Goal: Task Accomplishment & Management: Use online tool/utility

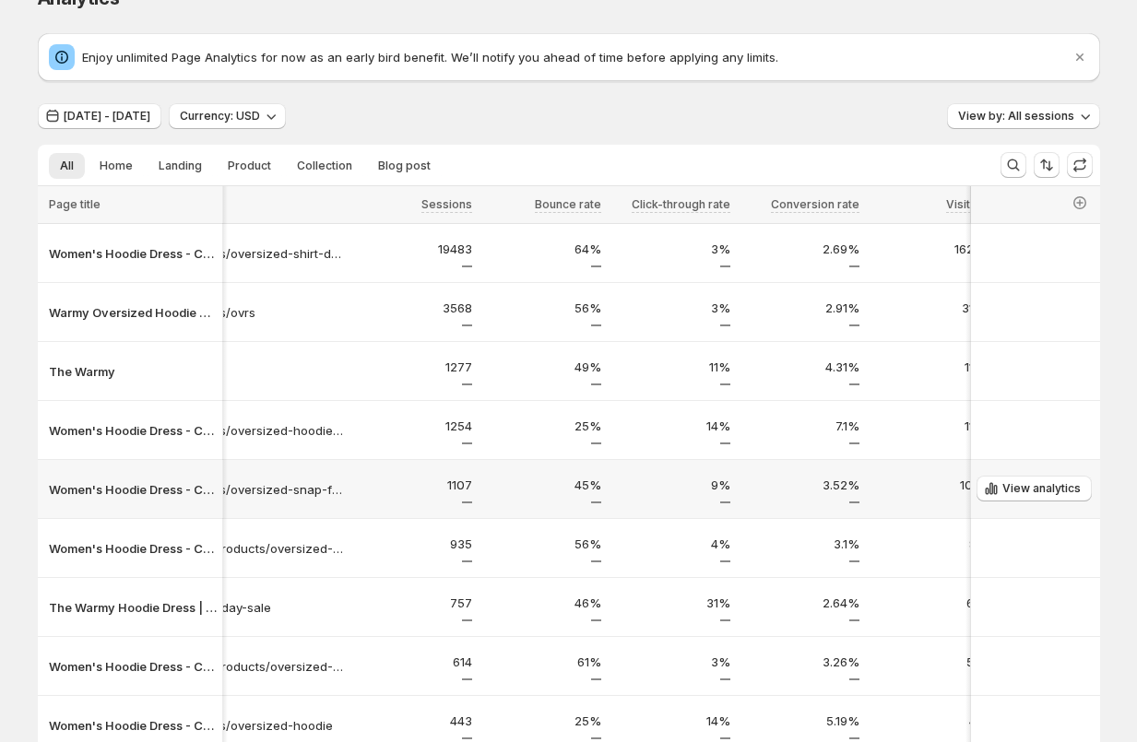
scroll to position [0, 100]
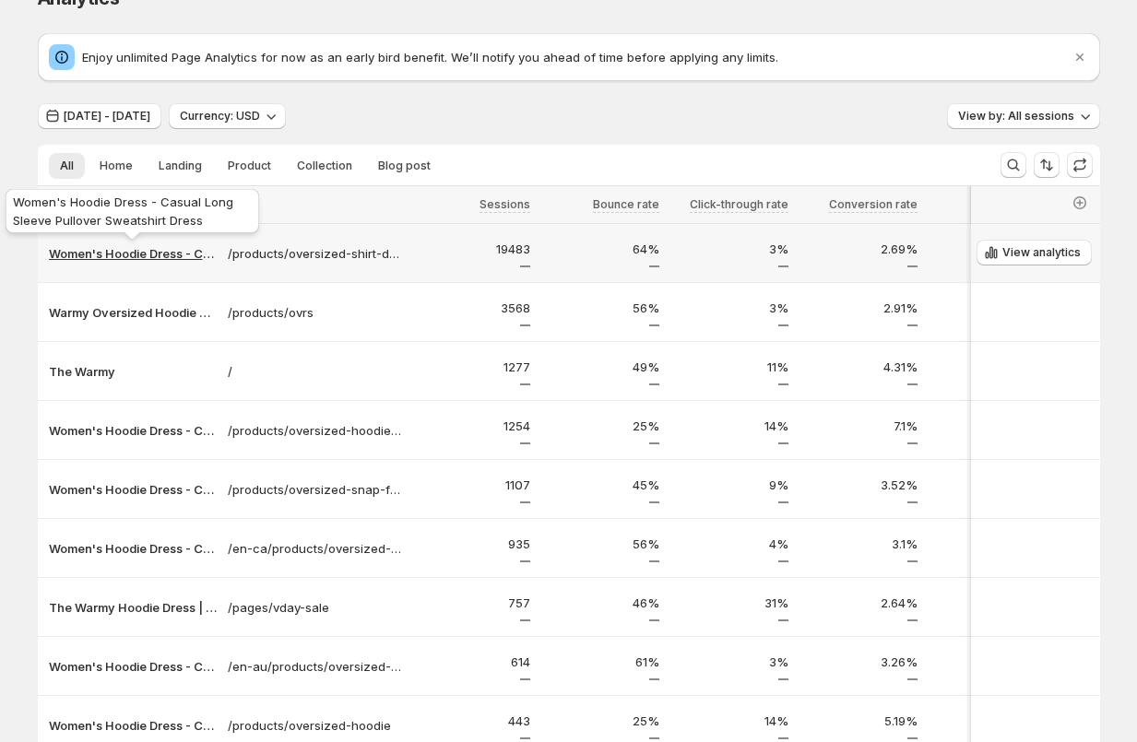
click at [98, 255] on p "Women's Hoodie Dress - Casual Long Sleeve Pullover Sweatshirt Dress" at bounding box center [133, 253] width 168 height 18
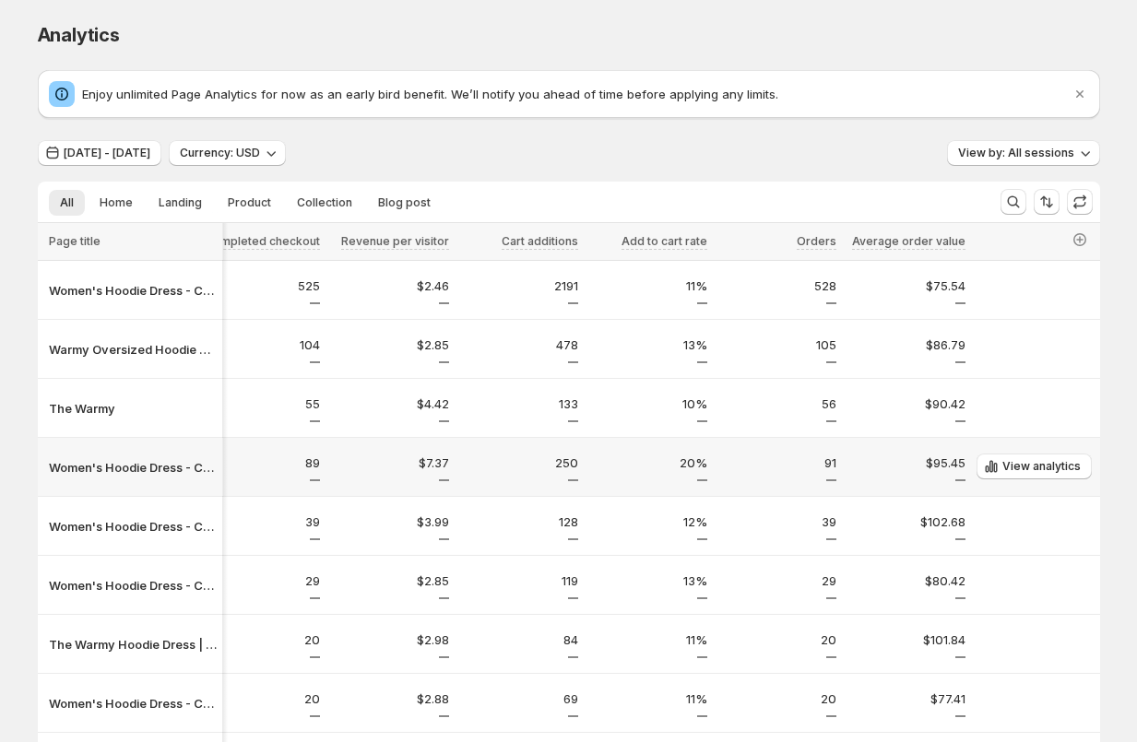
scroll to position [0, 1396]
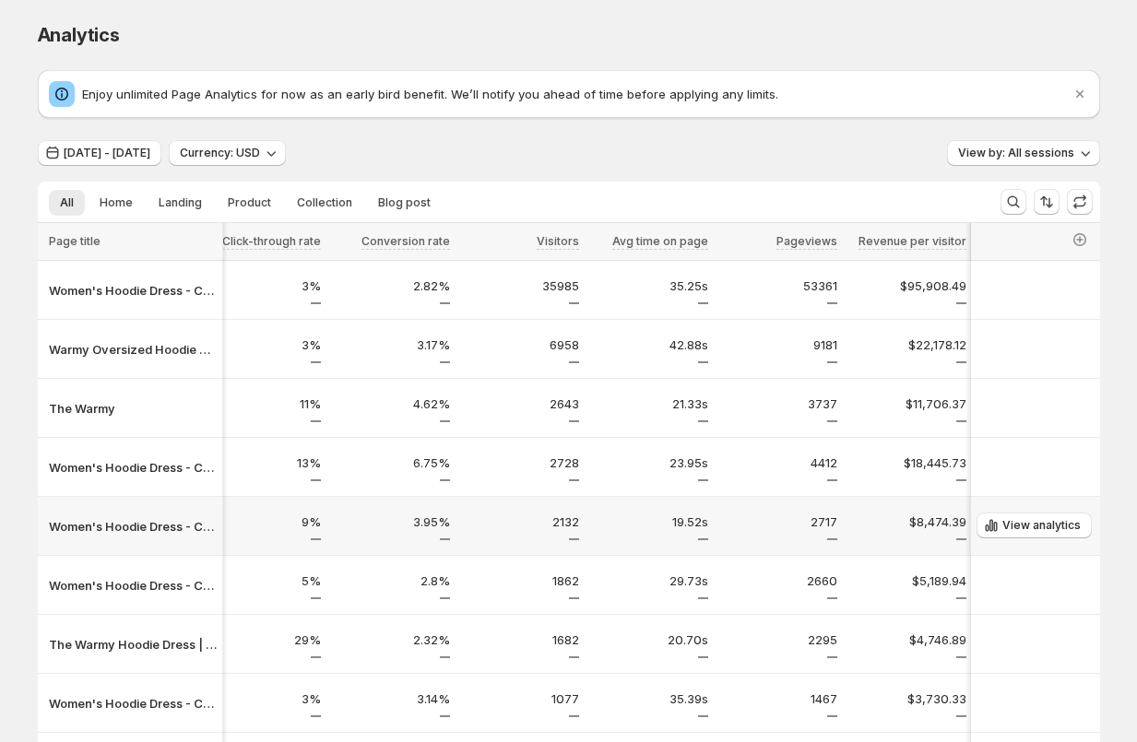
scroll to position [0, 526]
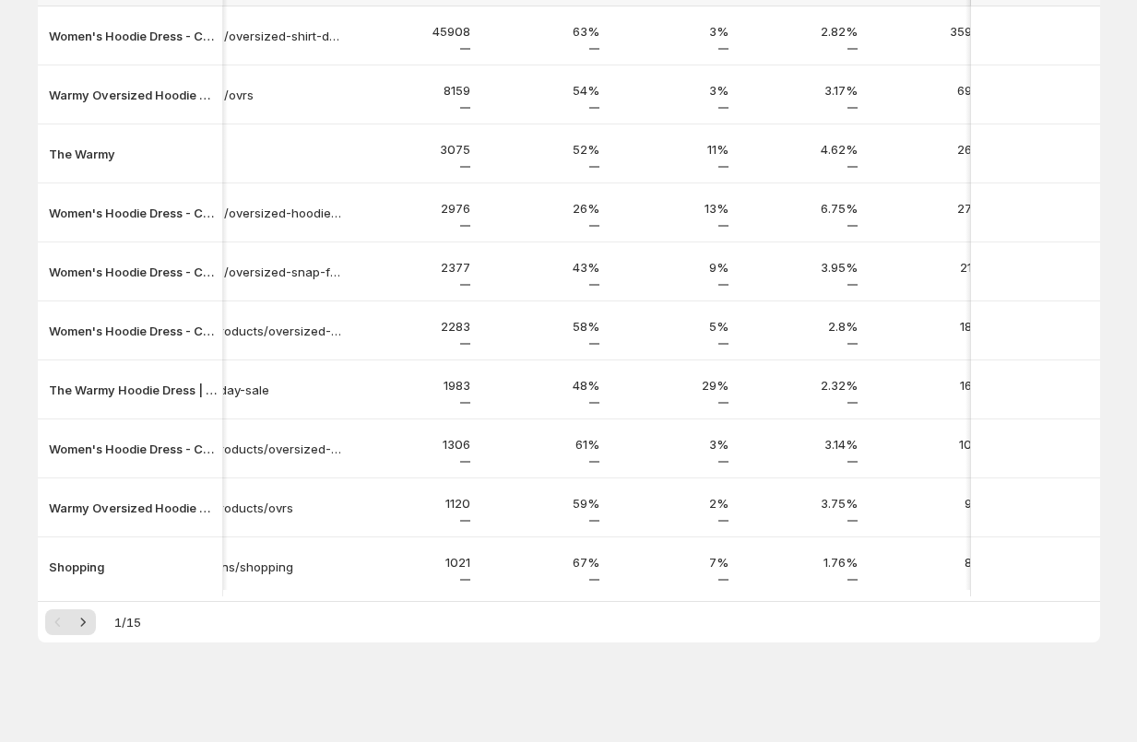
click at [204, 700] on div "Analytics. This page is ready Analytics Enjoy unlimited Page Analytics for now …" at bounding box center [569, 244] width 1106 height 997
click at [88, 623] on icon "Next" at bounding box center [83, 622] width 18 height 18
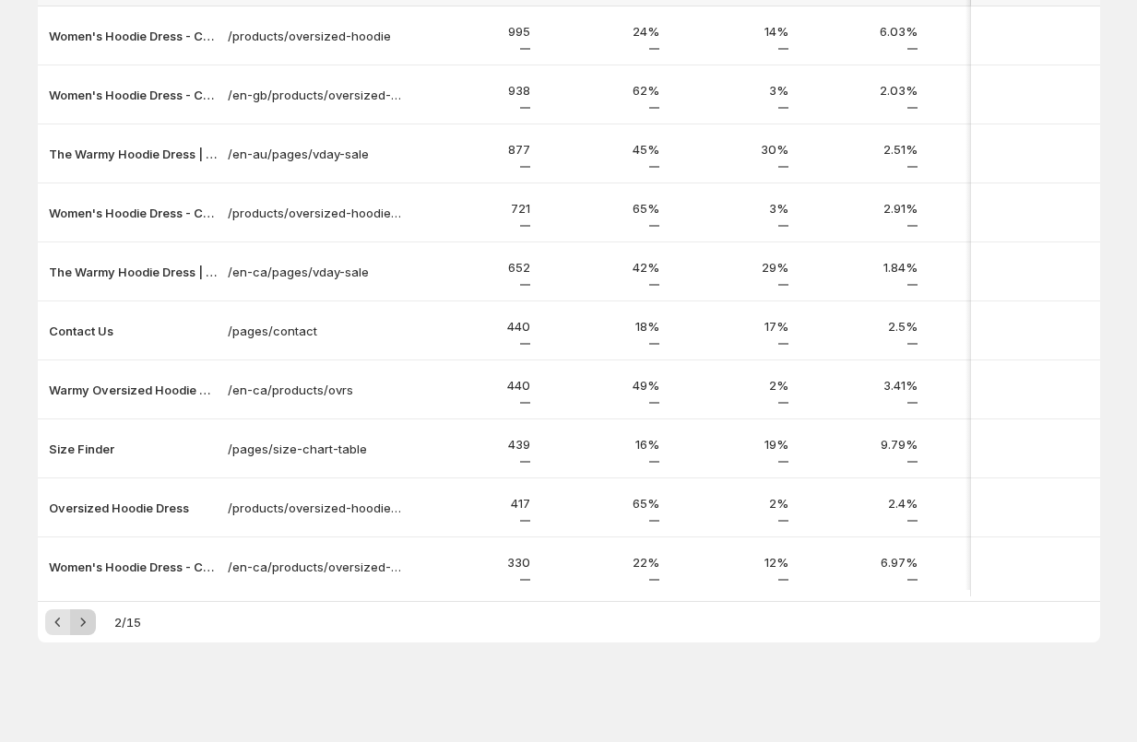
click at [81, 621] on icon "Next" at bounding box center [83, 622] width 18 height 18
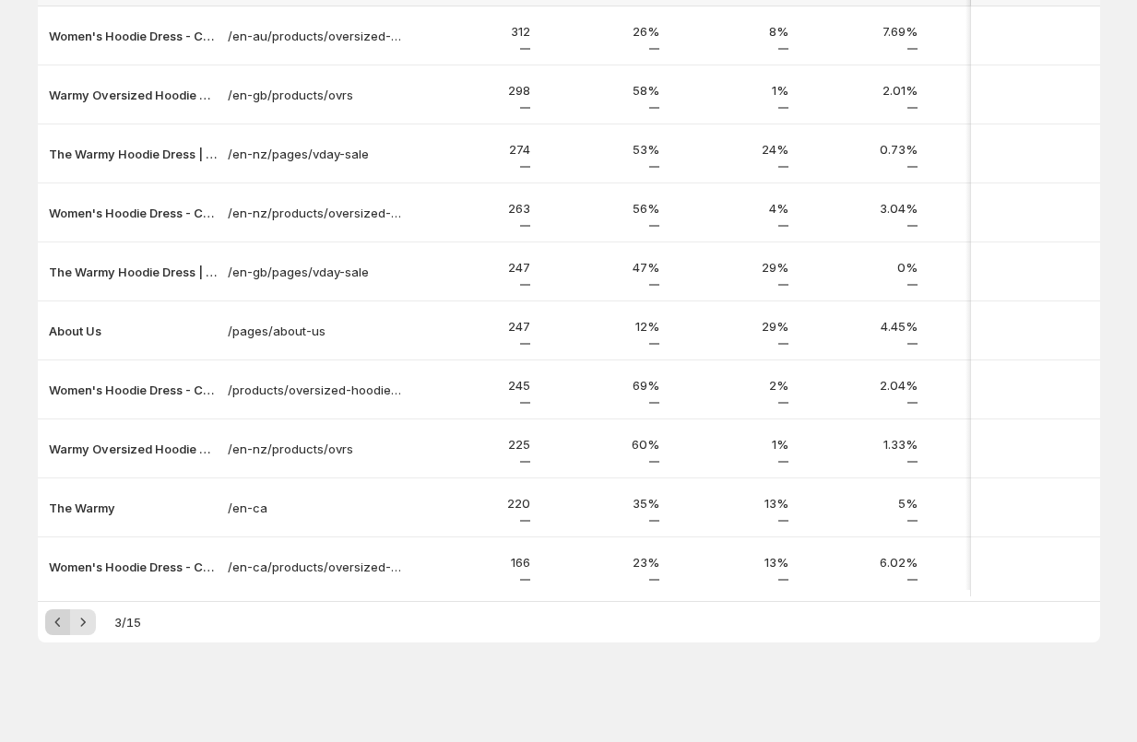
click at [54, 620] on icon "Previous" at bounding box center [58, 622] width 18 height 18
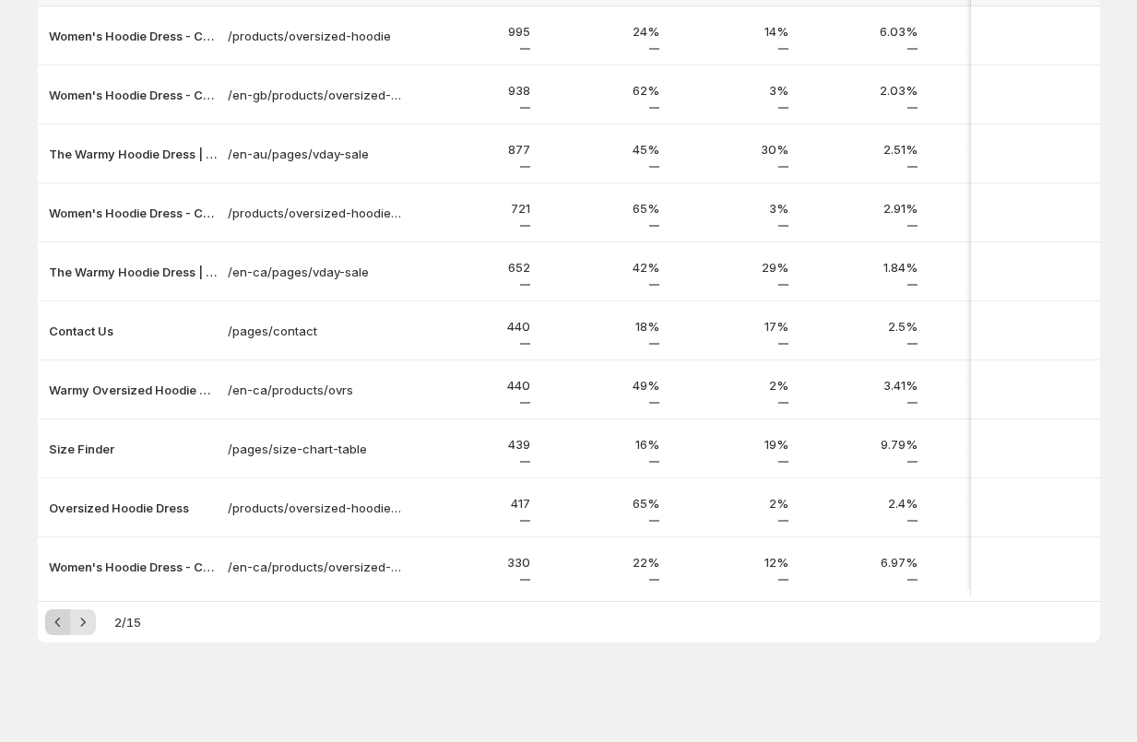
click at [54, 620] on icon "Previous" at bounding box center [58, 622] width 18 height 18
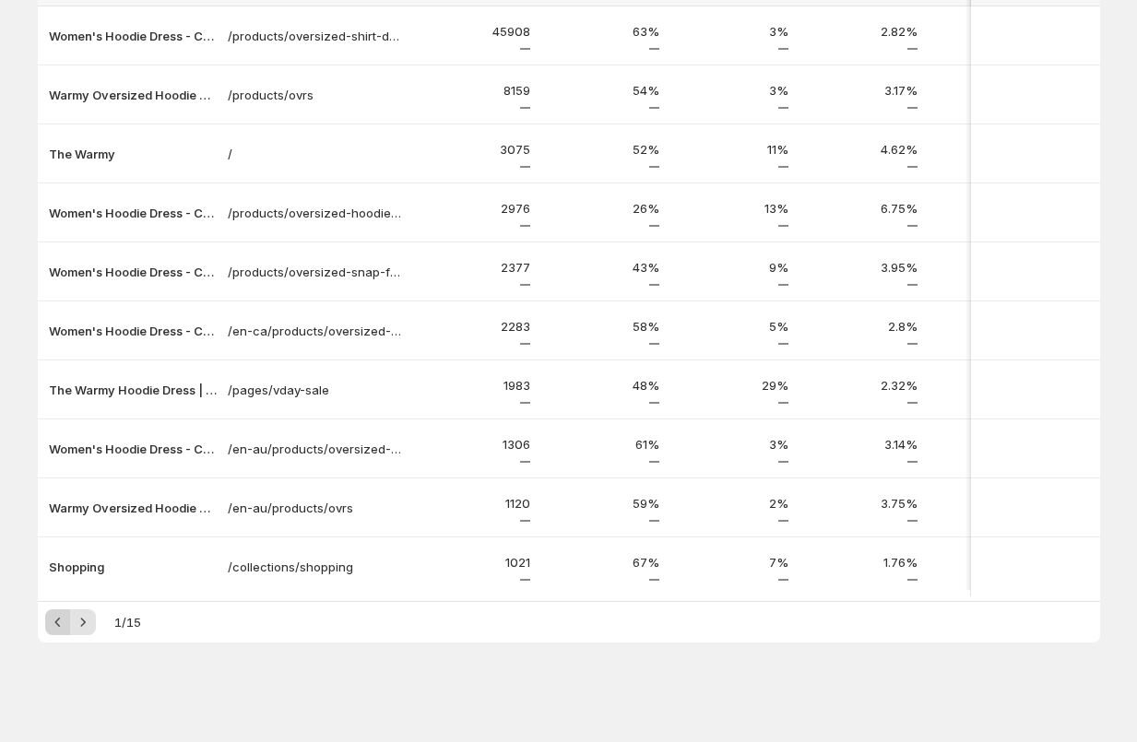
click at [54, 620] on div "Pagination" at bounding box center [58, 622] width 26 height 26
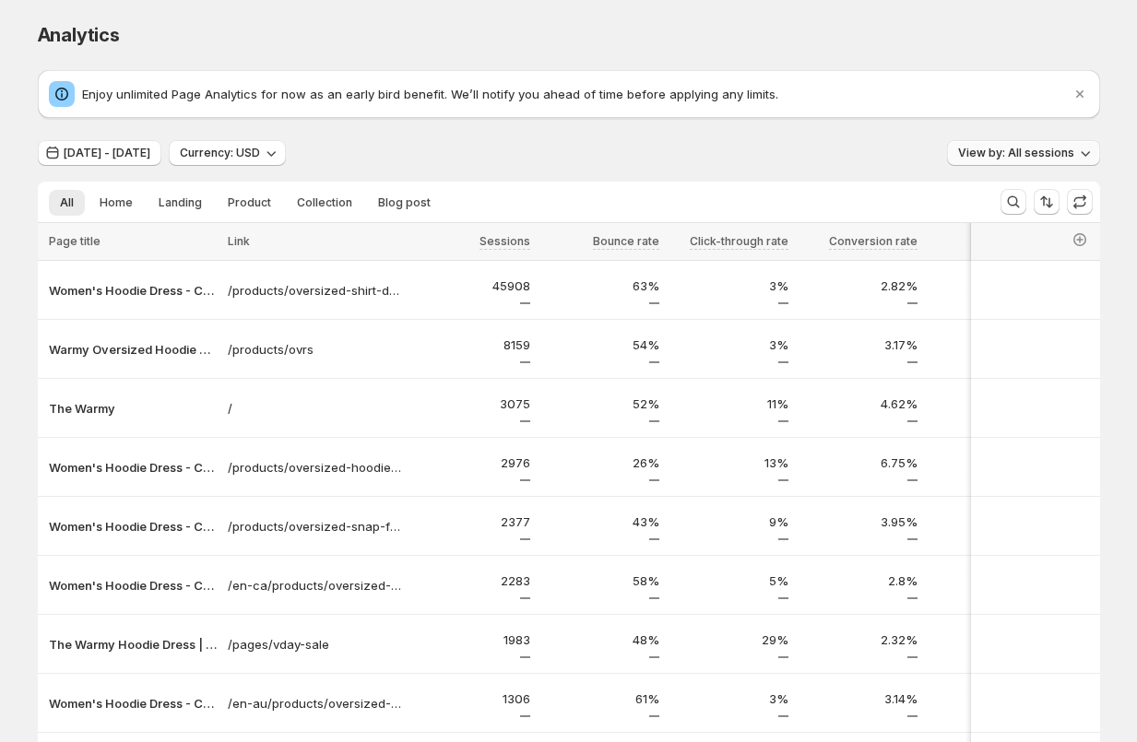
click at [1031, 160] on button "View by: All sessions" at bounding box center [1023, 153] width 153 height 26
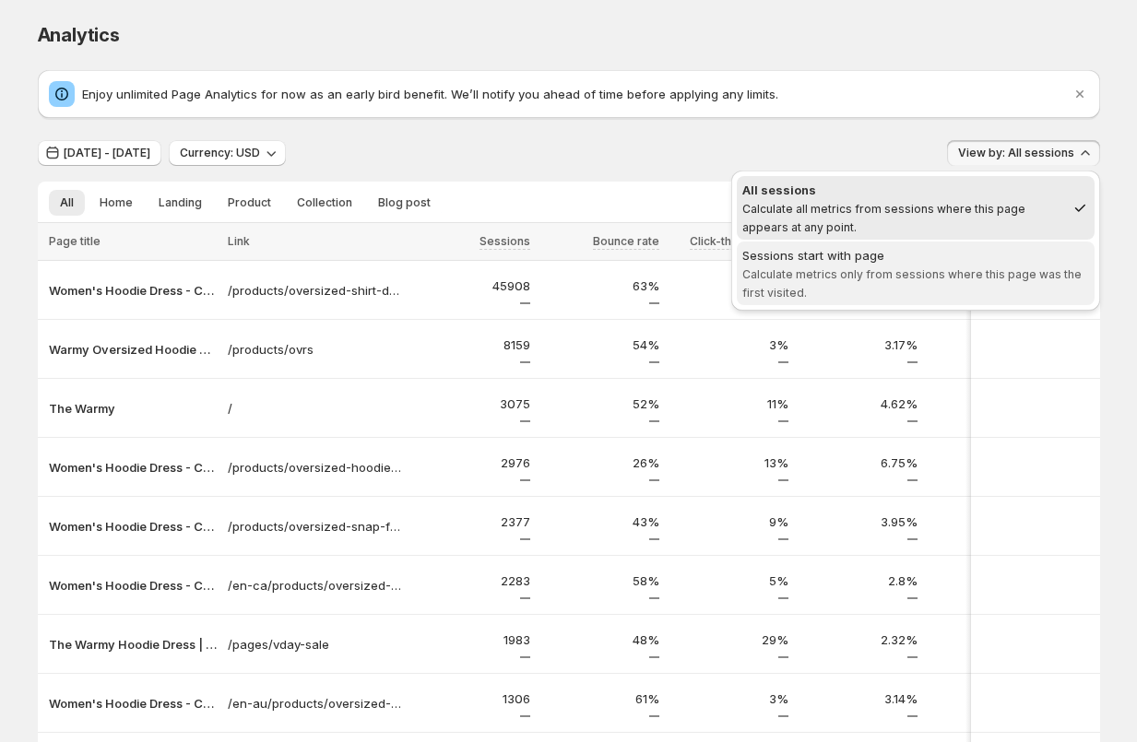
click at [992, 271] on span "Calculate metrics only from sessions where this page was the first visited." at bounding box center [911, 283] width 339 height 32
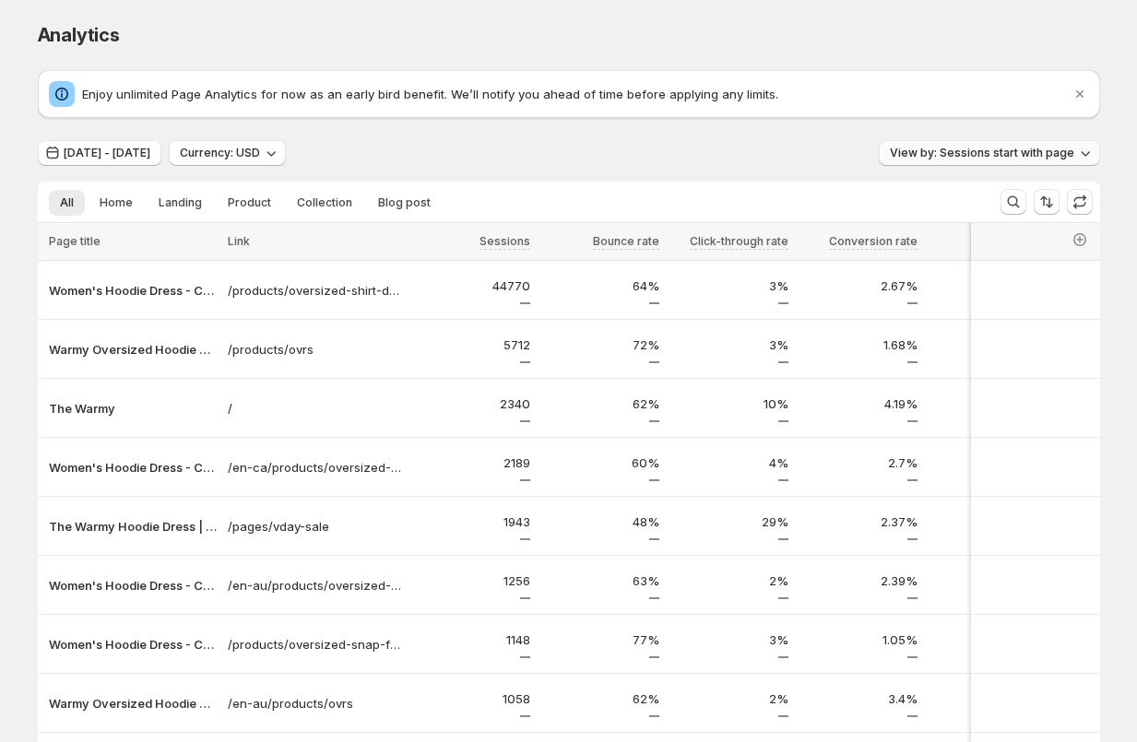
click at [1015, 158] on span "View by: Sessions start with page" at bounding box center [982, 153] width 184 height 15
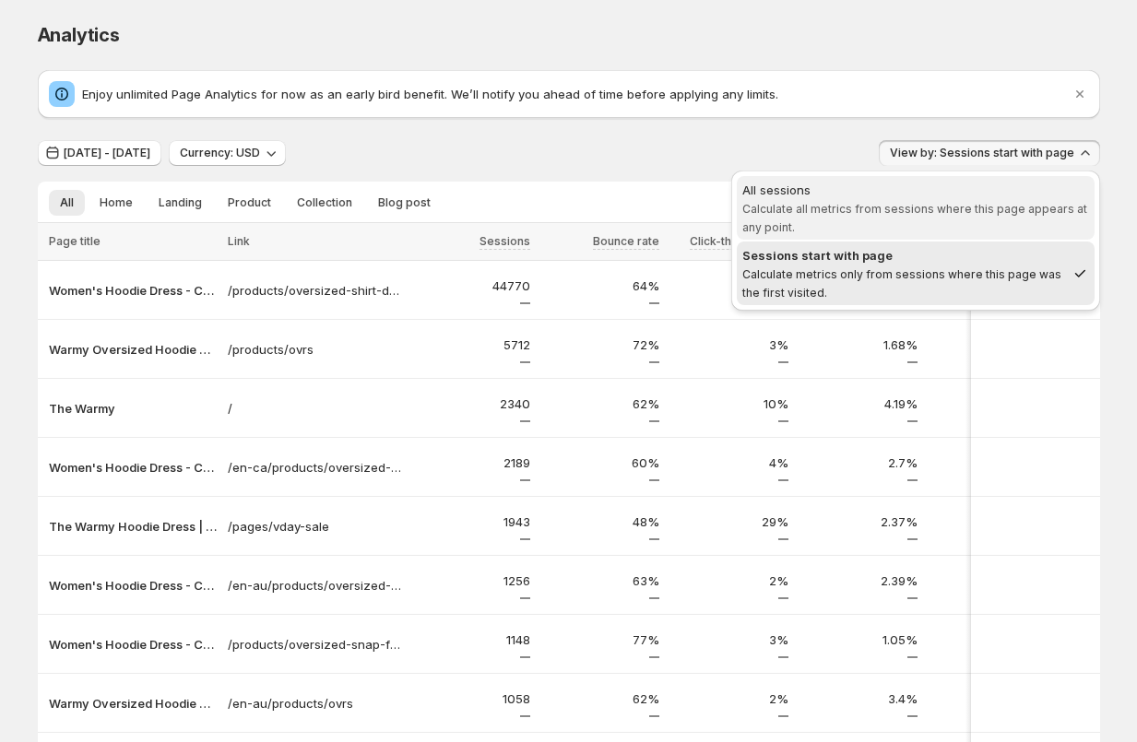
click at [921, 211] on span "Calculate all metrics from sessions where this page appears at any point." at bounding box center [914, 218] width 345 height 32
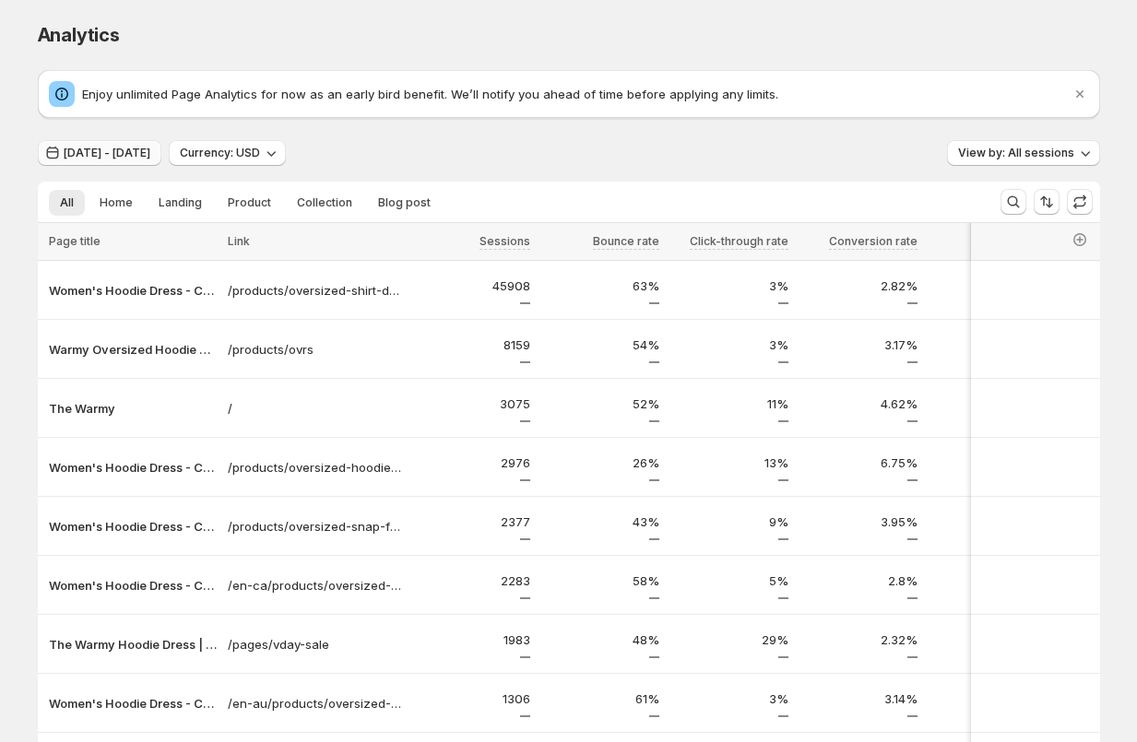
click at [125, 156] on span "Jul 03, 2025 - Aug 11, 2025" at bounding box center [107, 153] width 87 height 15
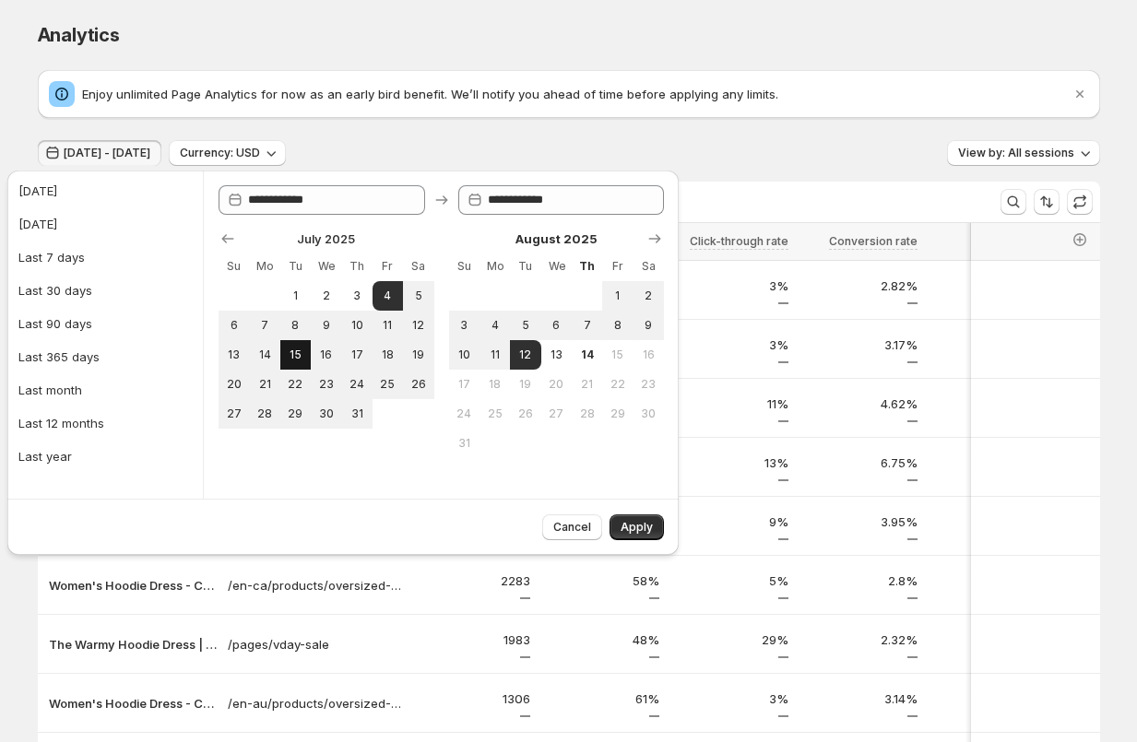
click at [295, 353] on span "15" at bounding box center [296, 355] width 16 height 15
type input "**********"
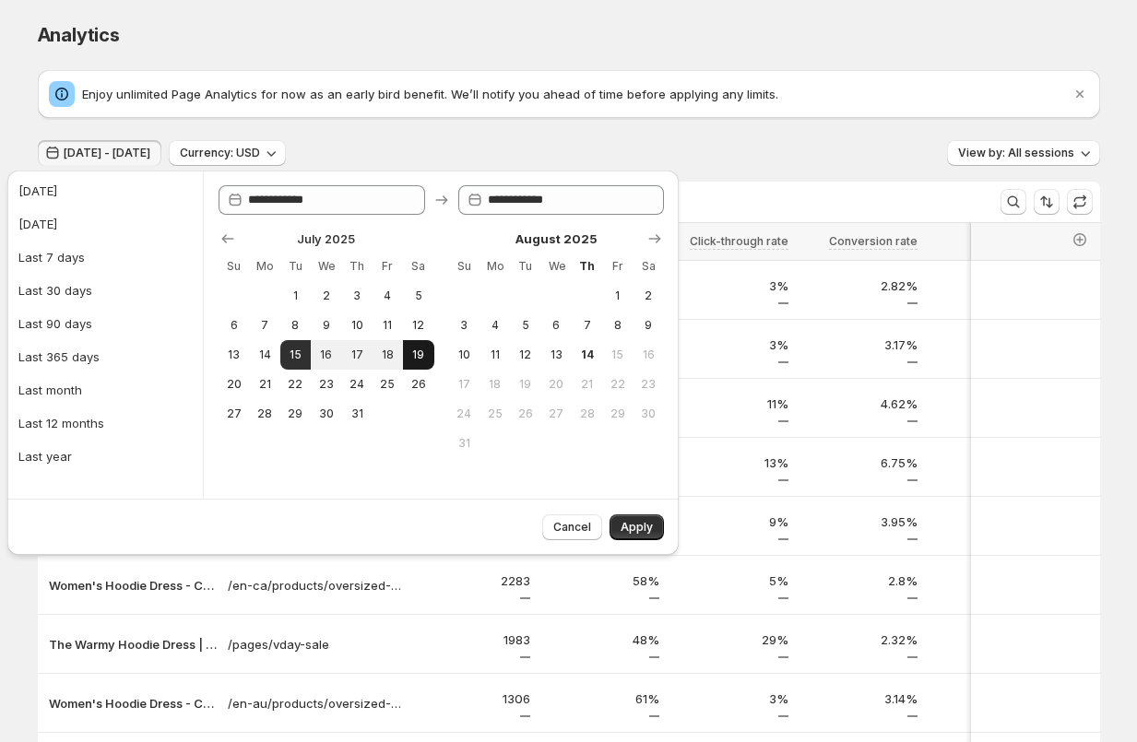
click at [418, 352] on span "19" at bounding box center [418, 355] width 16 height 15
type input "**********"
click at [647, 530] on span "Apply" at bounding box center [636, 527] width 32 height 15
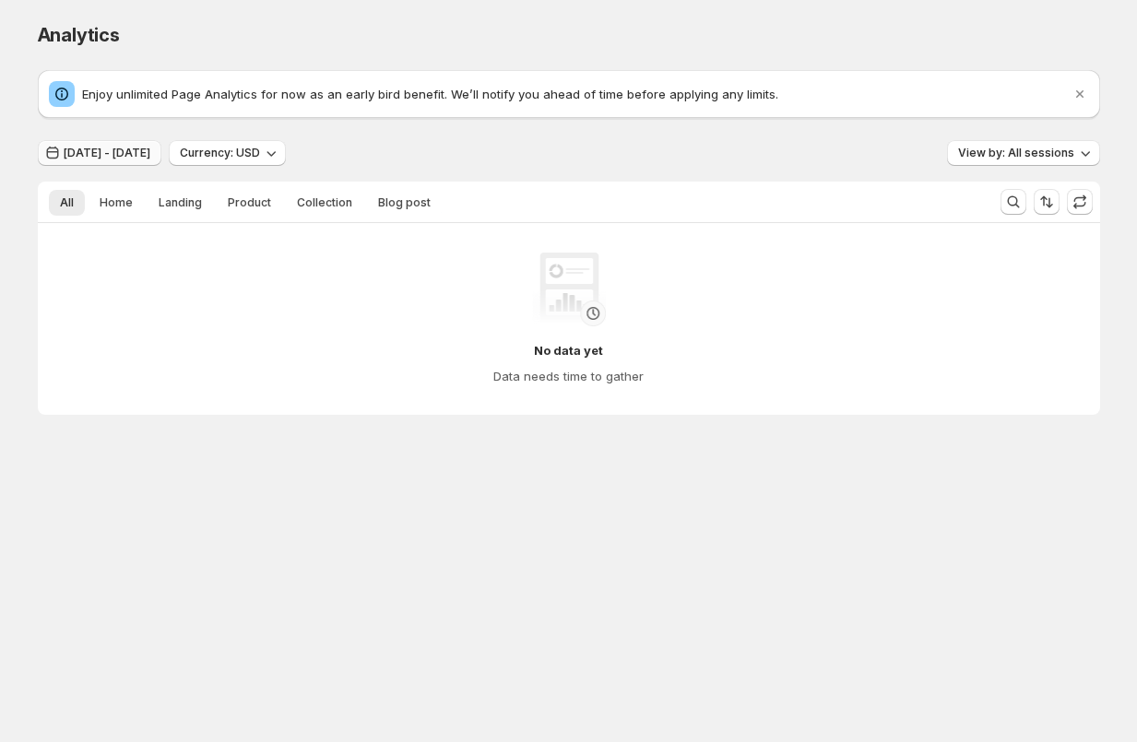
click at [159, 160] on button "Jul 14, 2025 - Jul 18, 2025" at bounding box center [100, 153] width 124 height 26
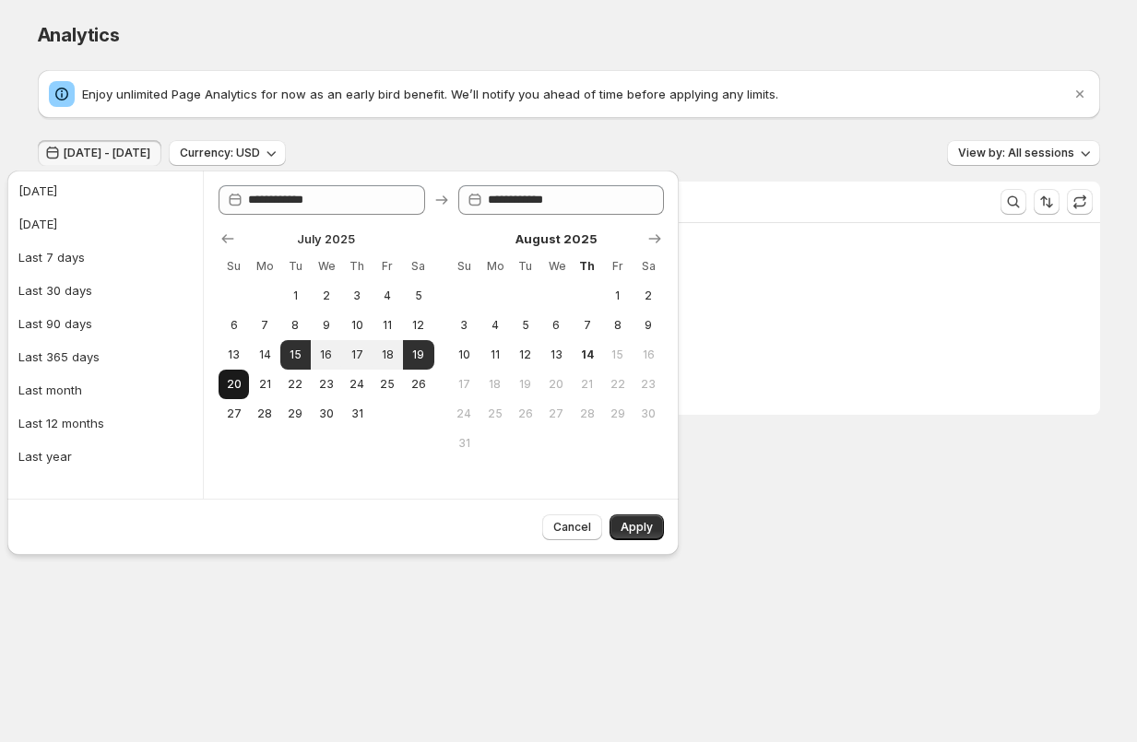
click at [237, 390] on span "20" at bounding box center [234, 384] width 16 height 15
type input "**********"
click at [382, 384] on span "25" at bounding box center [388, 384] width 16 height 15
type input "**********"
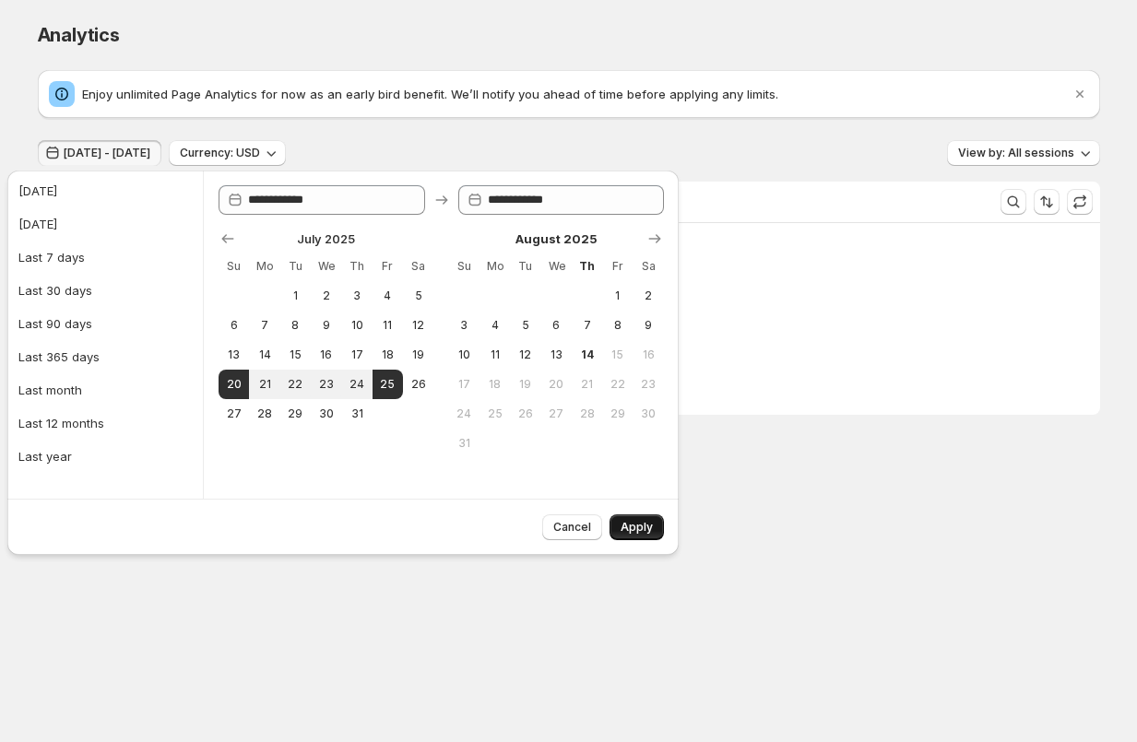
click at [630, 527] on span "Apply" at bounding box center [636, 527] width 32 height 15
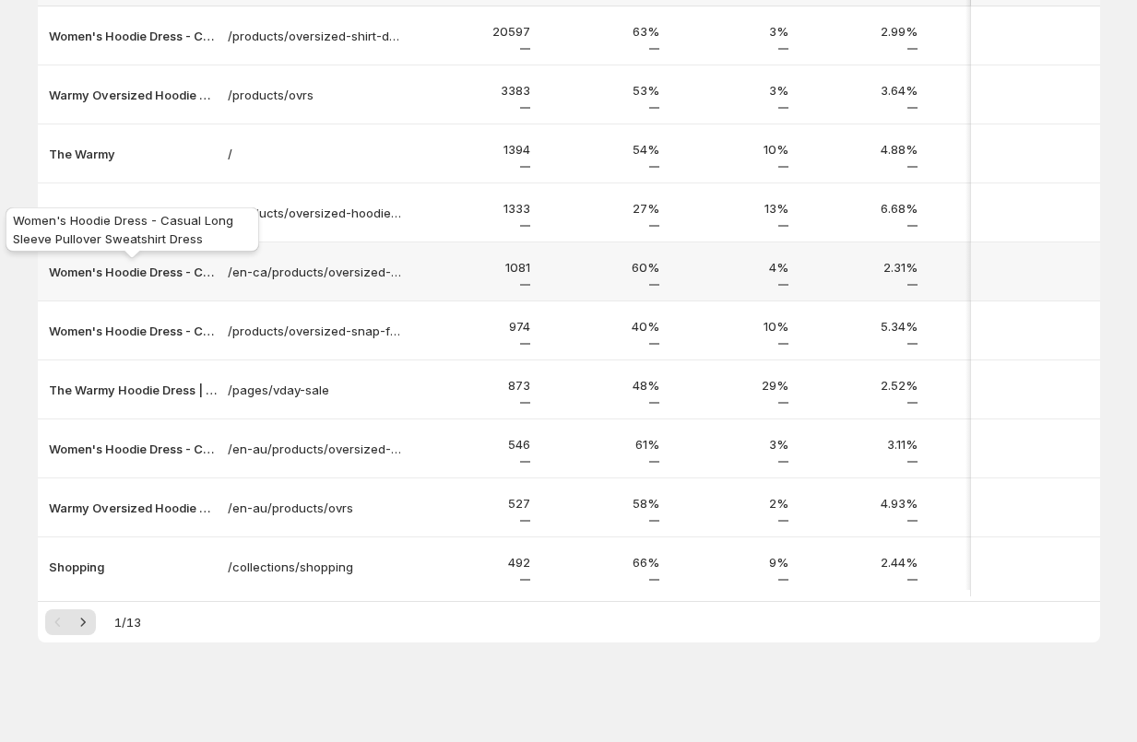
scroll to position [0, 0]
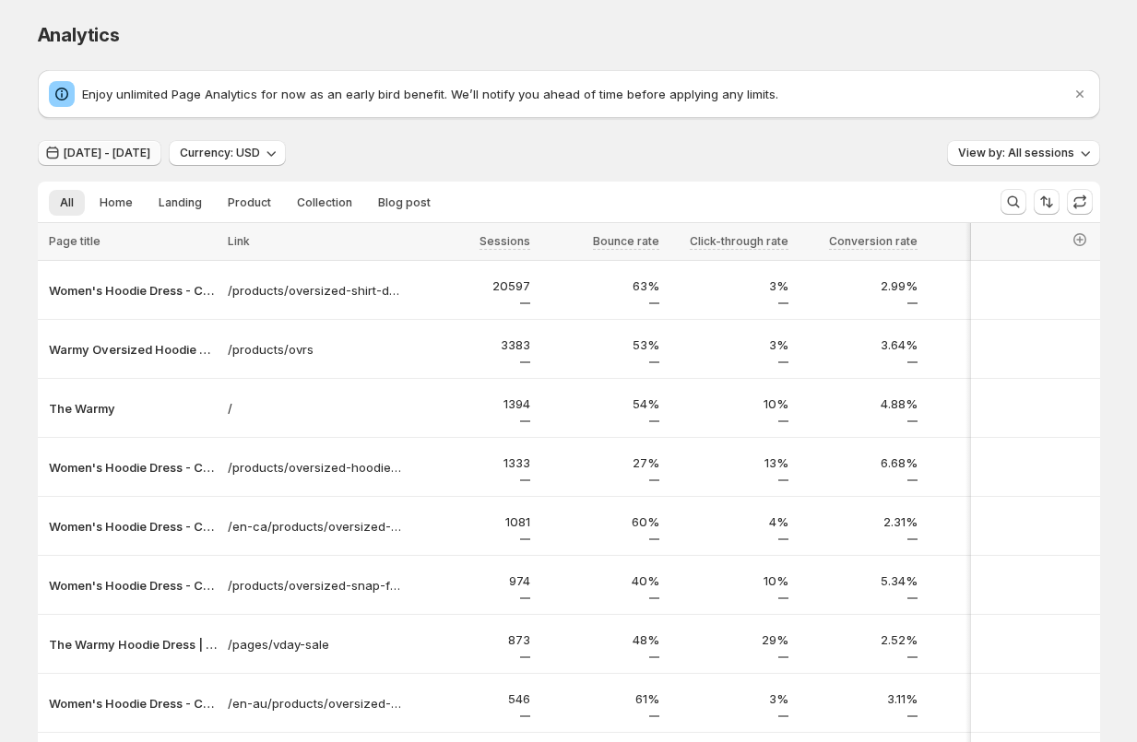
click at [150, 157] on span "Jul 19, 2025 - Jul 24, 2025" at bounding box center [107, 153] width 87 height 15
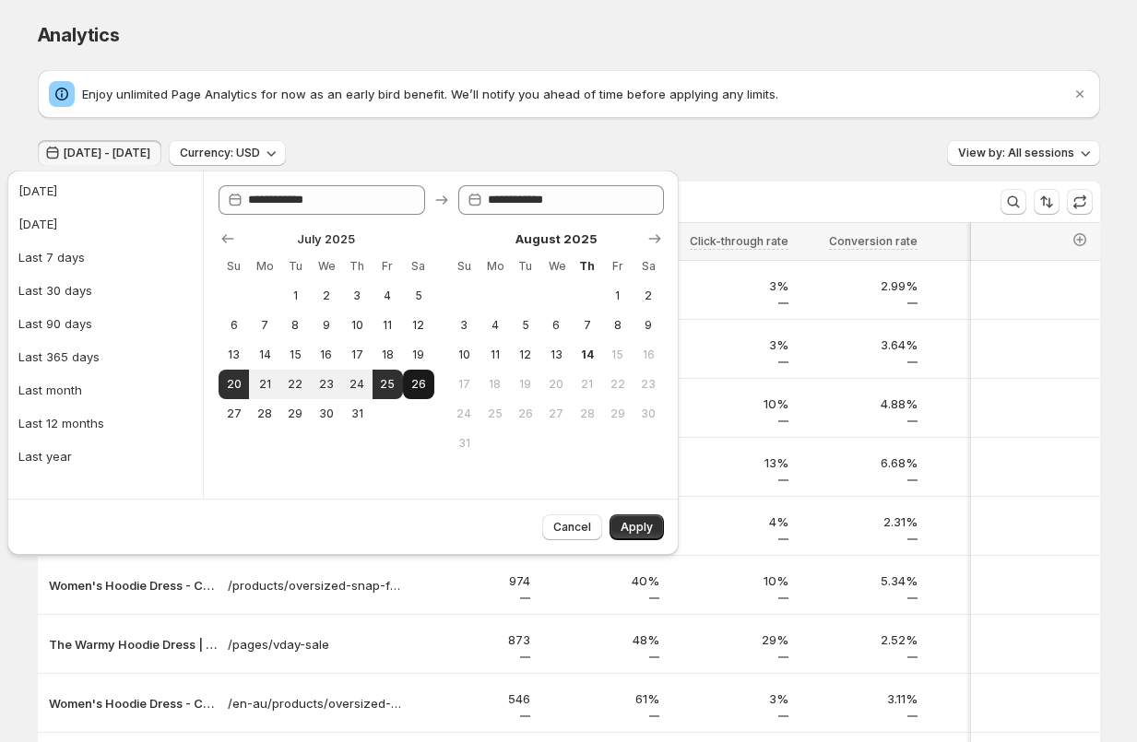
click at [413, 384] on span "26" at bounding box center [418, 384] width 16 height 15
type input "**********"
click at [361, 415] on span "31" at bounding box center [356, 414] width 16 height 15
type input "**********"
click at [642, 523] on span "Apply" at bounding box center [636, 527] width 32 height 15
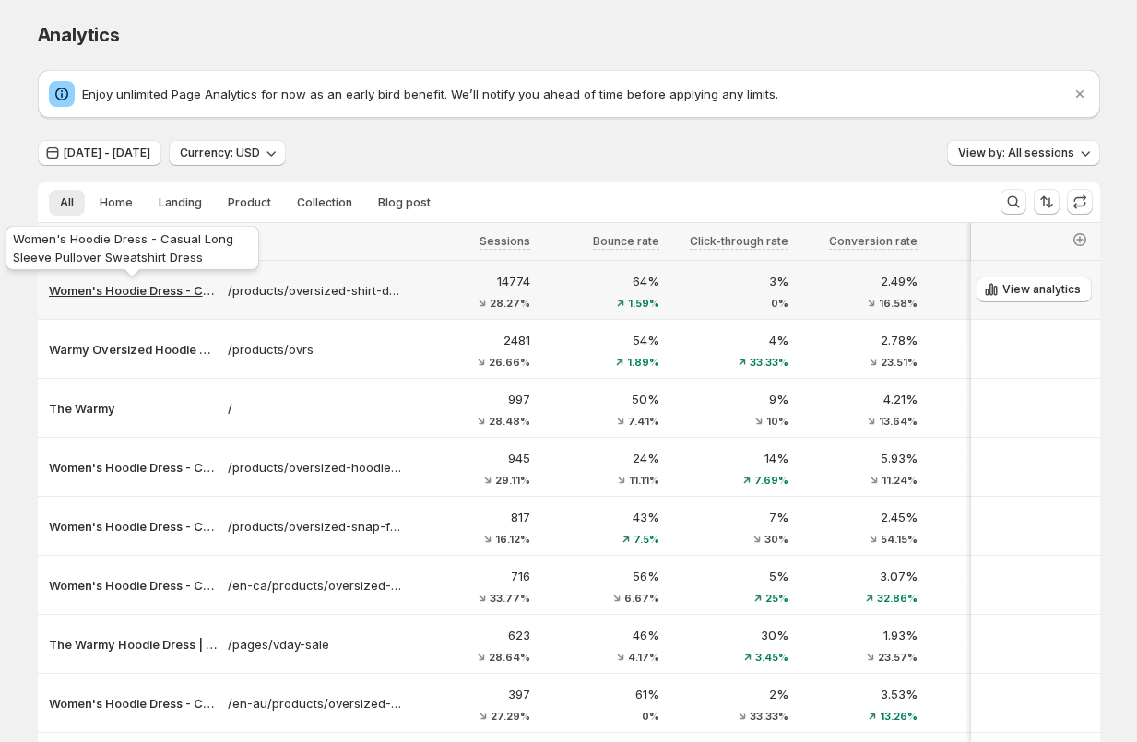
click at [143, 289] on p "Women's Hoodie Dress - Casual Long Sleeve Pullover Sweatshirt Dress" at bounding box center [133, 290] width 168 height 18
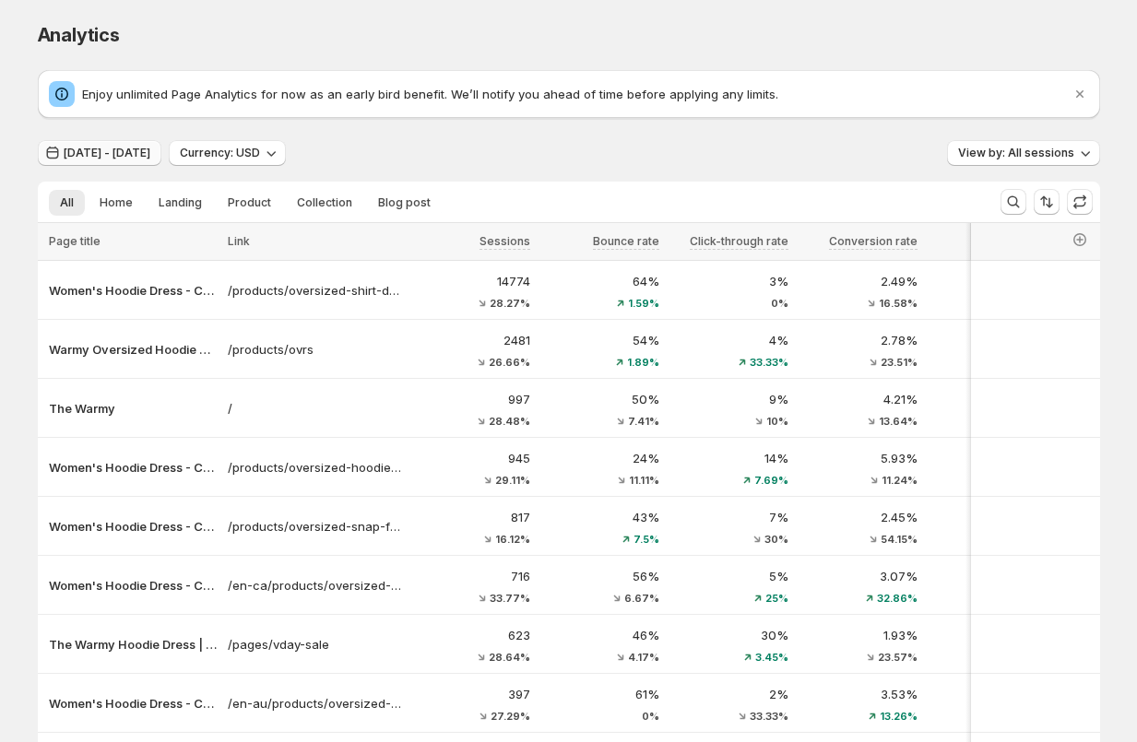
click at [124, 155] on span "Jul 25, 2025 - Jul 30, 2025" at bounding box center [107, 153] width 87 height 15
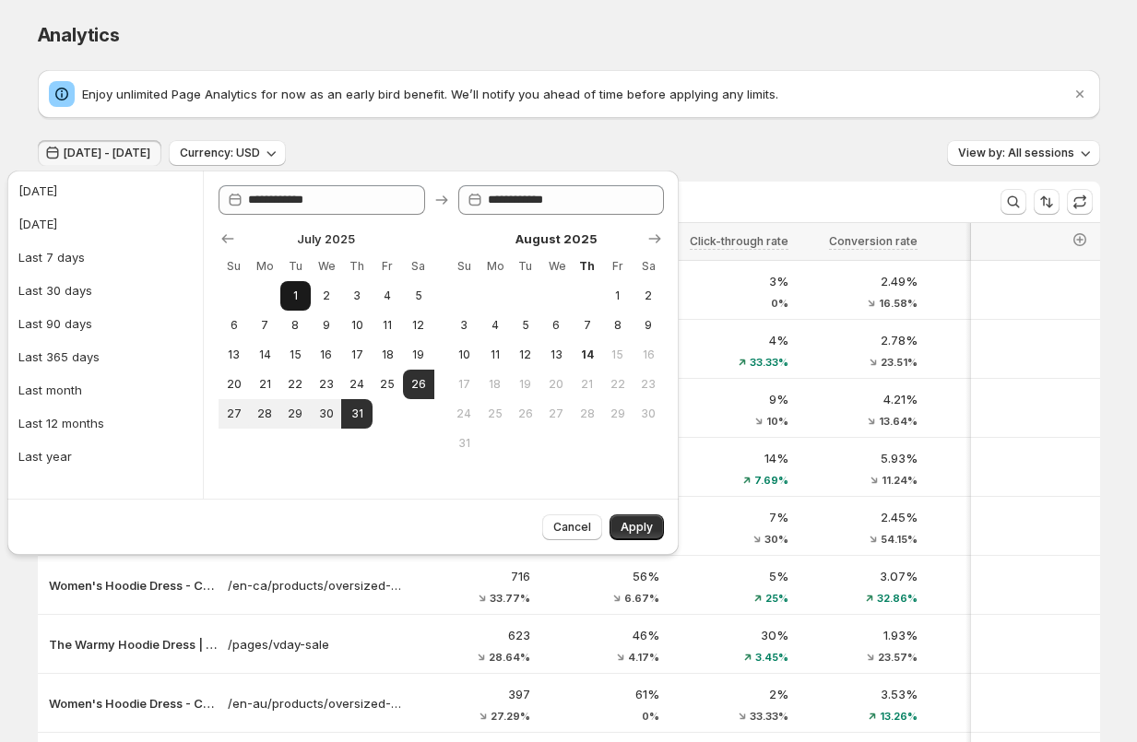
click at [296, 302] on span "1" at bounding box center [296, 296] width 16 height 15
type input "**********"
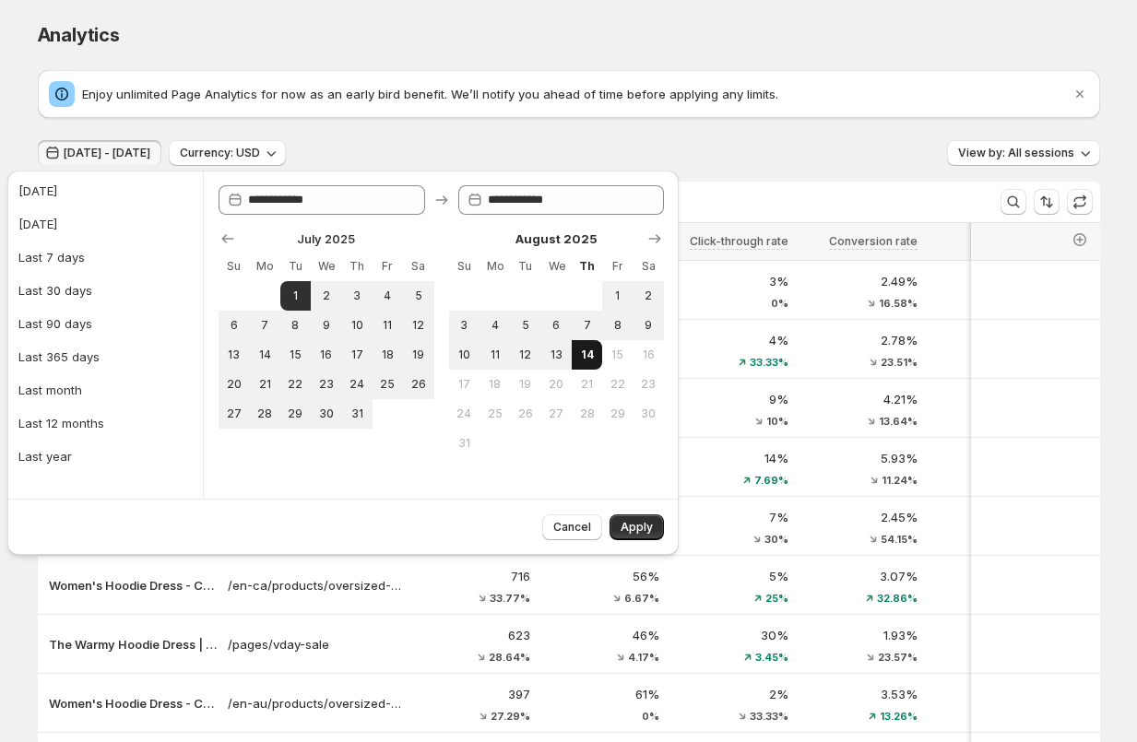
click at [591, 359] on span "14" at bounding box center [587, 355] width 16 height 15
type input "**********"
click at [640, 528] on span "Apply" at bounding box center [636, 527] width 32 height 15
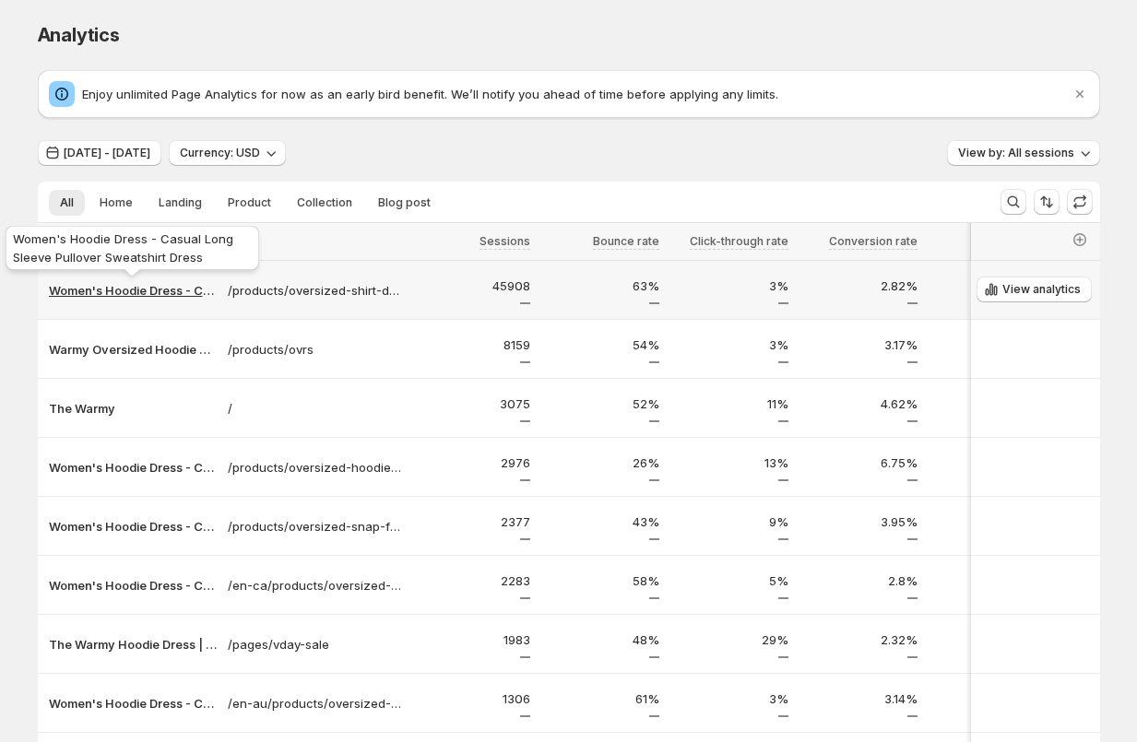
click at [101, 292] on p "Women's Hoodie Dress - Casual Long Sleeve Pullover Sweatshirt Dress" at bounding box center [133, 290] width 168 height 18
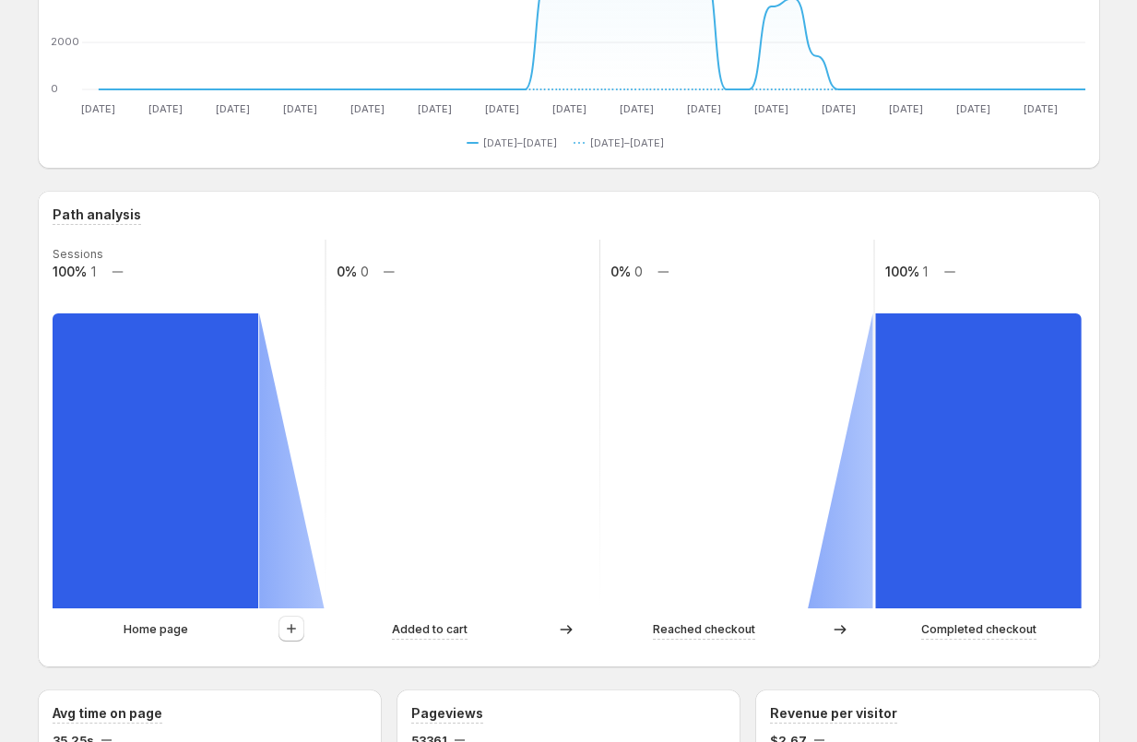
scroll to position [254, 0]
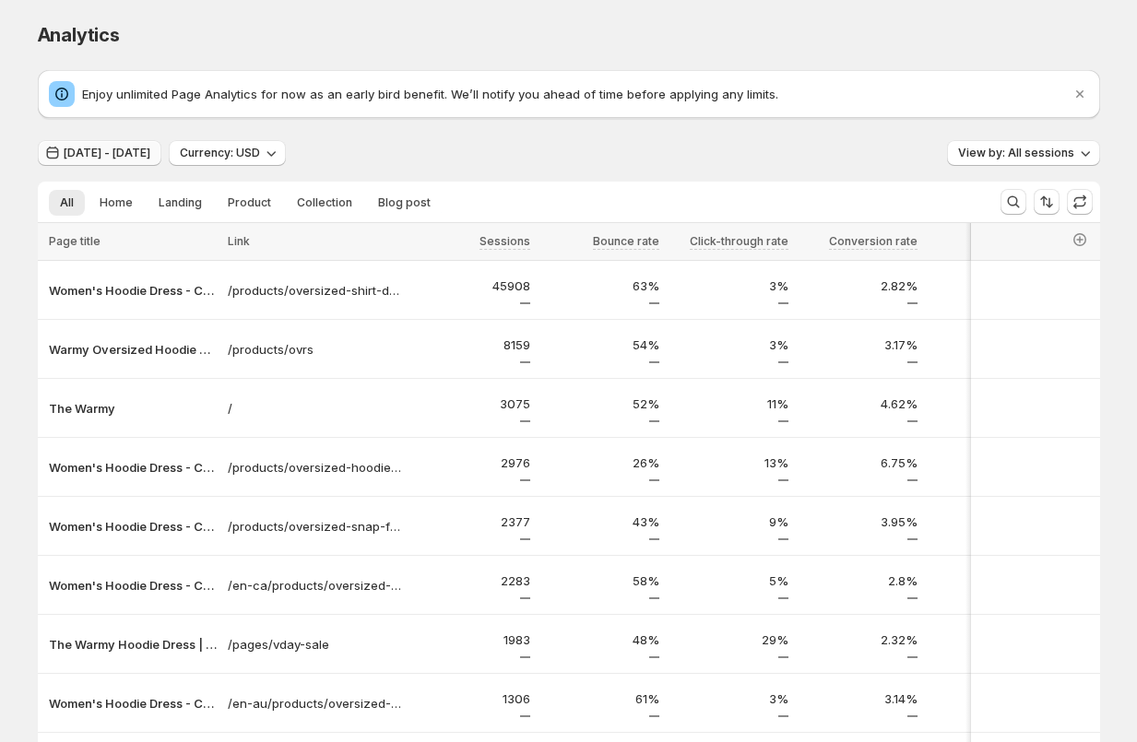
click at [150, 156] on span "[DATE] - [DATE]" at bounding box center [107, 153] width 87 height 15
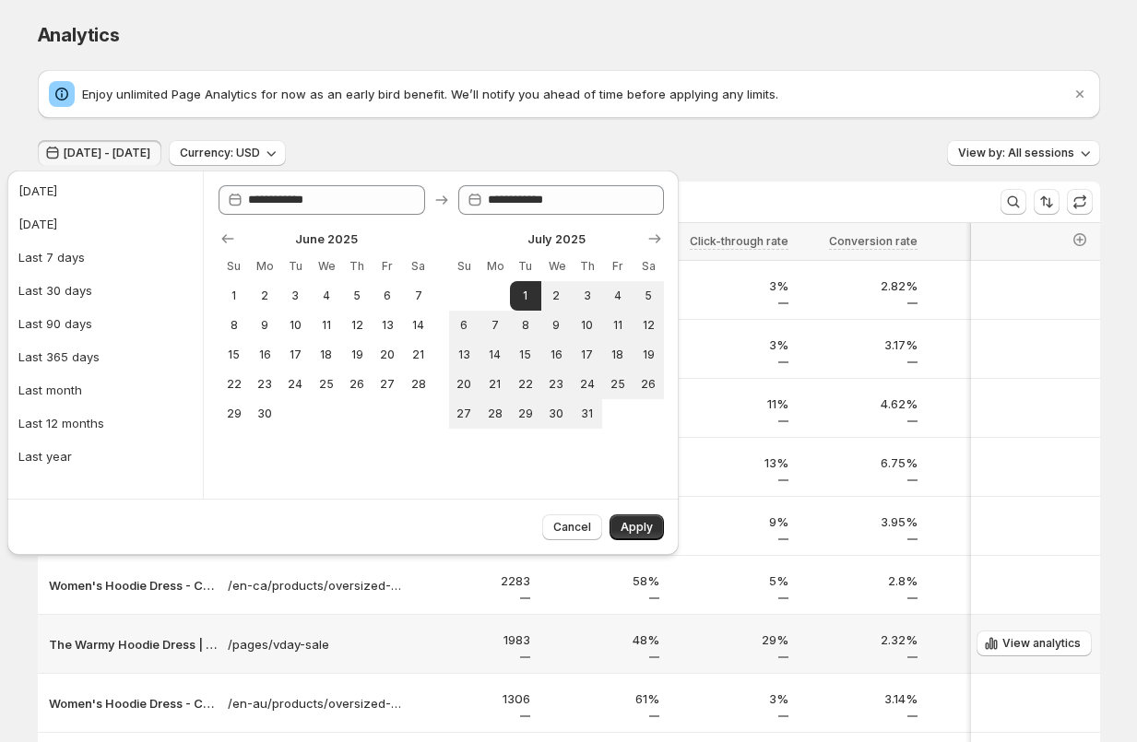
click at [38, 625] on td "The Warmy Hoodie Dress | The Perfect Valentine’s Day Gift" at bounding box center [130, 644] width 184 height 59
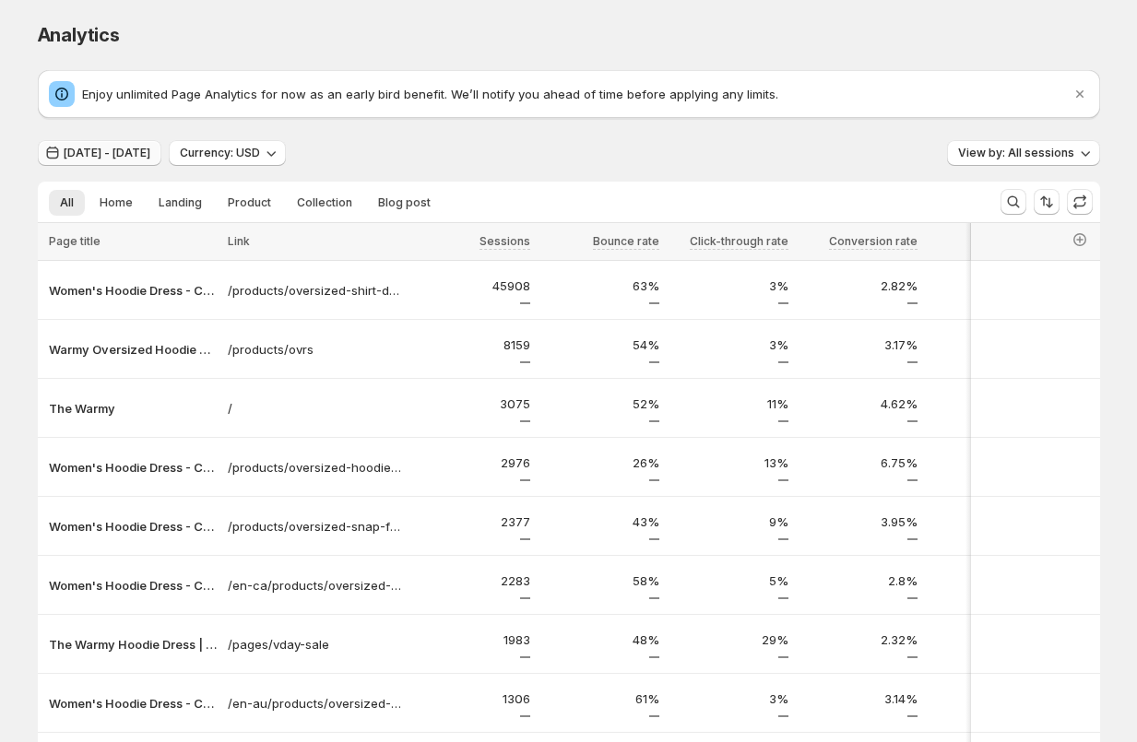
click at [132, 155] on span "[DATE] - [DATE]" at bounding box center [107, 153] width 87 height 15
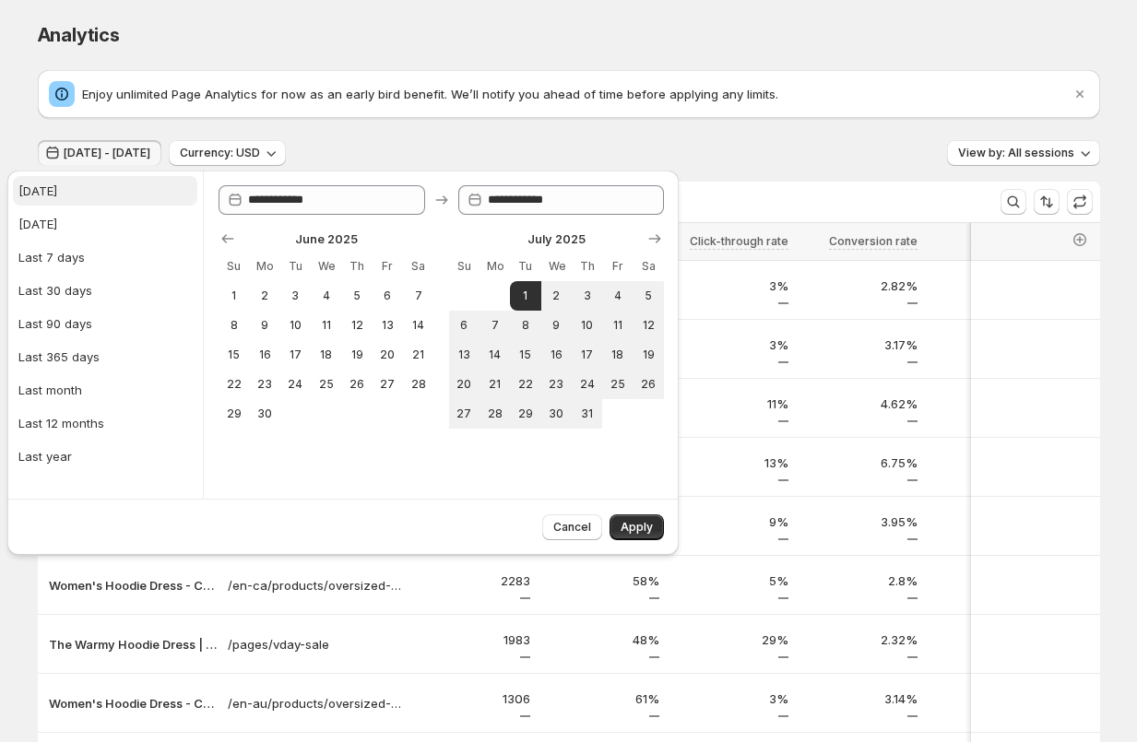
click at [29, 190] on div "Today" at bounding box center [37, 191] width 39 height 18
type input "**********"
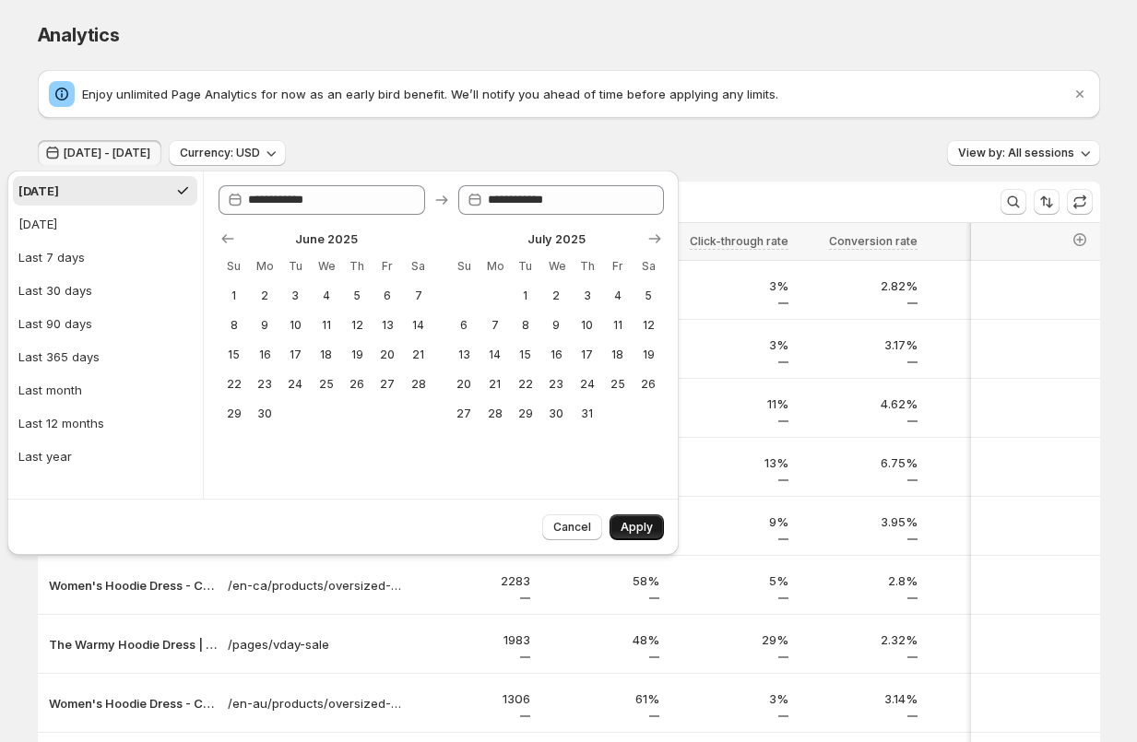
click at [654, 526] on button "Apply" at bounding box center [636, 527] width 54 height 26
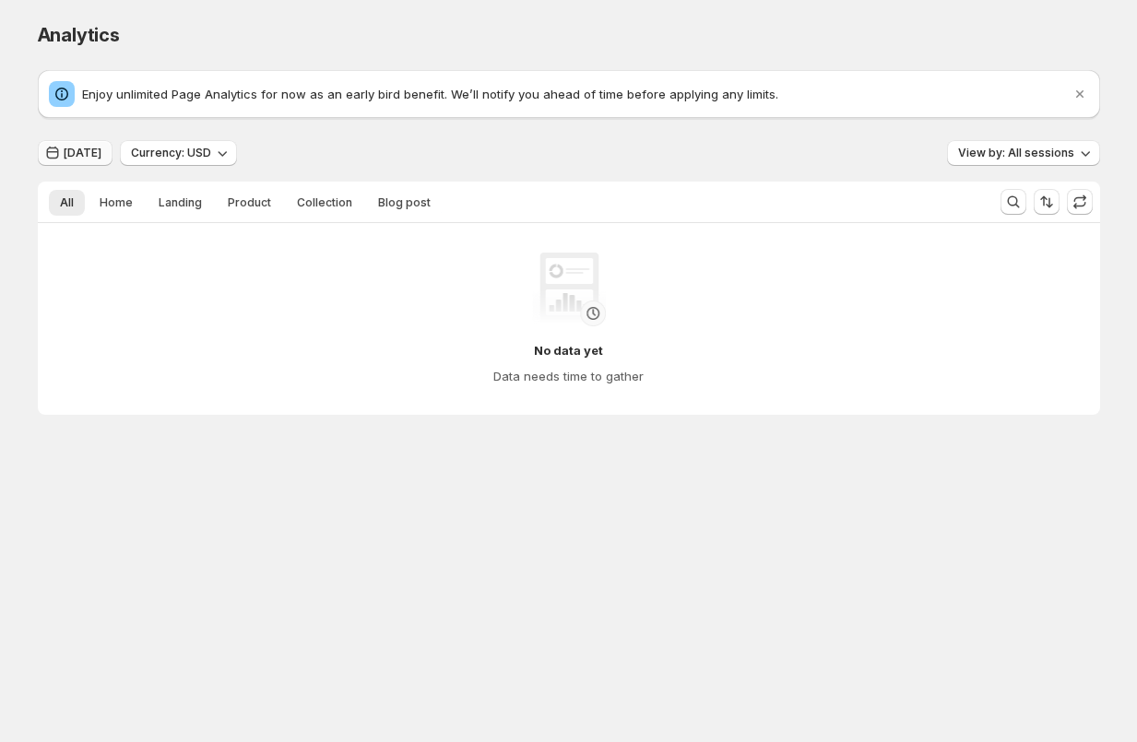
click at [69, 148] on span "Today" at bounding box center [83, 153] width 38 height 15
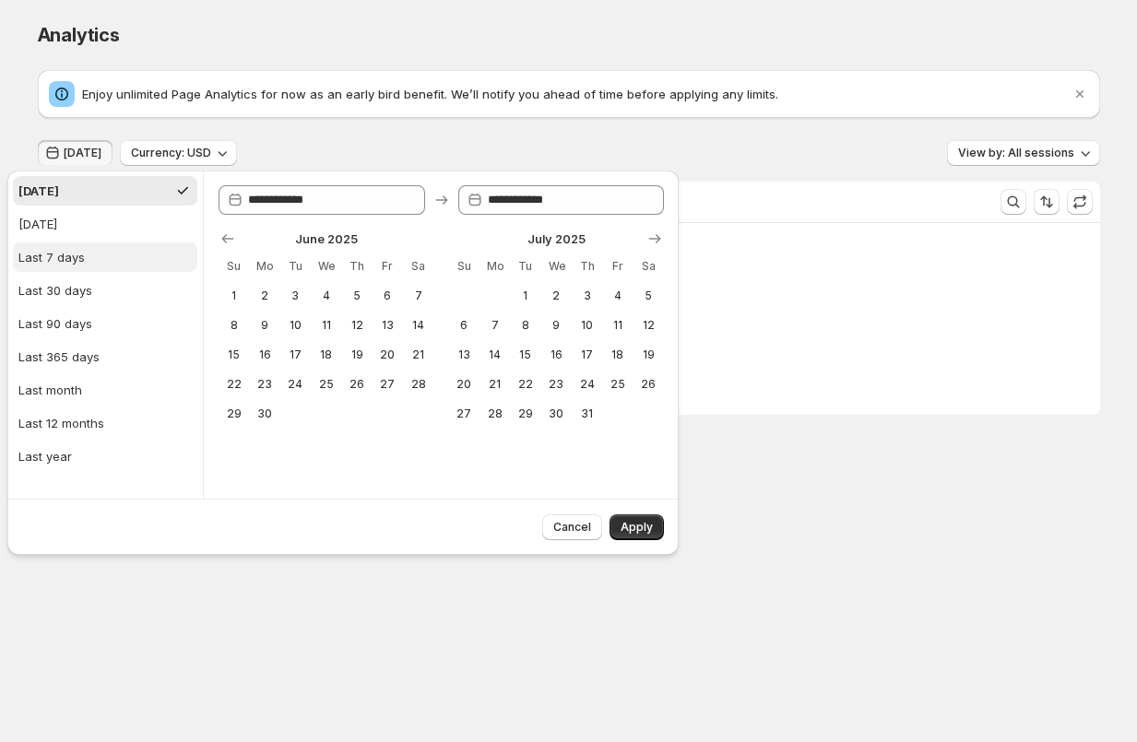
click at [48, 251] on div "Last 7 days" at bounding box center [51, 257] width 66 height 18
type input "**********"
click at [632, 527] on span "Apply" at bounding box center [636, 527] width 32 height 15
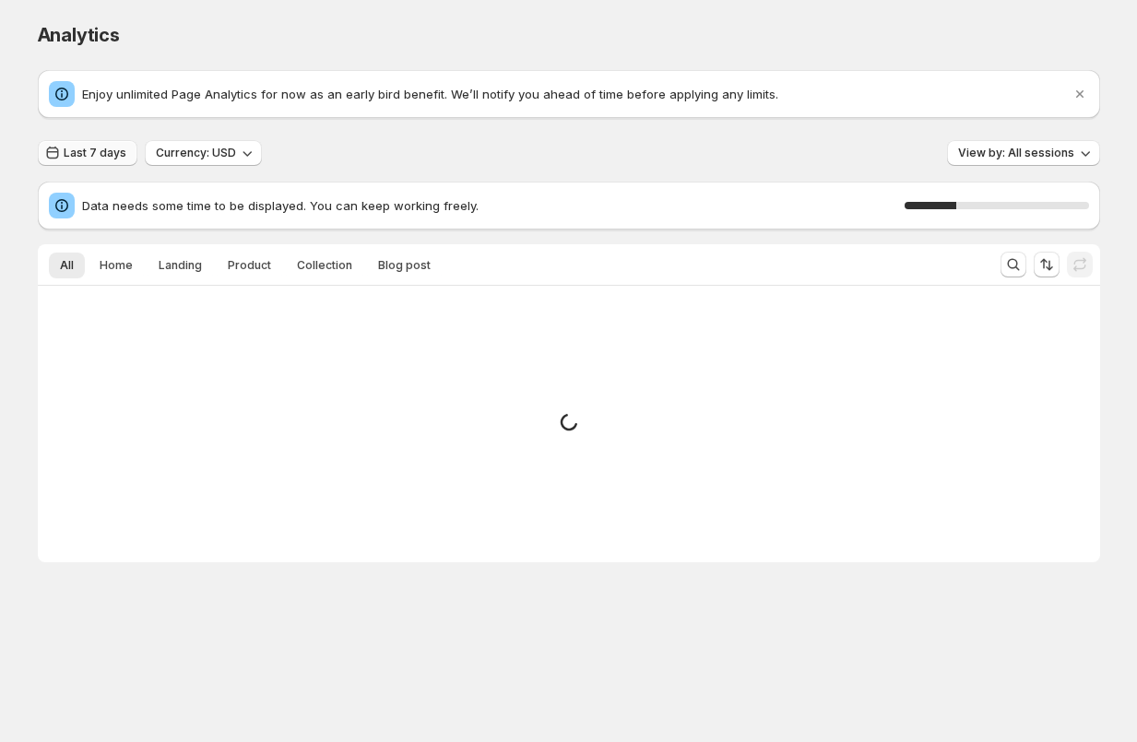
click at [107, 156] on span "Last 7 days" at bounding box center [95, 153] width 63 height 15
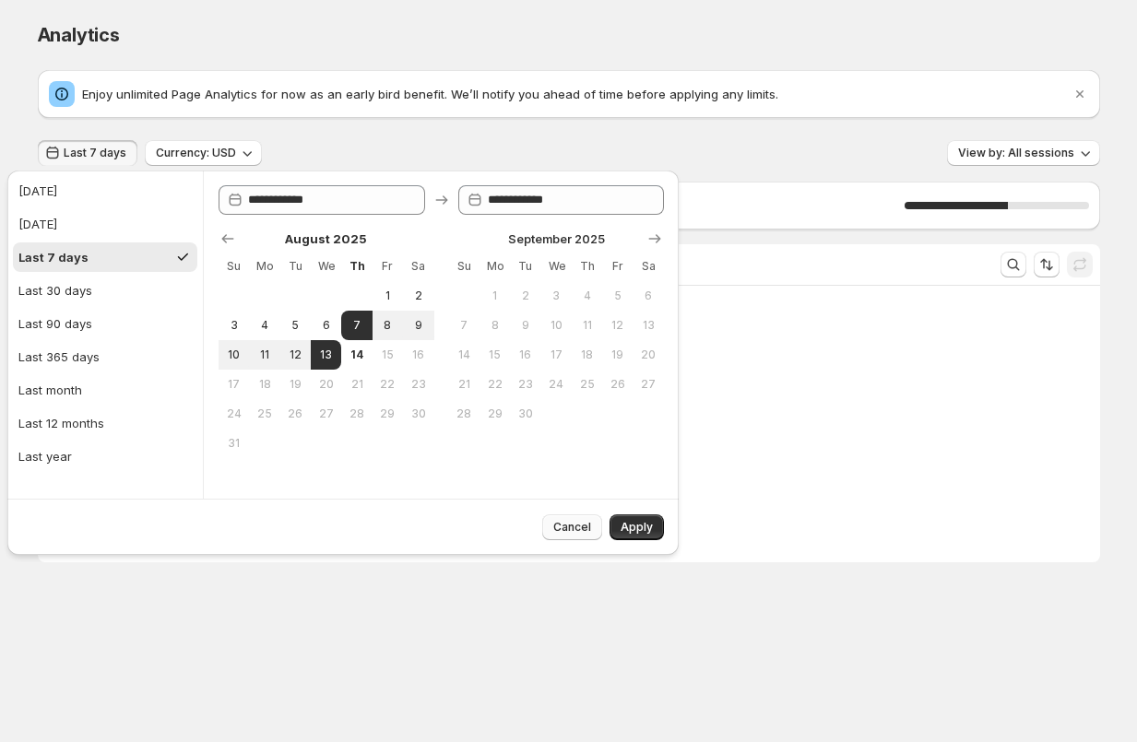
click at [571, 521] on span "Cancel" at bounding box center [572, 527] width 38 height 15
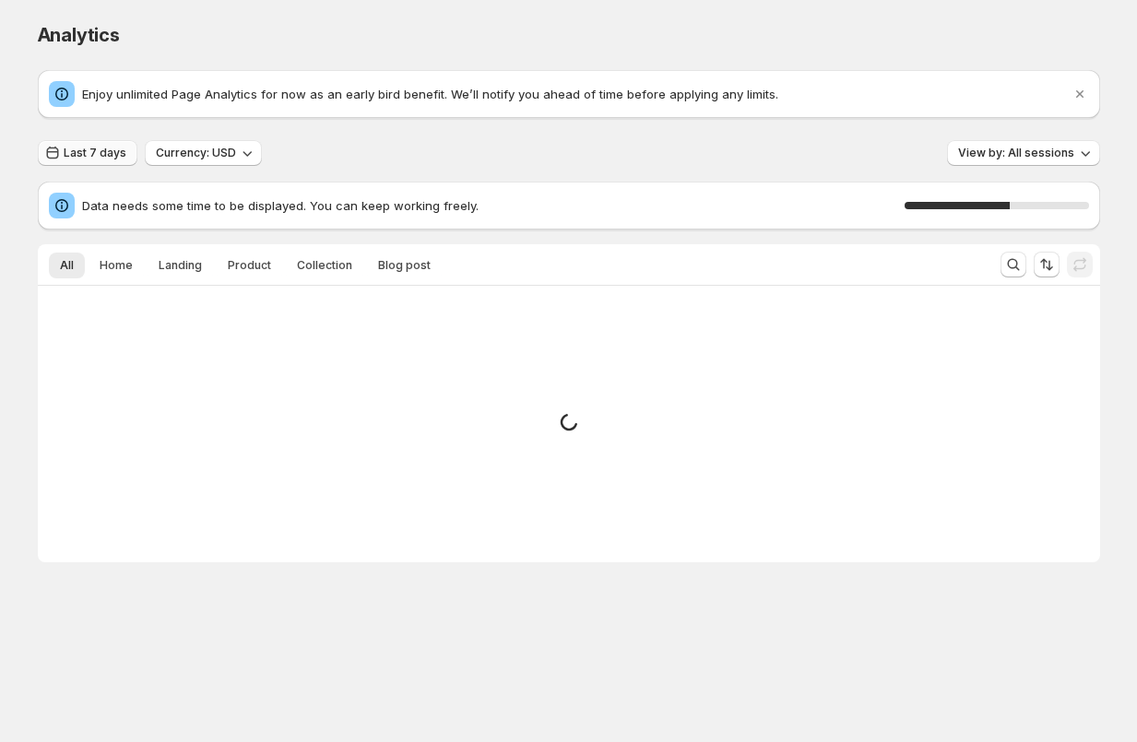
click at [94, 164] on button "Last 7 days" at bounding box center [88, 153] width 100 height 26
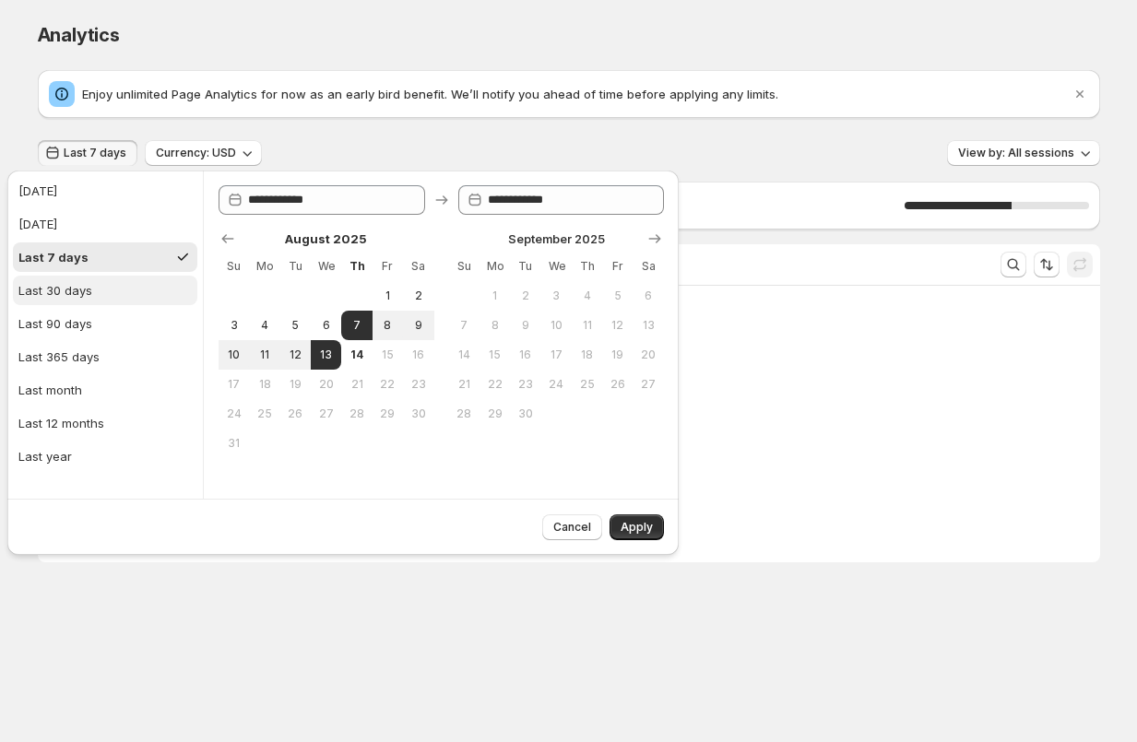
click at [61, 294] on div "Last 30 days" at bounding box center [55, 290] width 74 height 18
type input "**********"
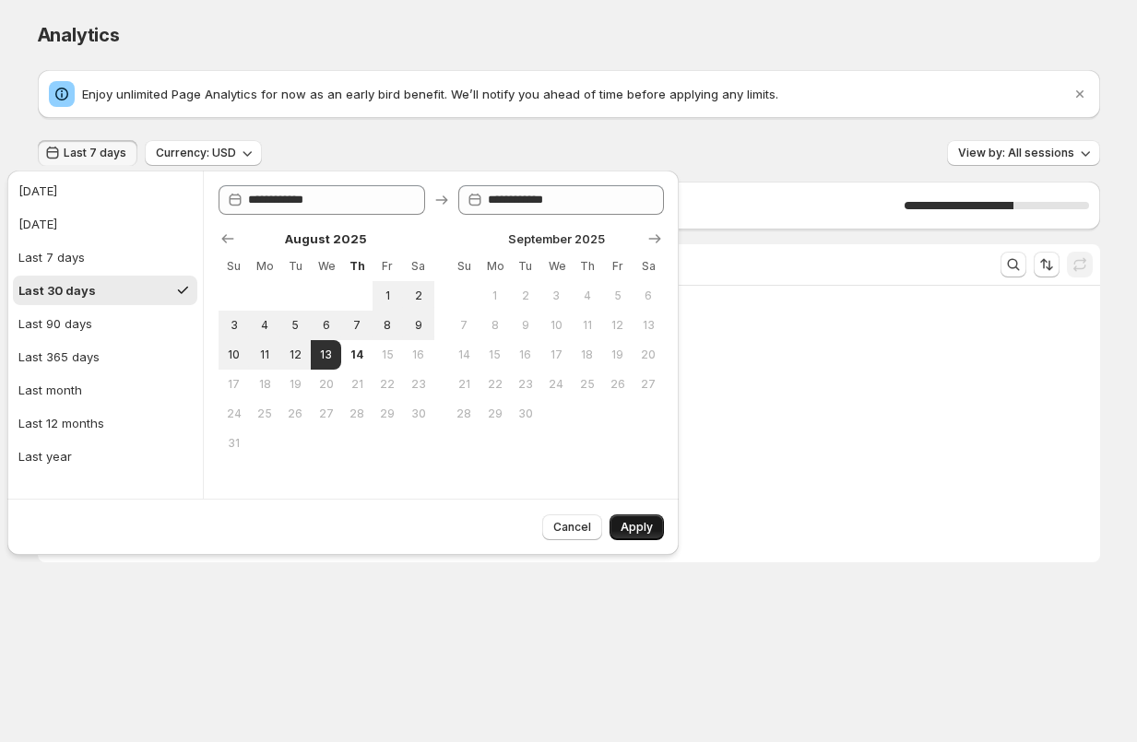
click at [640, 528] on span "Apply" at bounding box center [636, 527] width 32 height 15
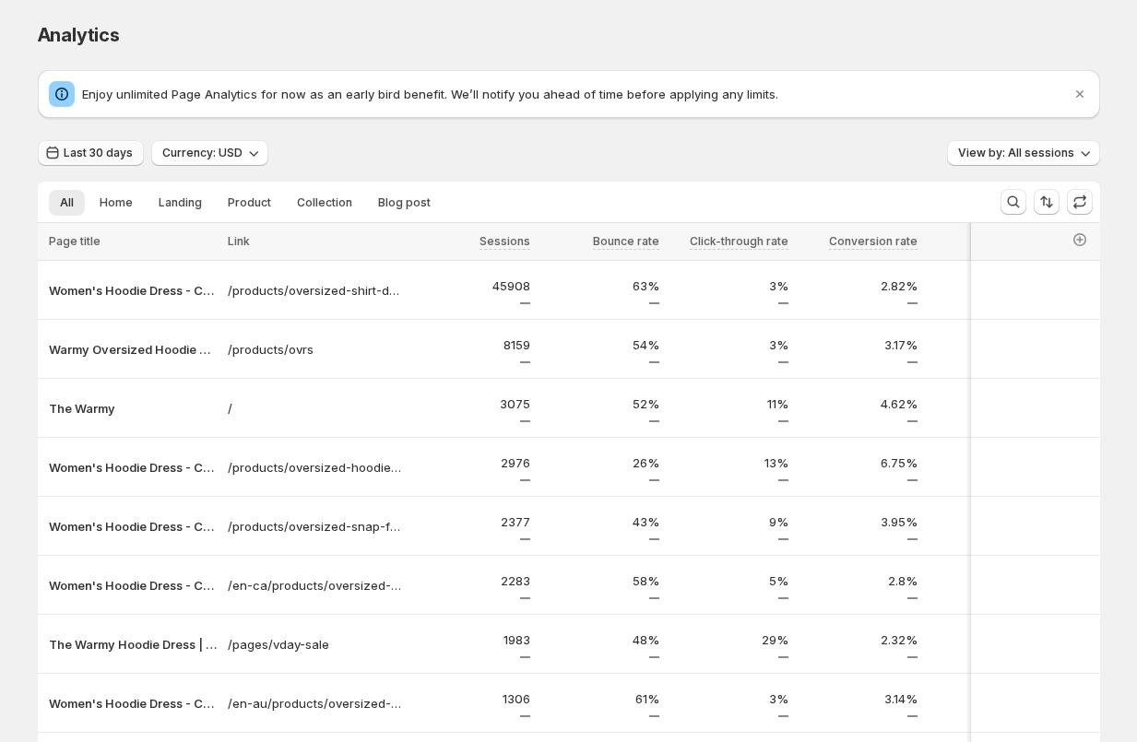
click at [93, 154] on span "Last 30 days" at bounding box center [98, 153] width 69 height 15
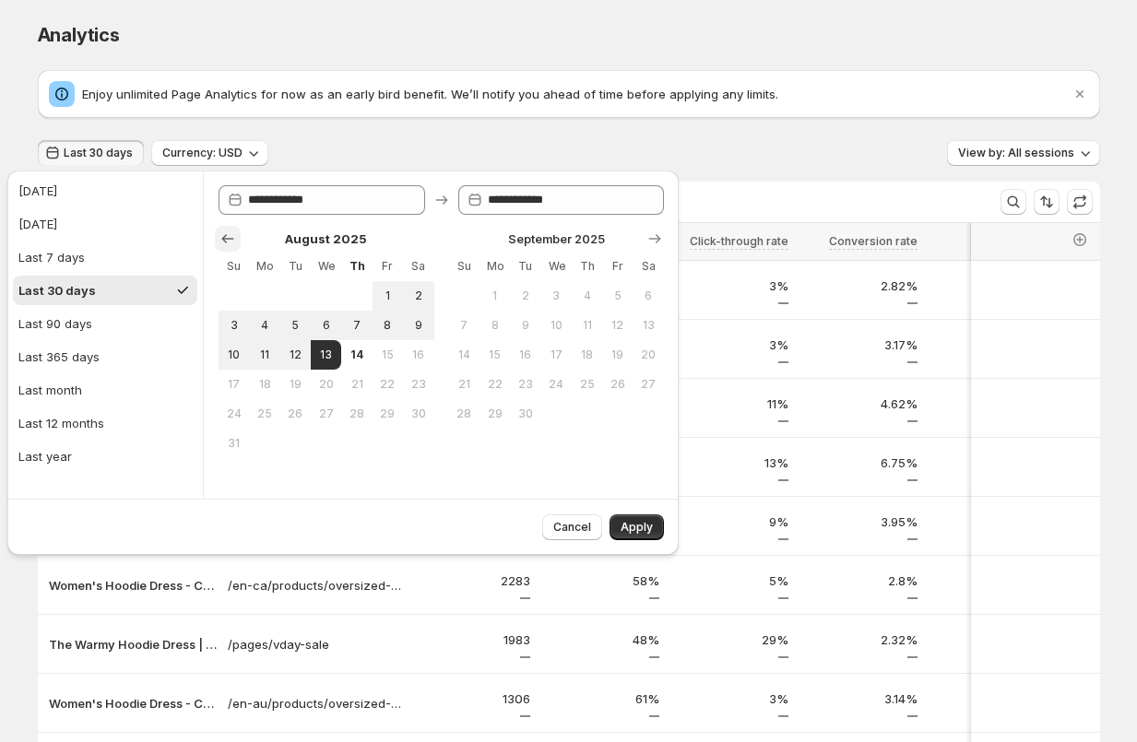
click at [219, 239] on icon "Show previous month, July 2025" at bounding box center [227, 239] width 18 height 18
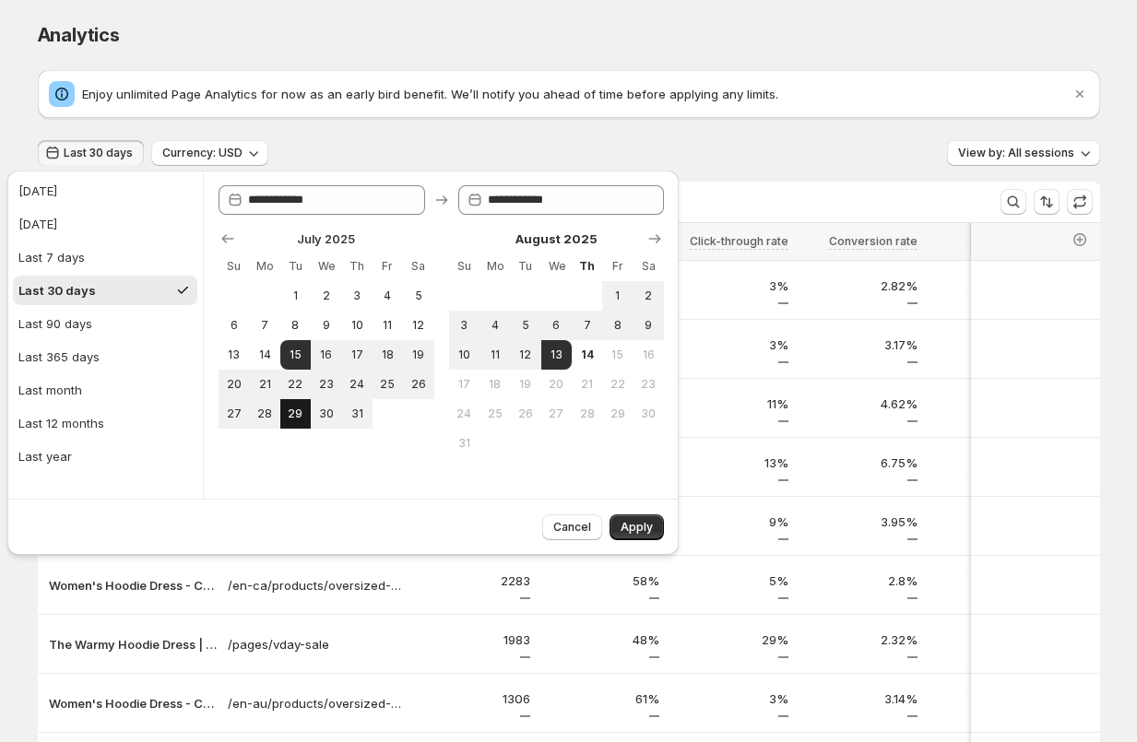
click at [295, 416] on span "29" at bounding box center [296, 414] width 16 height 15
type input "**********"
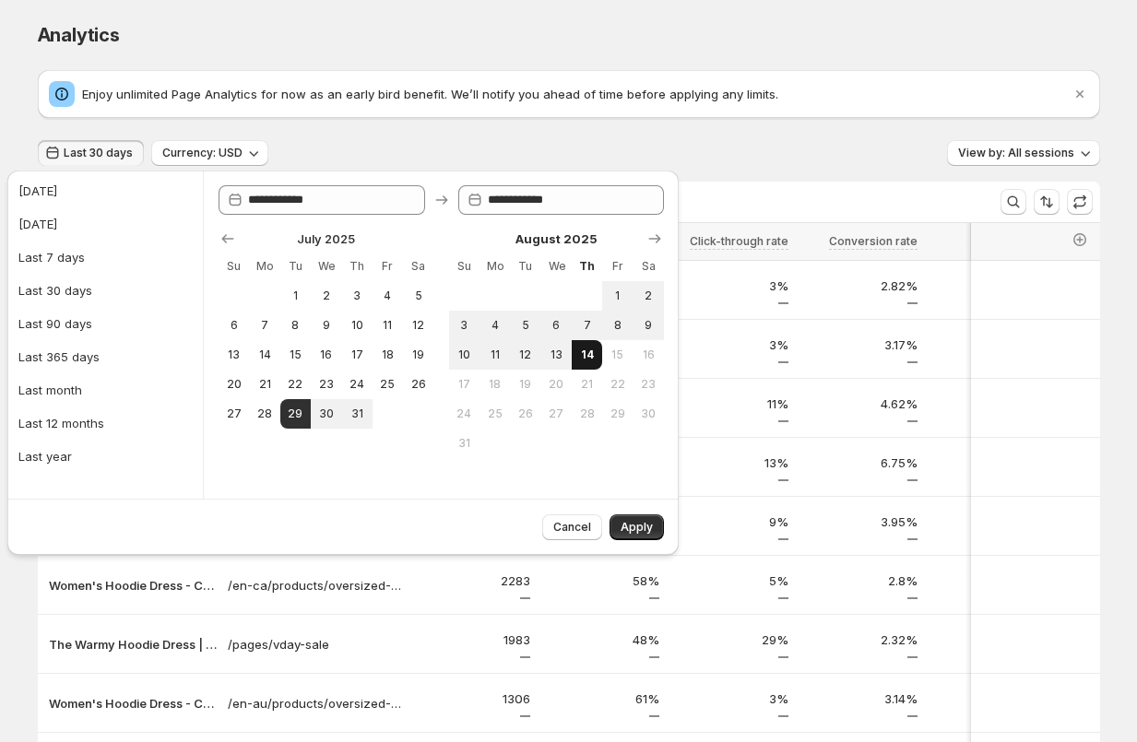
click at [585, 354] on span "14" at bounding box center [587, 355] width 16 height 15
type input "**********"
click at [643, 526] on span "Apply" at bounding box center [636, 527] width 32 height 15
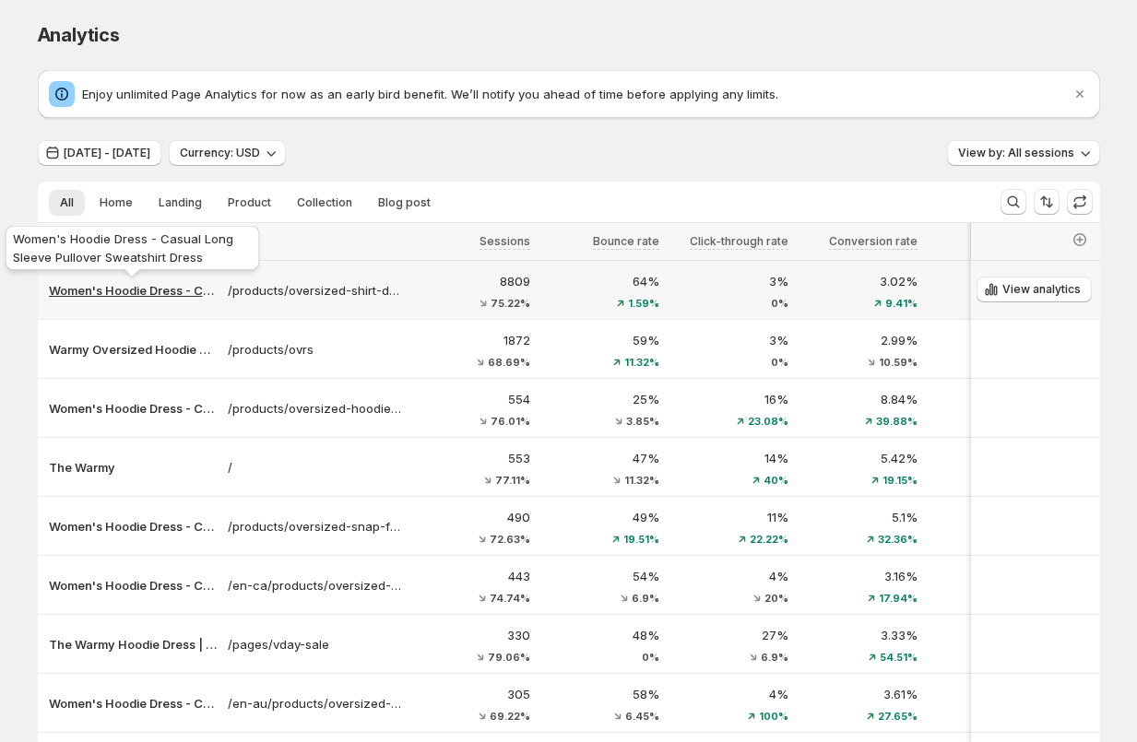
click at [89, 289] on p "Women's Hoodie Dress - Casual Long Sleeve Pullover Sweatshirt Dress" at bounding box center [133, 290] width 168 height 18
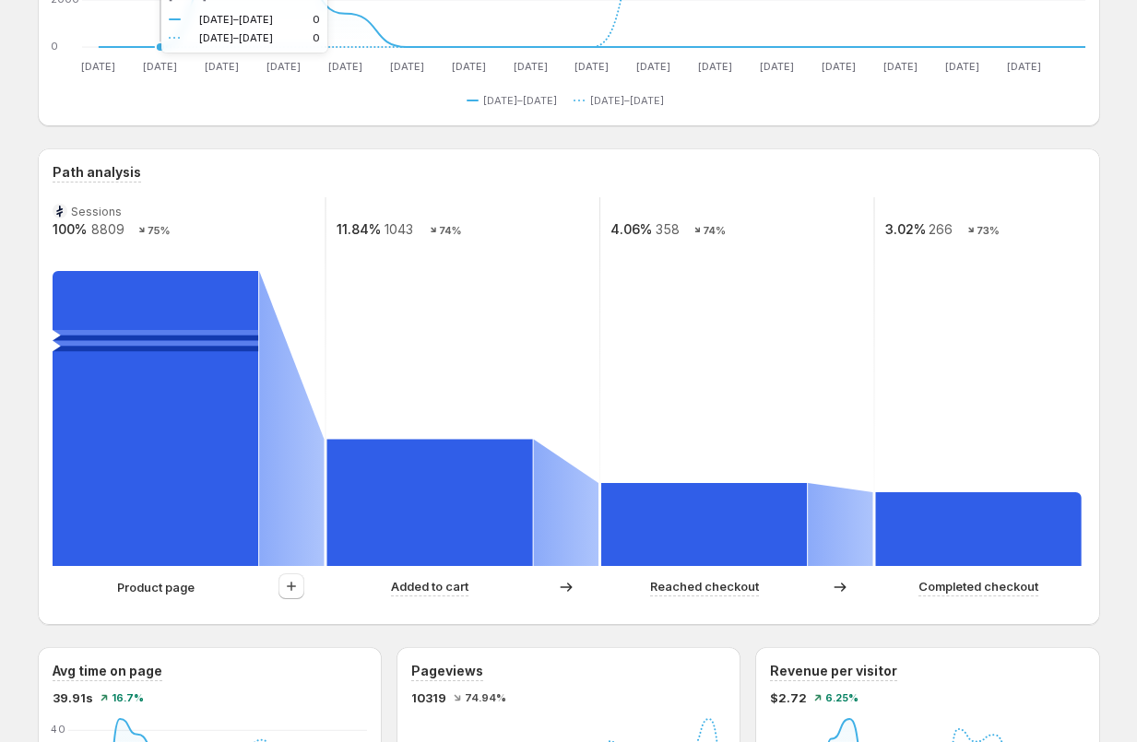
scroll to position [372, 0]
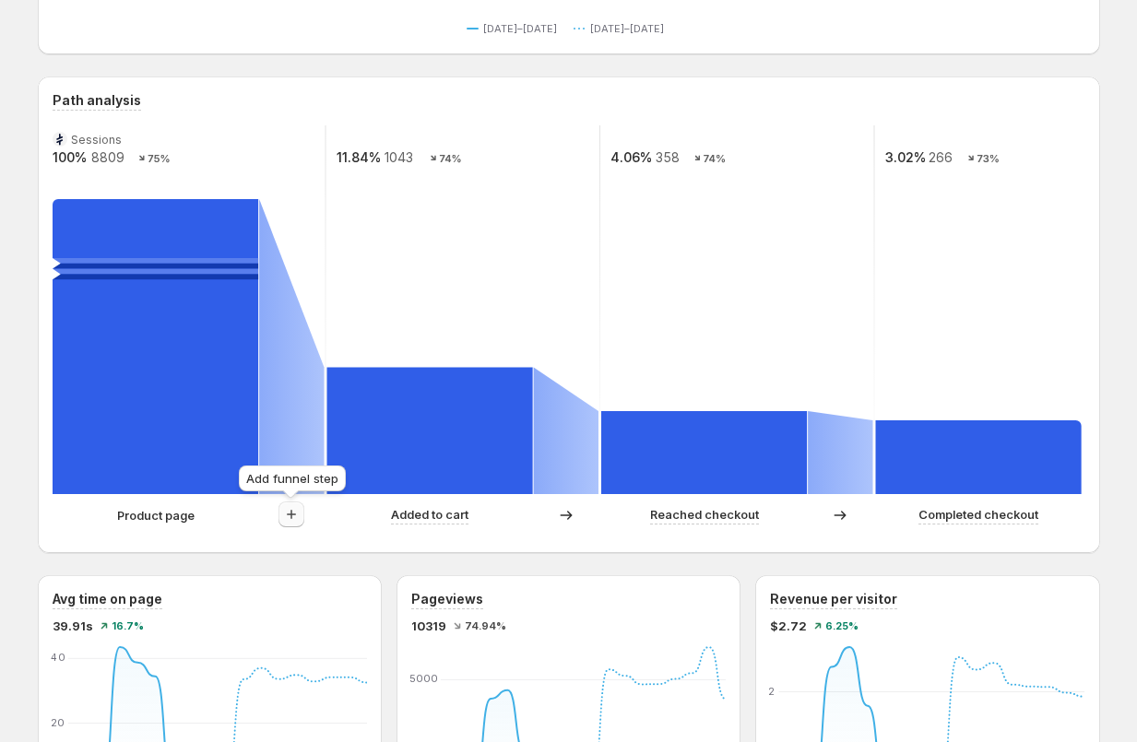
click at [294, 514] on icon "button" at bounding box center [291, 514] width 18 height 18
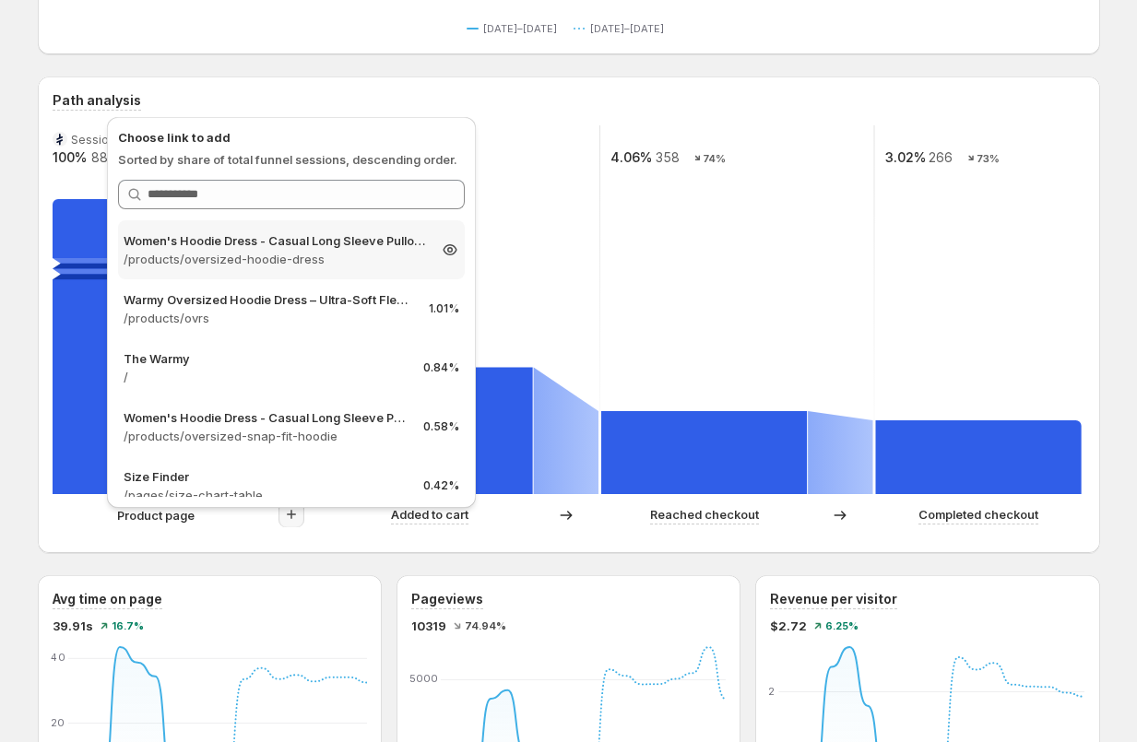
click at [249, 245] on p "Women's Hoodie Dress - Casual Long Sleeve Pullover Sweatshirt Dress" at bounding box center [275, 240] width 302 height 18
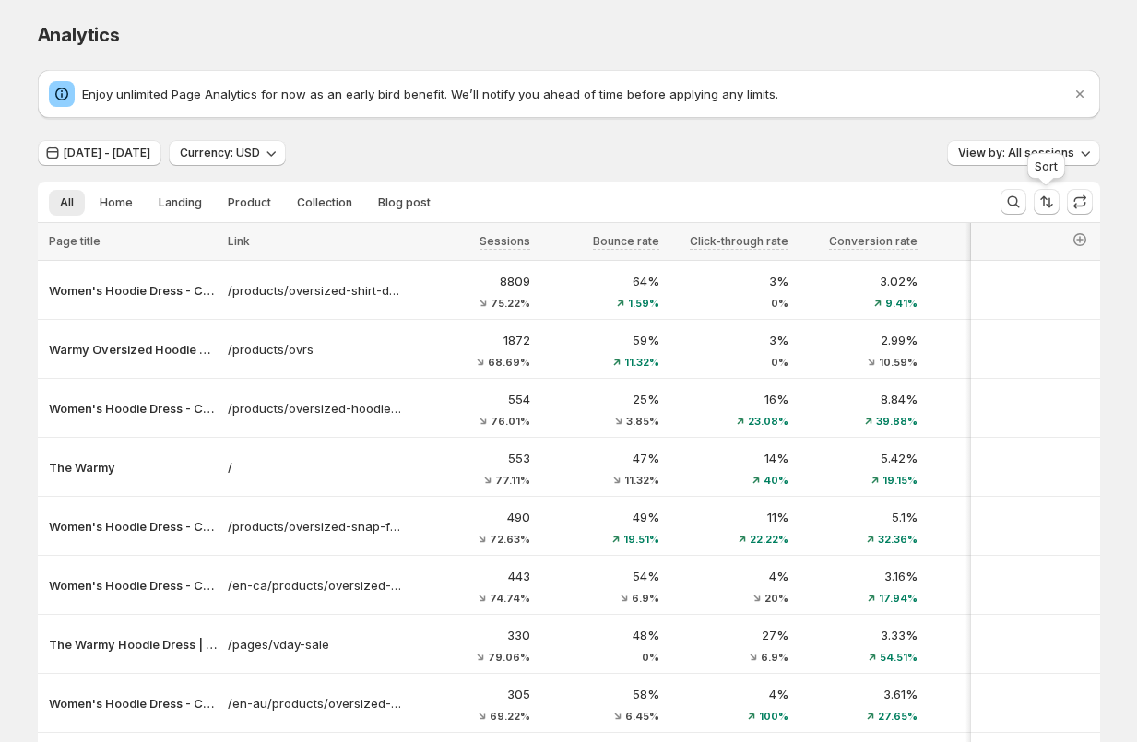
click at [1030, 153] on div "Sort" at bounding box center [1045, 169] width 45 height 41
click at [988, 153] on span "View by: All sessions" at bounding box center [1016, 153] width 116 height 15
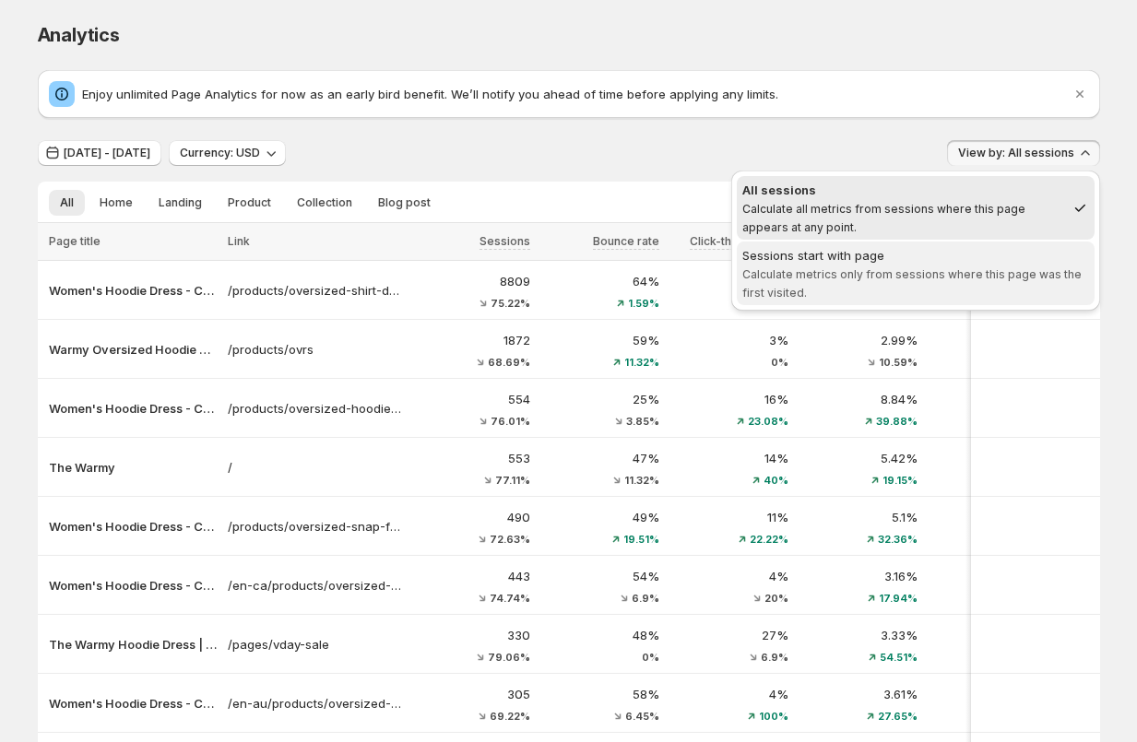
click at [912, 266] on span "Sessions start with page Calculate metrics only from sessions where this page w…" at bounding box center [915, 273] width 347 height 55
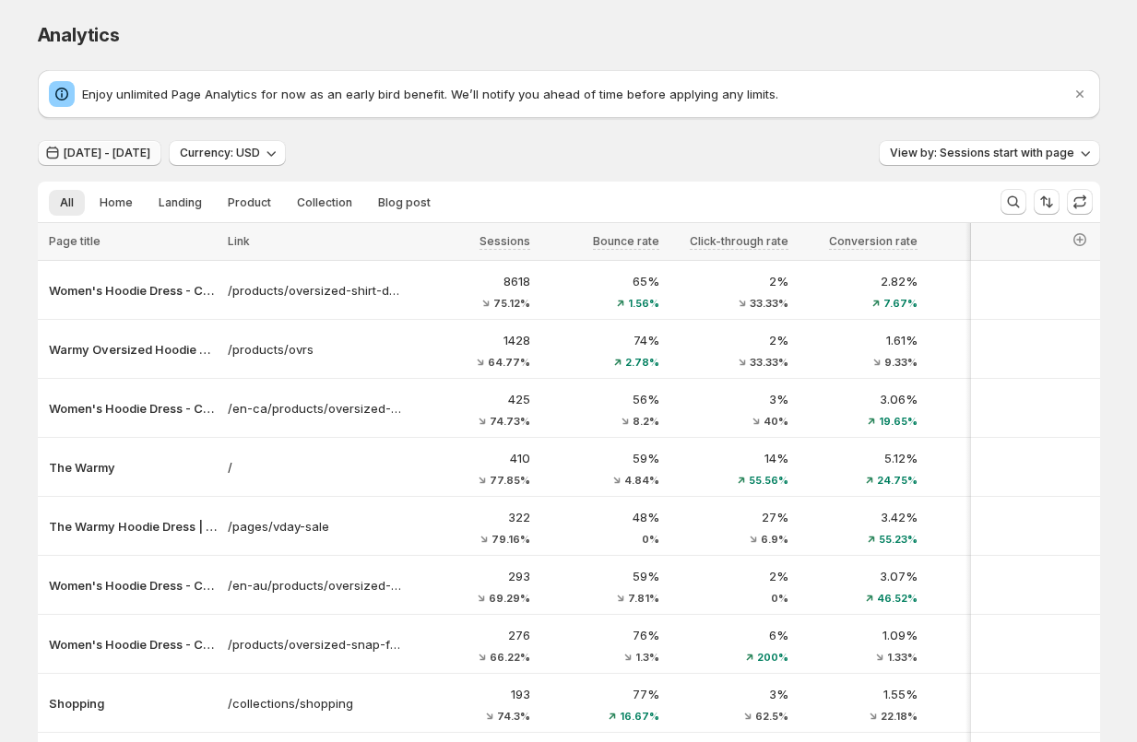
click at [130, 143] on button "Jul 28, 2025 - Aug 13, 2025" at bounding box center [100, 153] width 124 height 26
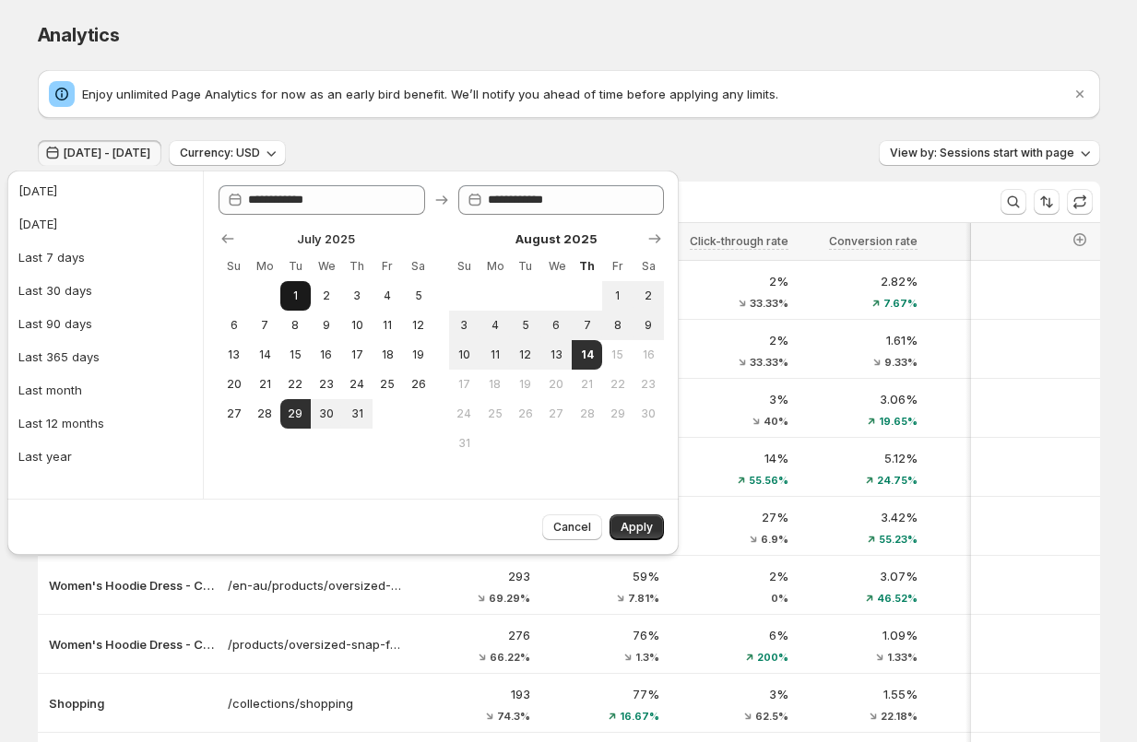
click at [296, 292] on span "1" at bounding box center [296, 296] width 16 height 15
type input "**********"
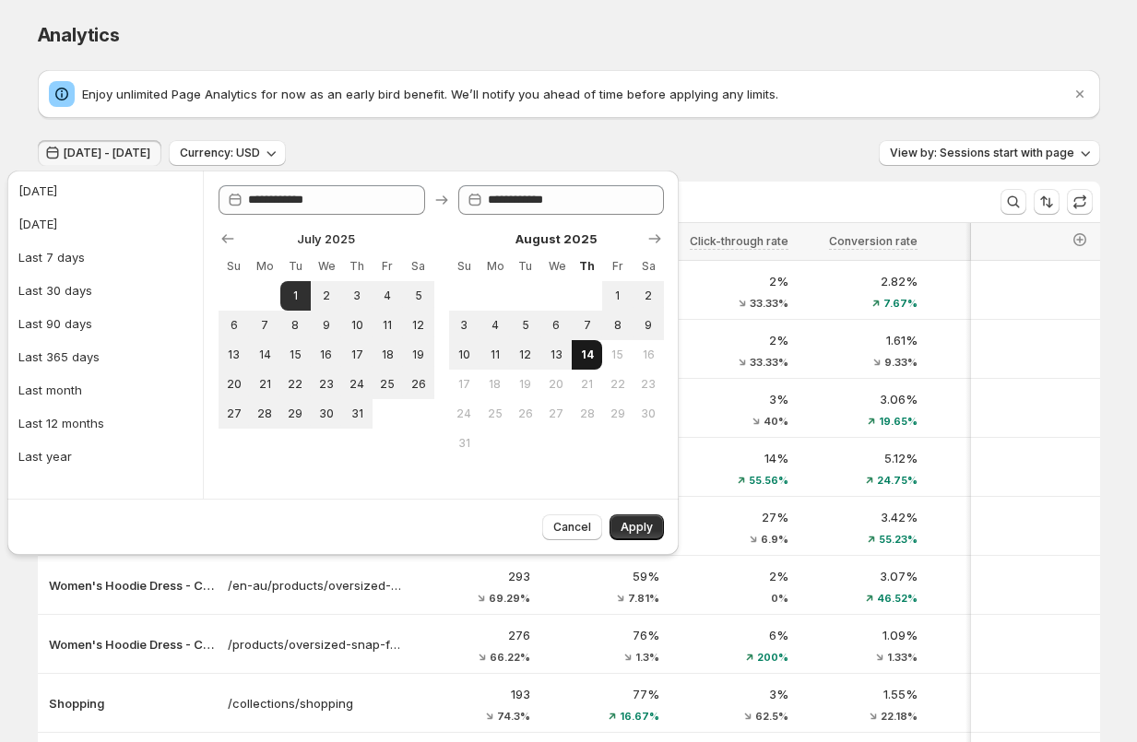
click at [585, 358] on span "14" at bounding box center [587, 355] width 16 height 15
type input "**********"
click at [632, 532] on span "Apply" at bounding box center [636, 527] width 32 height 15
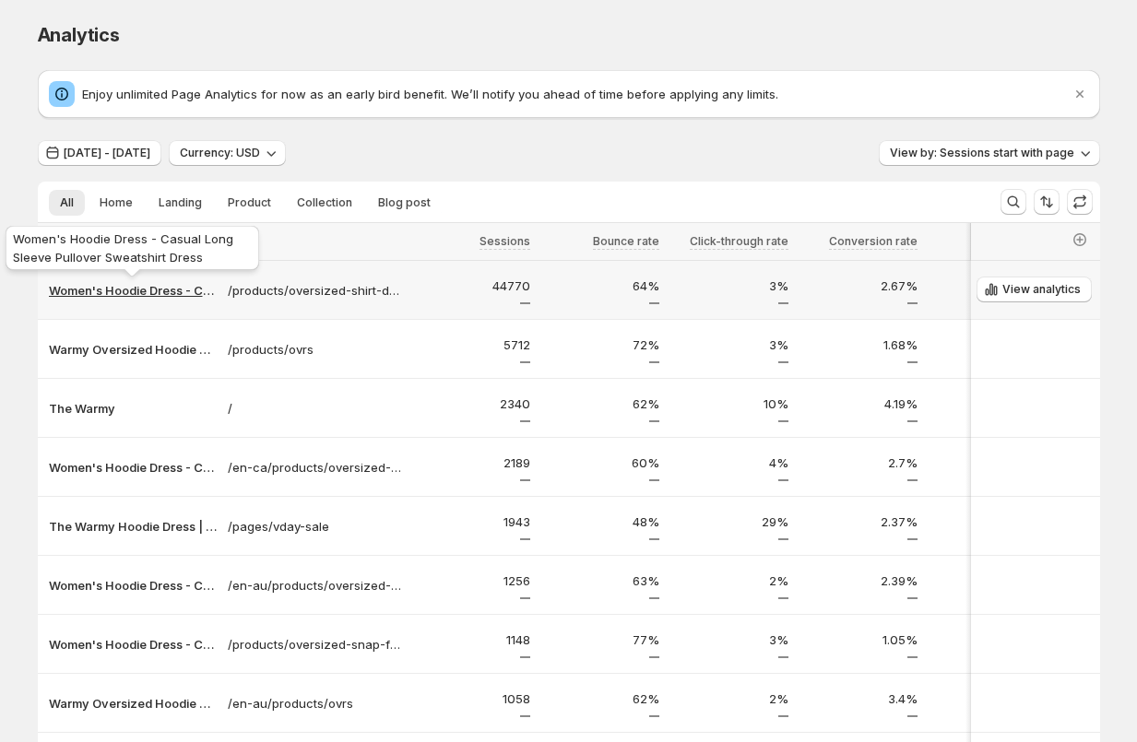
click at [109, 289] on p "Women's Hoodie Dress - Casual Long Sleeve Pullover Sweatshirt Dress" at bounding box center [133, 290] width 168 height 18
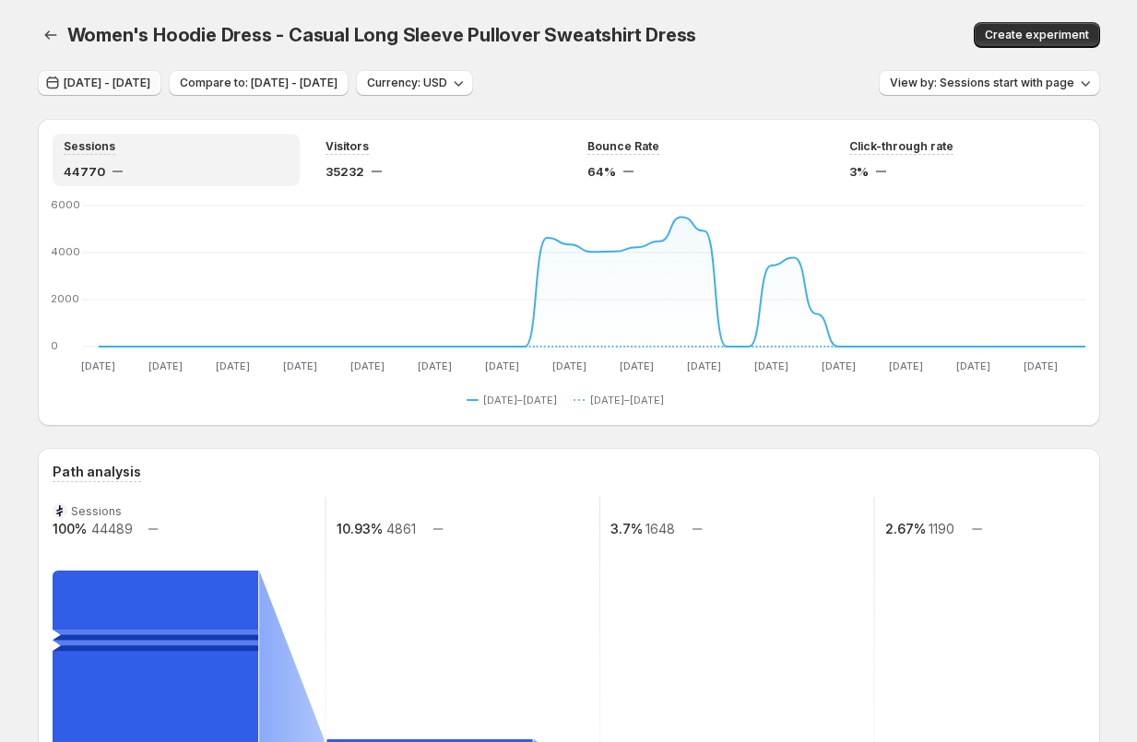
click at [149, 82] on span "[DATE] - [DATE]" at bounding box center [107, 83] width 87 height 15
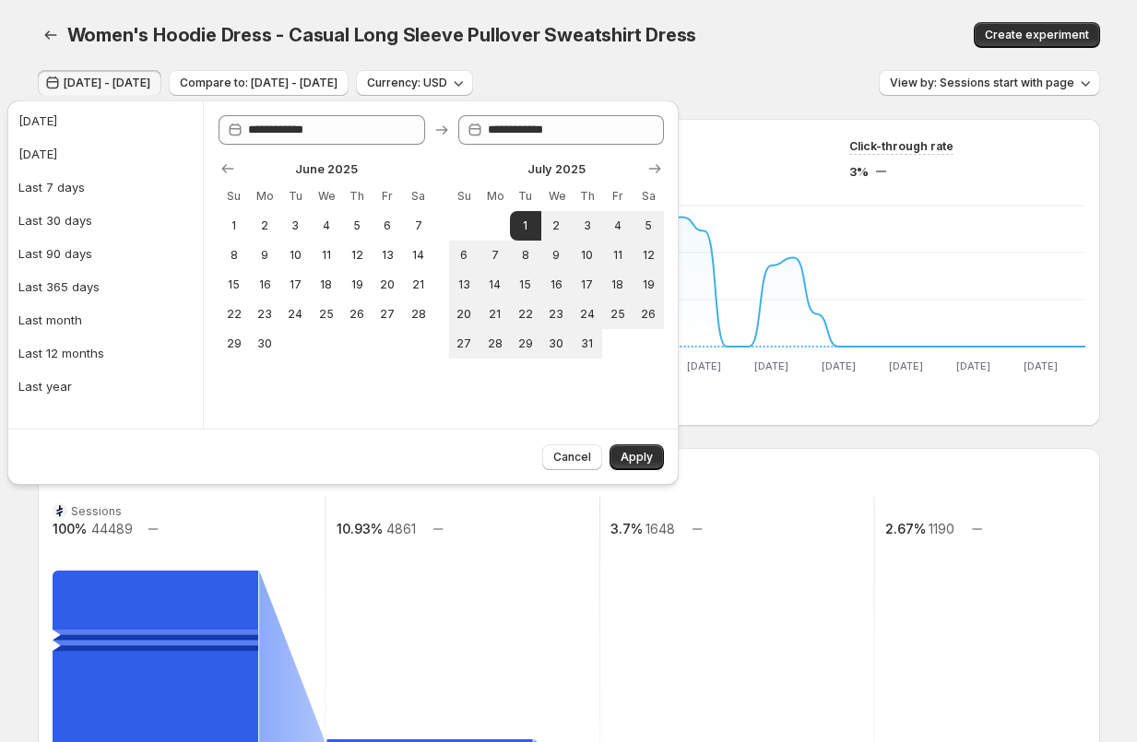
click at [703, 79] on div "Jun 30, 2025 - Aug 13, 2025 Compare to: May 16, 2025 - Jun 29, 2025 Currency: U…" at bounding box center [569, 83] width 1062 height 27
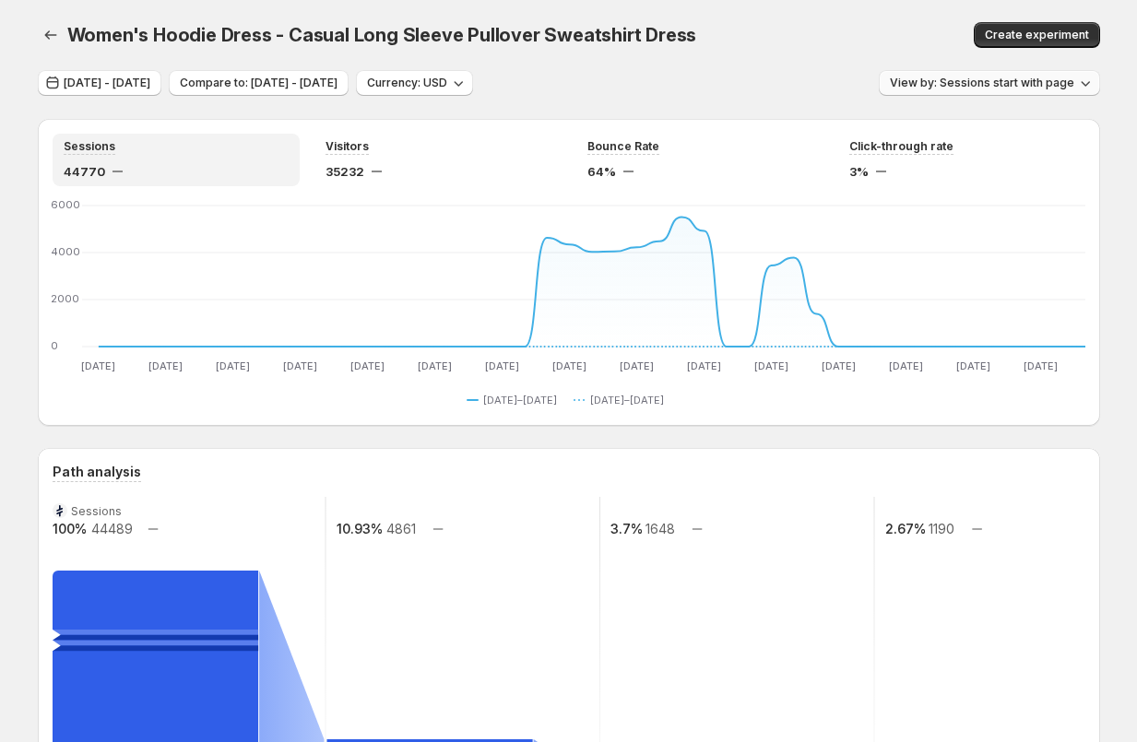
click at [920, 78] on span "View by: Sessions start with page" at bounding box center [982, 83] width 184 height 15
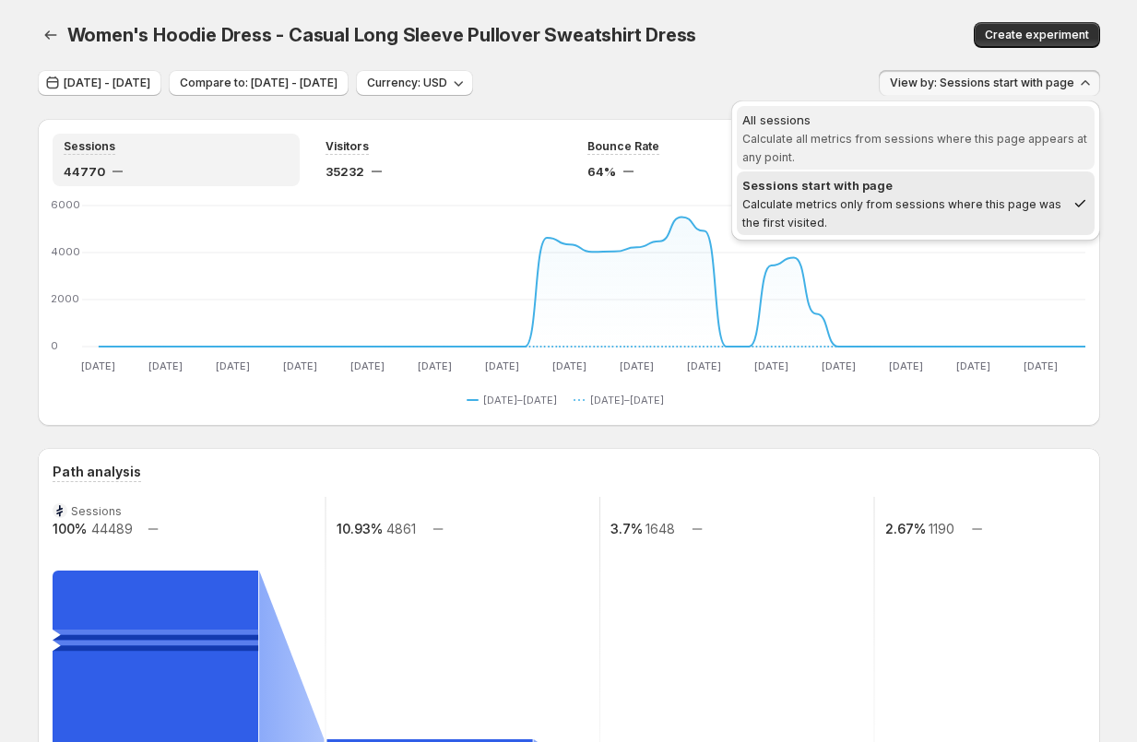
click at [833, 137] on span "Calculate all metrics from sessions where this page appears at any point." at bounding box center [914, 148] width 345 height 32
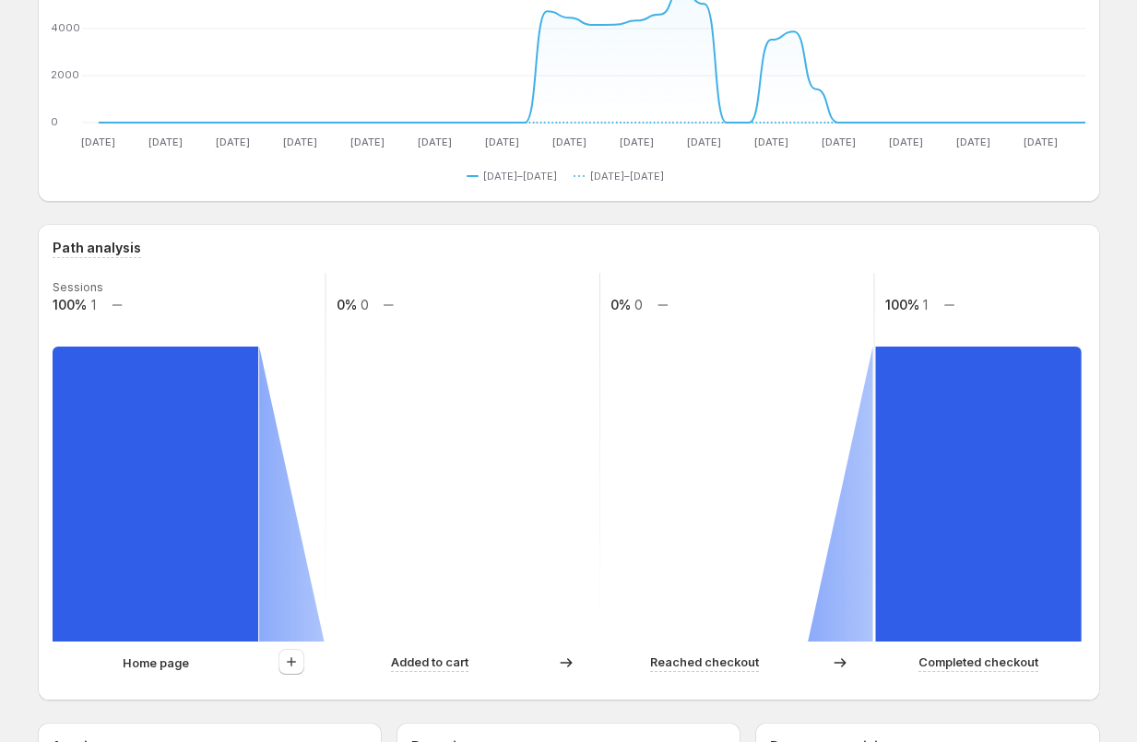
scroll to position [377, 0]
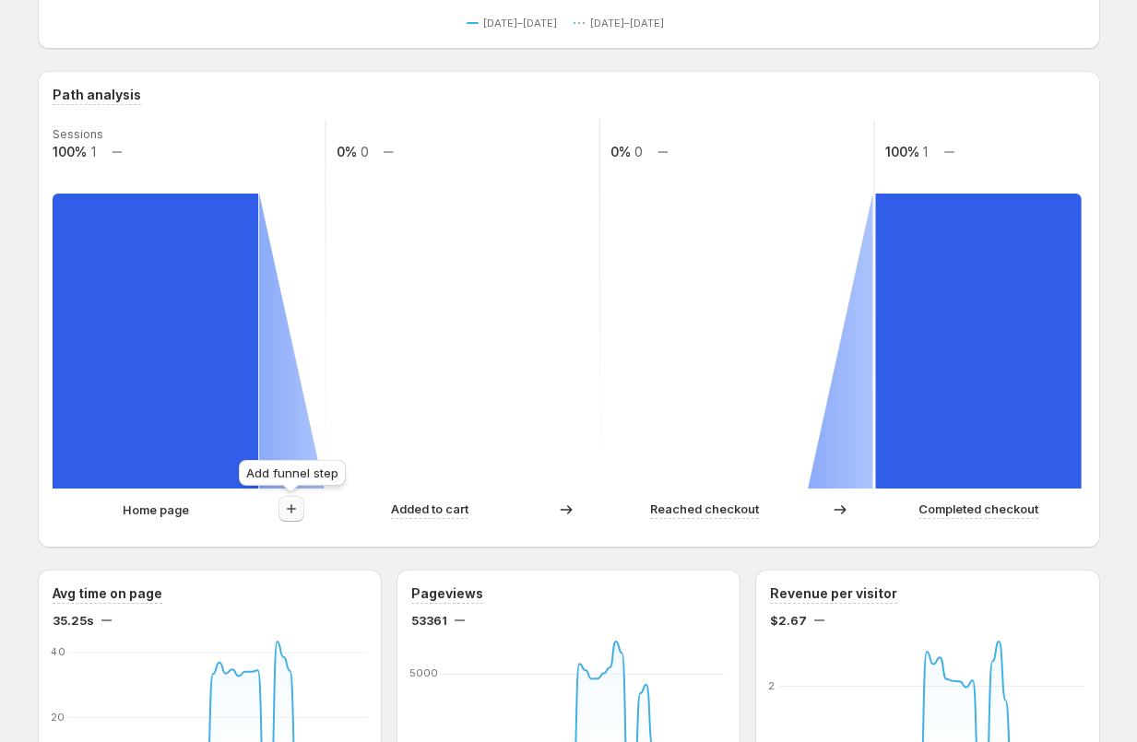
click at [289, 512] on icon "button" at bounding box center [291, 509] width 18 height 18
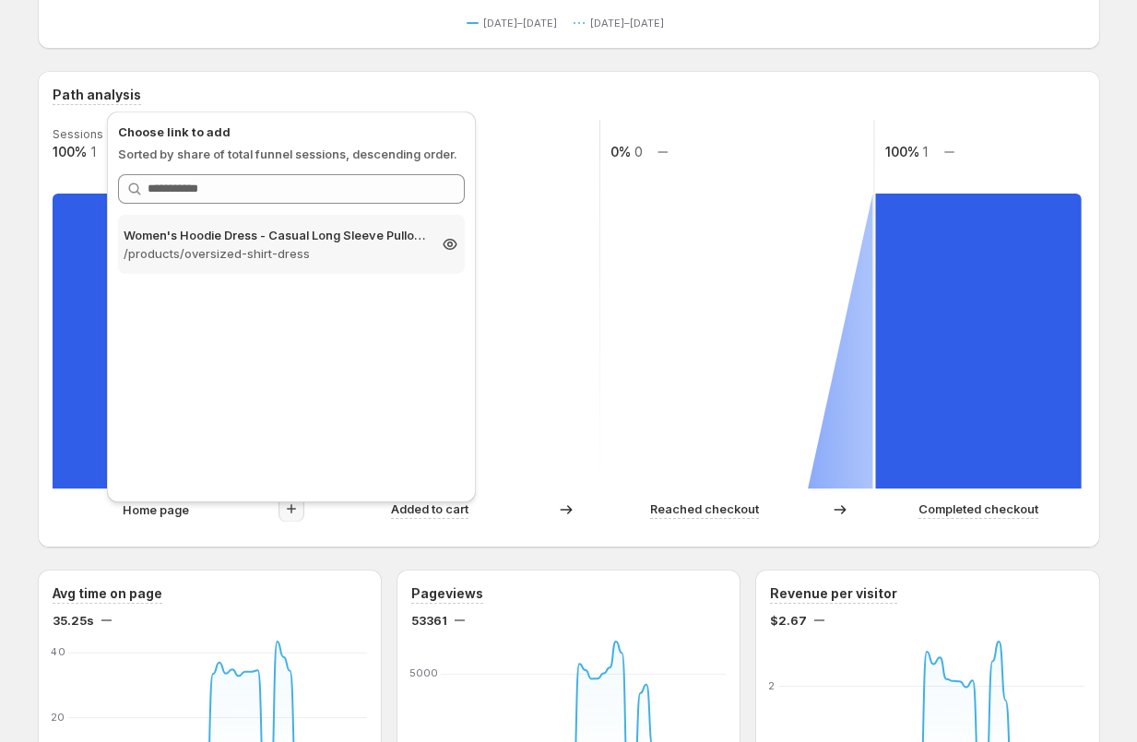
click at [226, 237] on p "Women's Hoodie Dress - Casual Long Sleeve Pullover Sweatshirt Dress" at bounding box center [275, 235] width 302 height 18
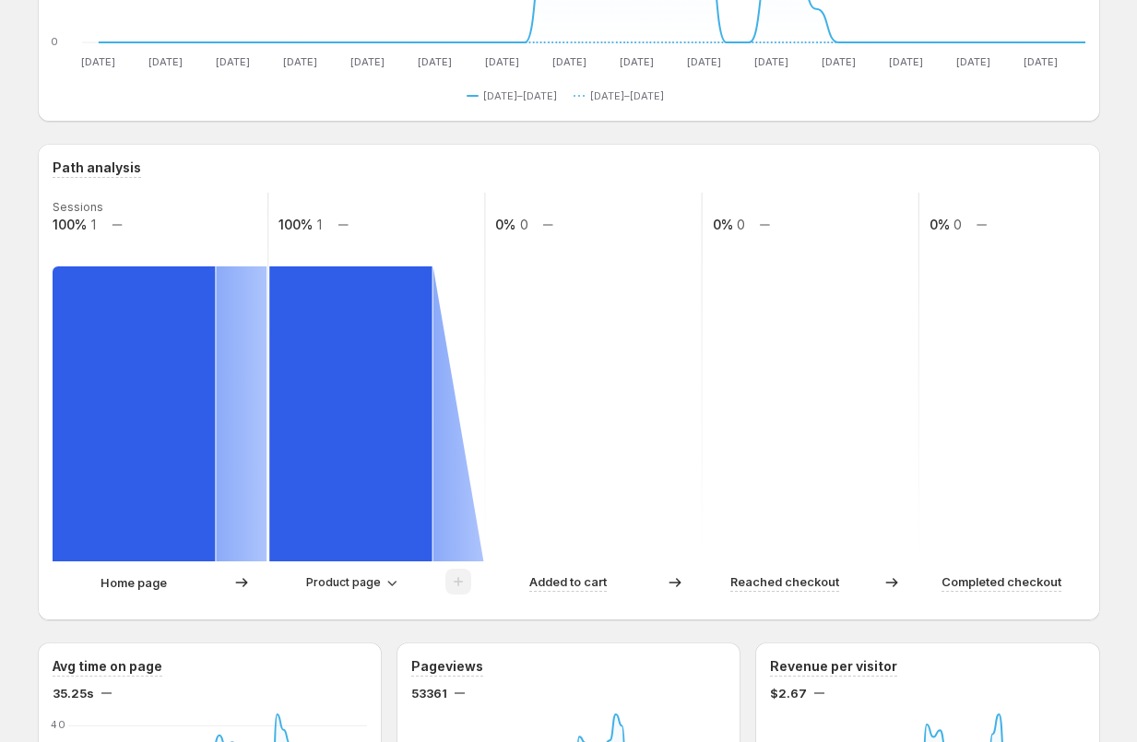
scroll to position [0, 0]
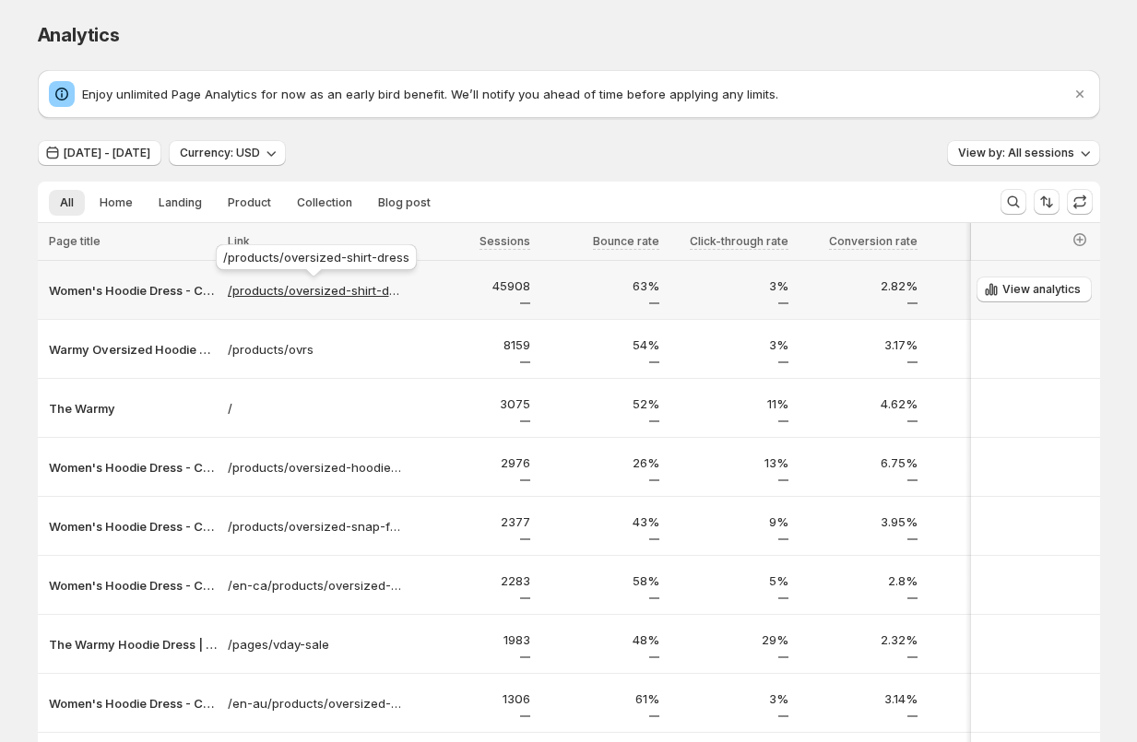
click at [291, 293] on p "/products/oversized-shirt-dress" at bounding box center [314, 290] width 173 height 18
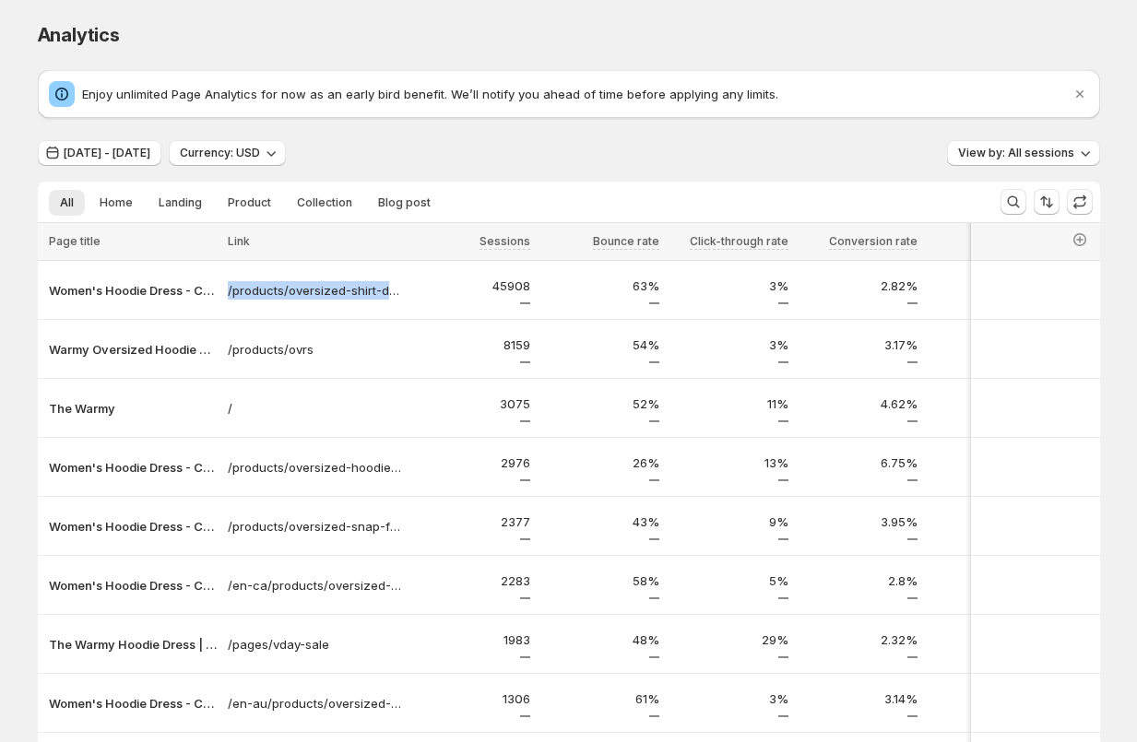
click at [465, 30] on div "Analytics" at bounding box center [569, 35] width 1062 height 26
click at [120, 163] on button "[DATE] - [DATE]" at bounding box center [100, 153] width 124 height 26
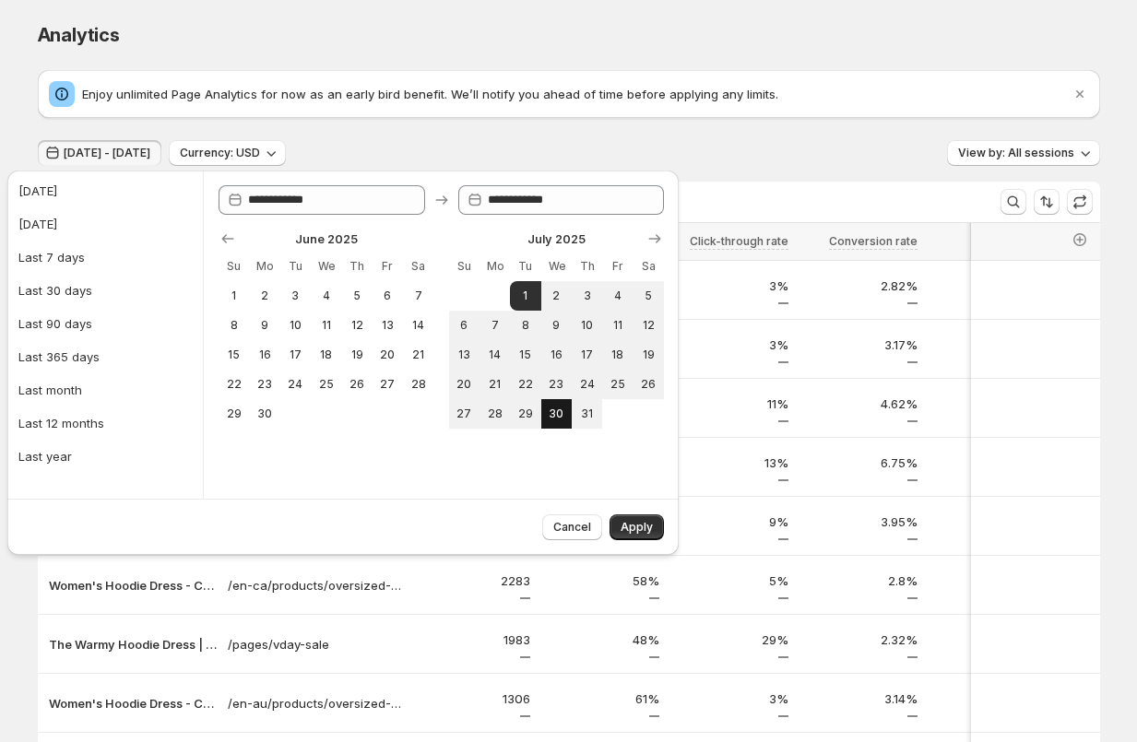
click at [558, 407] on span "30" at bounding box center [557, 414] width 16 height 15
type input "**********"
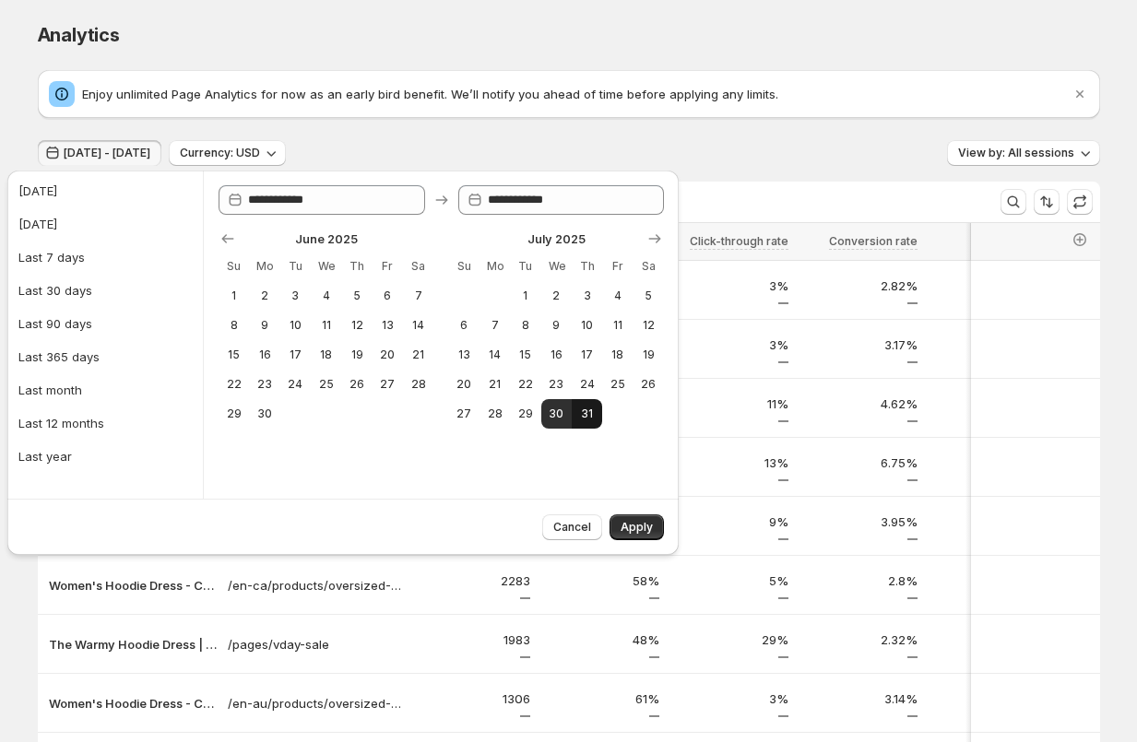
click at [594, 407] on span "31" at bounding box center [587, 414] width 16 height 15
type input "**********"
click at [647, 517] on button "Apply" at bounding box center [636, 527] width 54 height 26
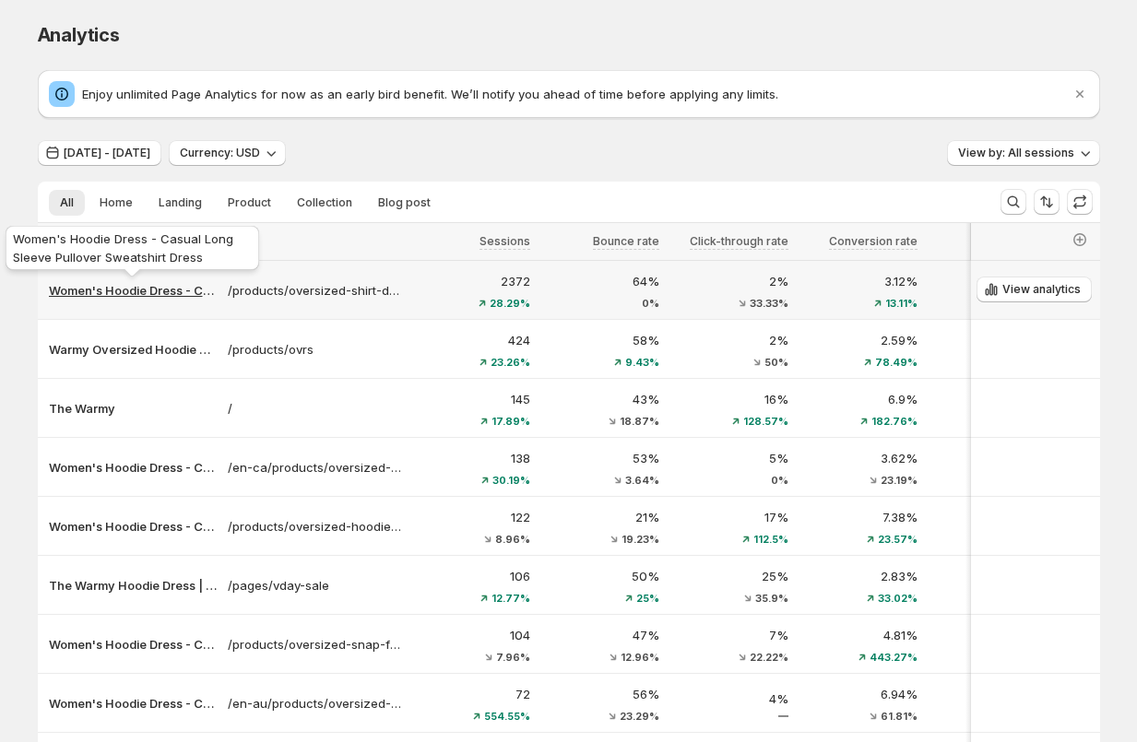
click at [133, 284] on p "Women's Hoodie Dress - Casual Long Sleeve Pullover Sweatshirt Dress" at bounding box center [133, 290] width 168 height 18
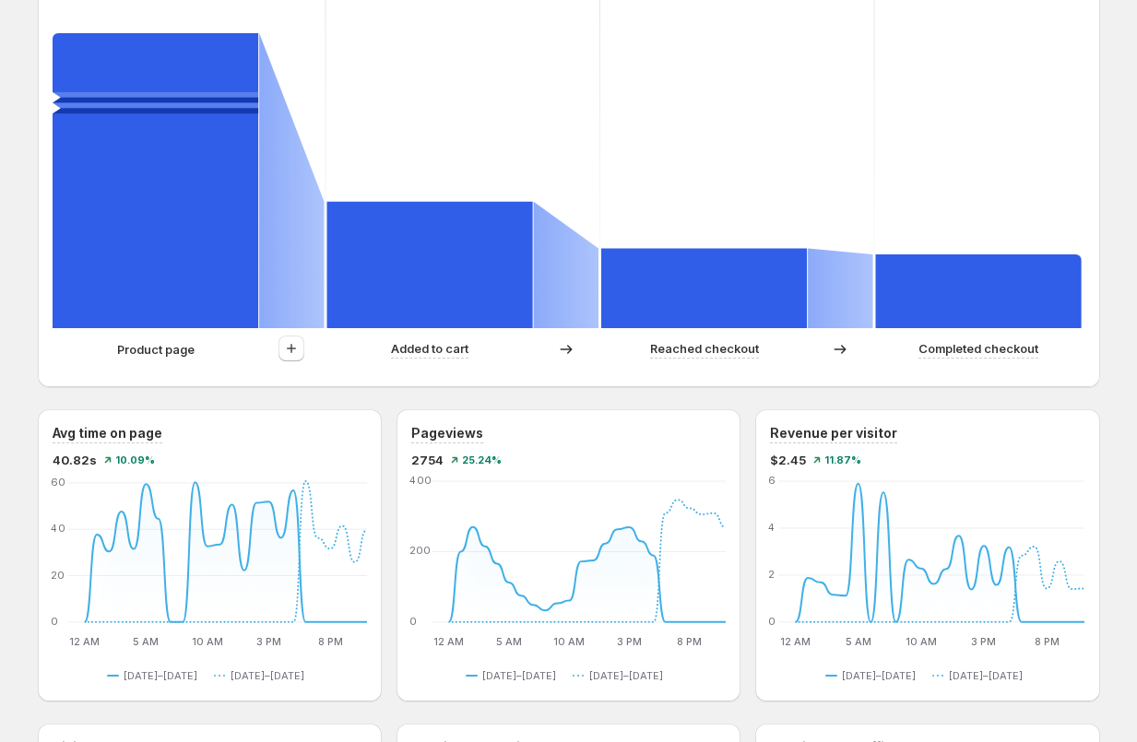
scroll to position [524, 0]
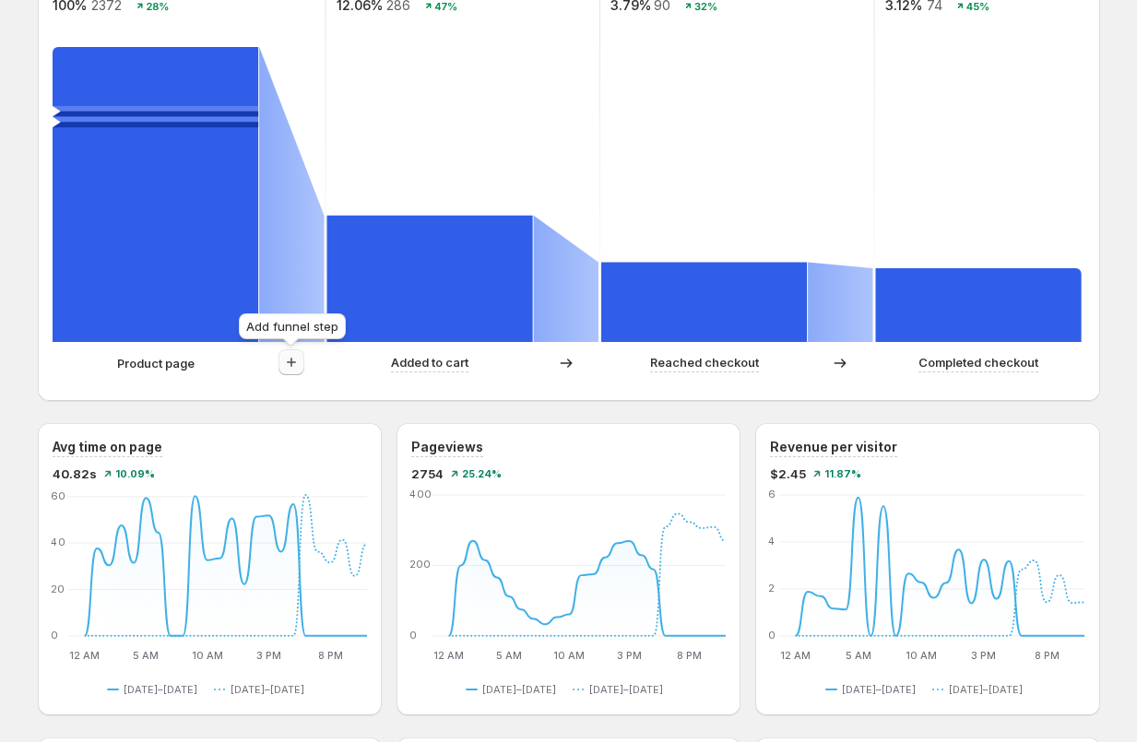
click at [299, 368] on icon "button" at bounding box center [291, 362] width 18 height 18
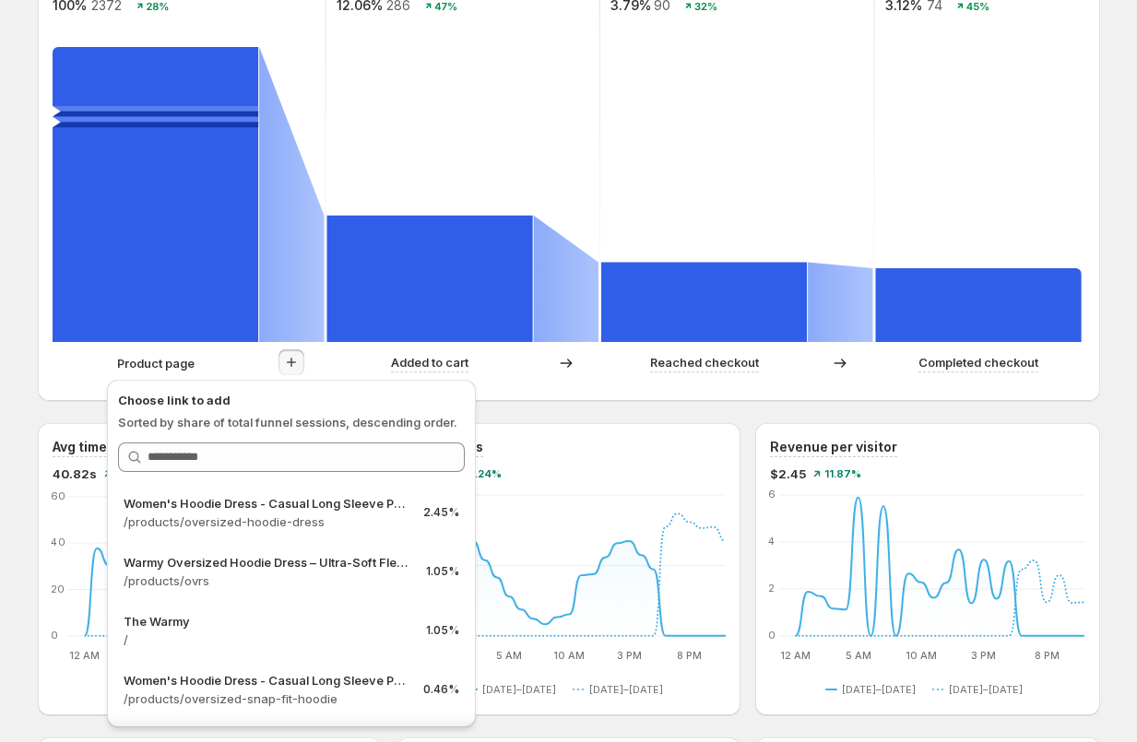
click at [13, 466] on div "Women's Hoodie Dress - Casual Long Sleeve Pullover Sweatshirt Dress. This page …" at bounding box center [568, 602] width 1137 height 2252
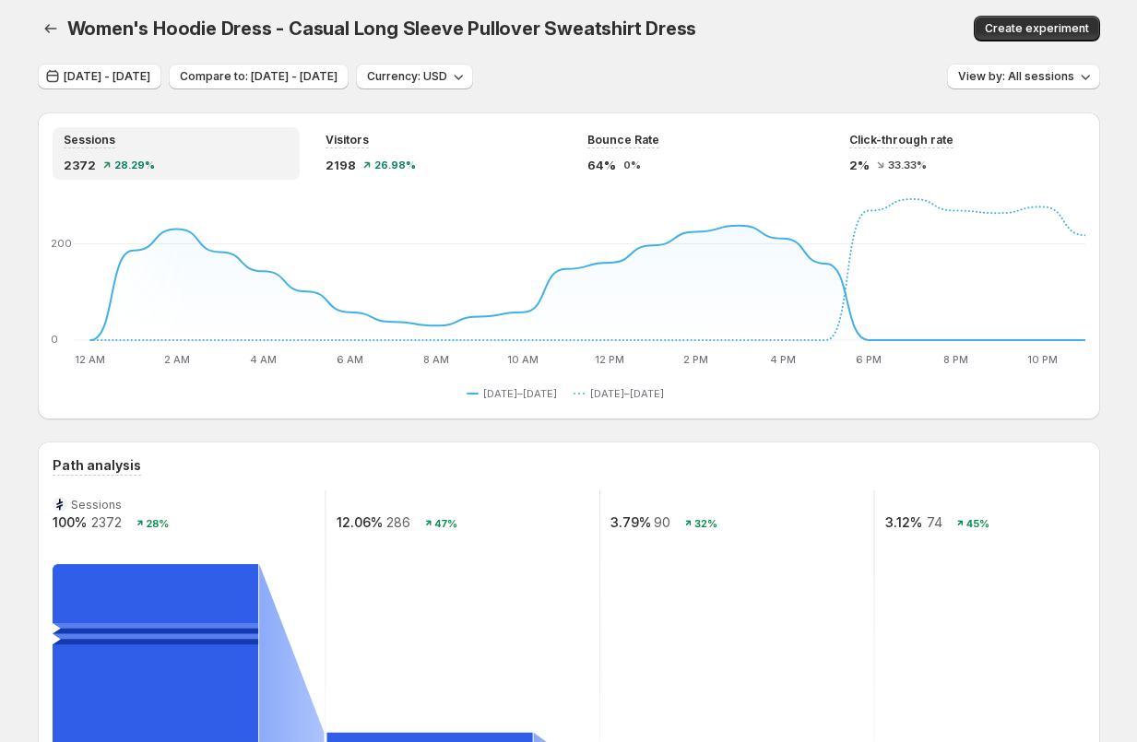
scroll to position [5, 0]
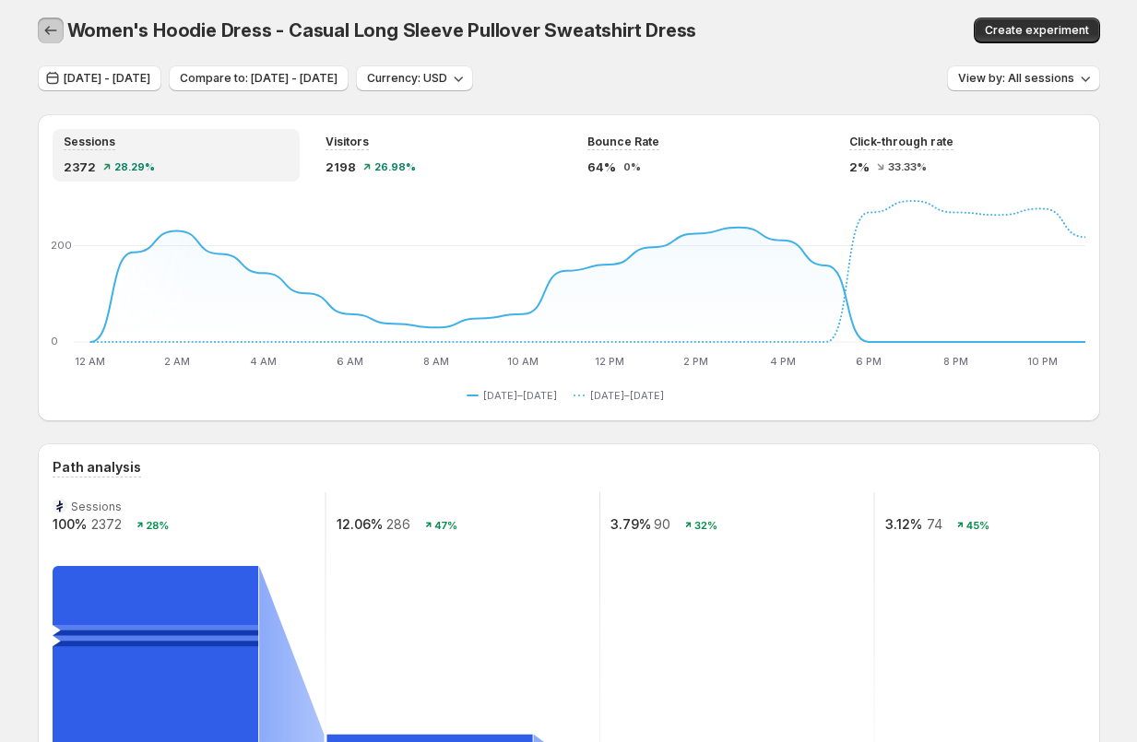
click at [52, 32] on icon "button" at bounding box center [50, 30] width 18 height 18
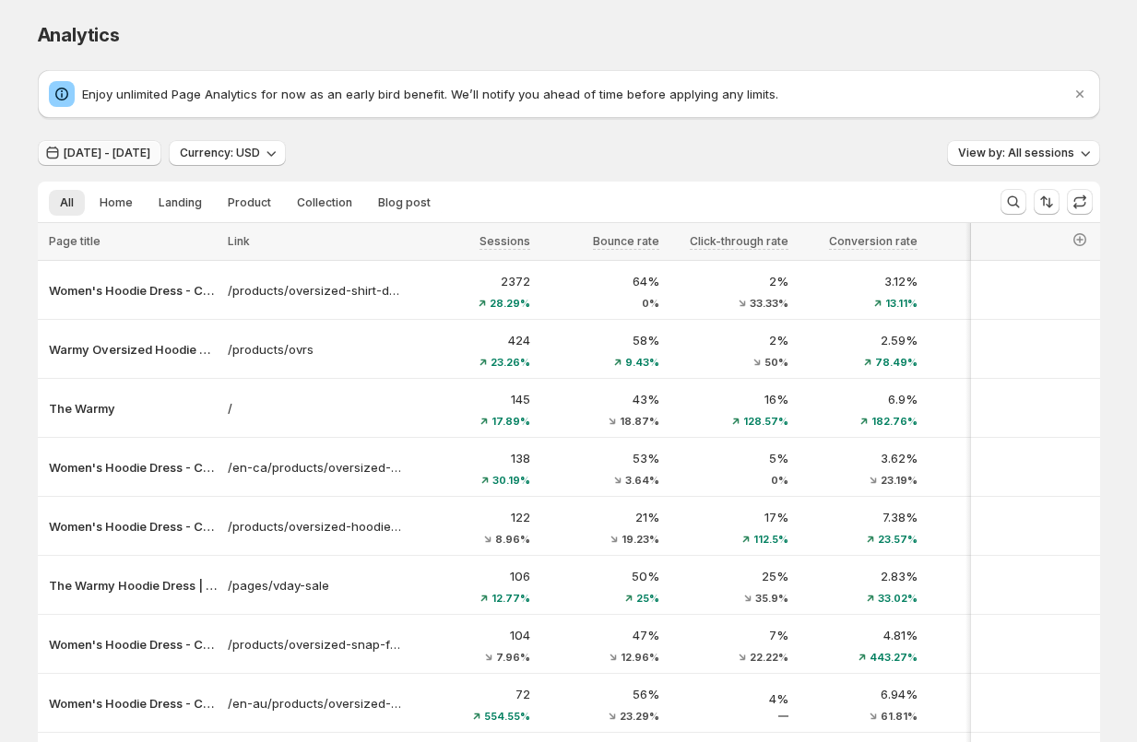
click at [90, 159] on span "Jul 29, 2025 - Jul 30, 2025" at bounding box center [107, 153] width 87 height 15
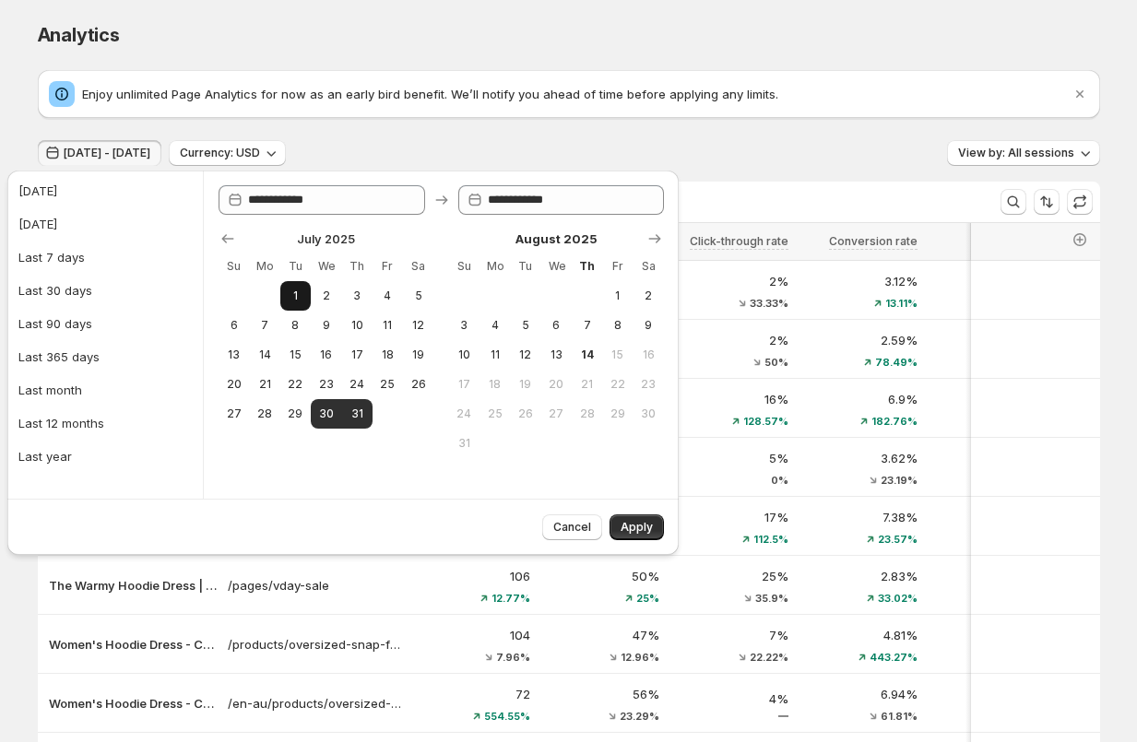
click at [297, 296] on span "1" at bounding box center [296, 296] width 16 height 15
type input "**********"
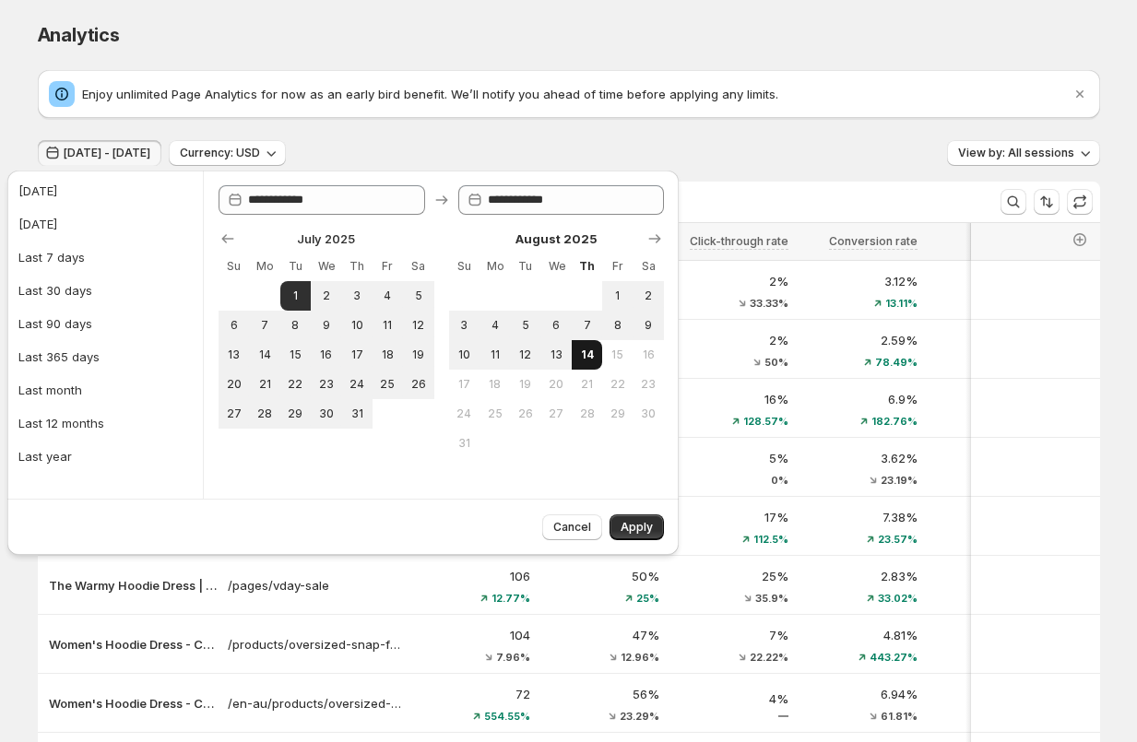
click at [579, 360] on span "14" at bounding box center [587, 355] width 16 height 15
type input "**********"
click at [648, 526] on span "Apply" at bounding box center [636, 527] width 32 height 15
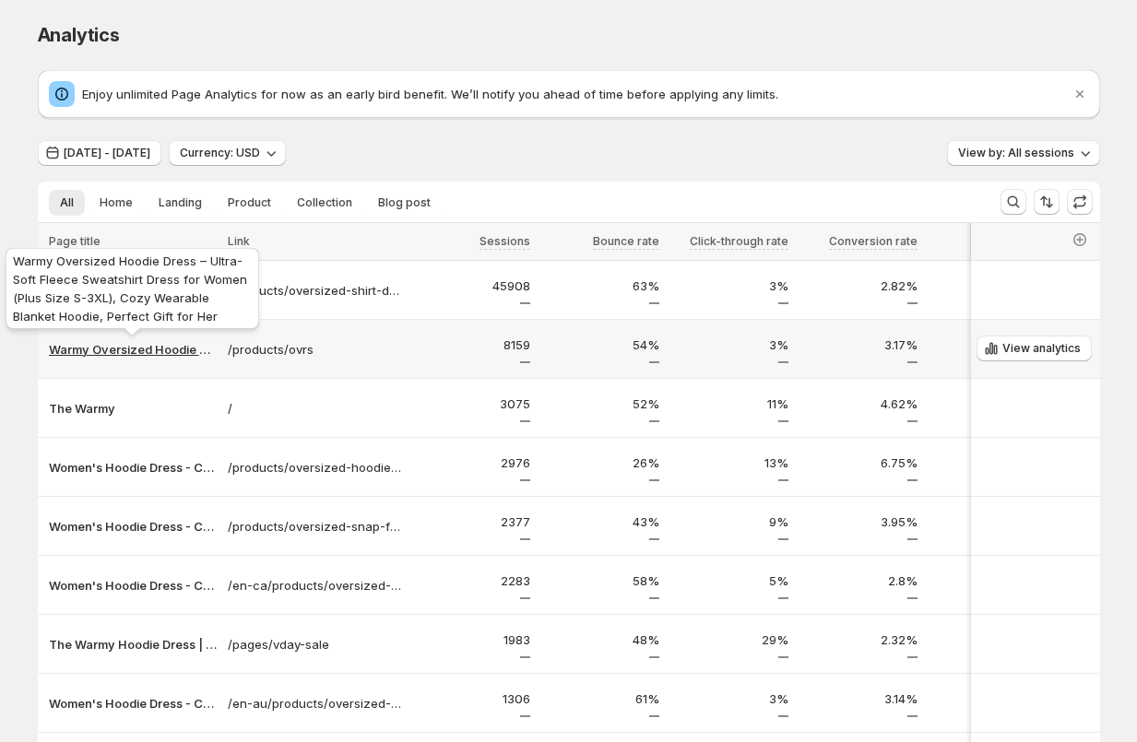
click at [134, 352] on p "Warmy Oversized Hoodie Dress – Ultra-Soft Fleece Sweatshirt Dress for Women (Pl…" at bounding box center [133, 349] width 168 height 18
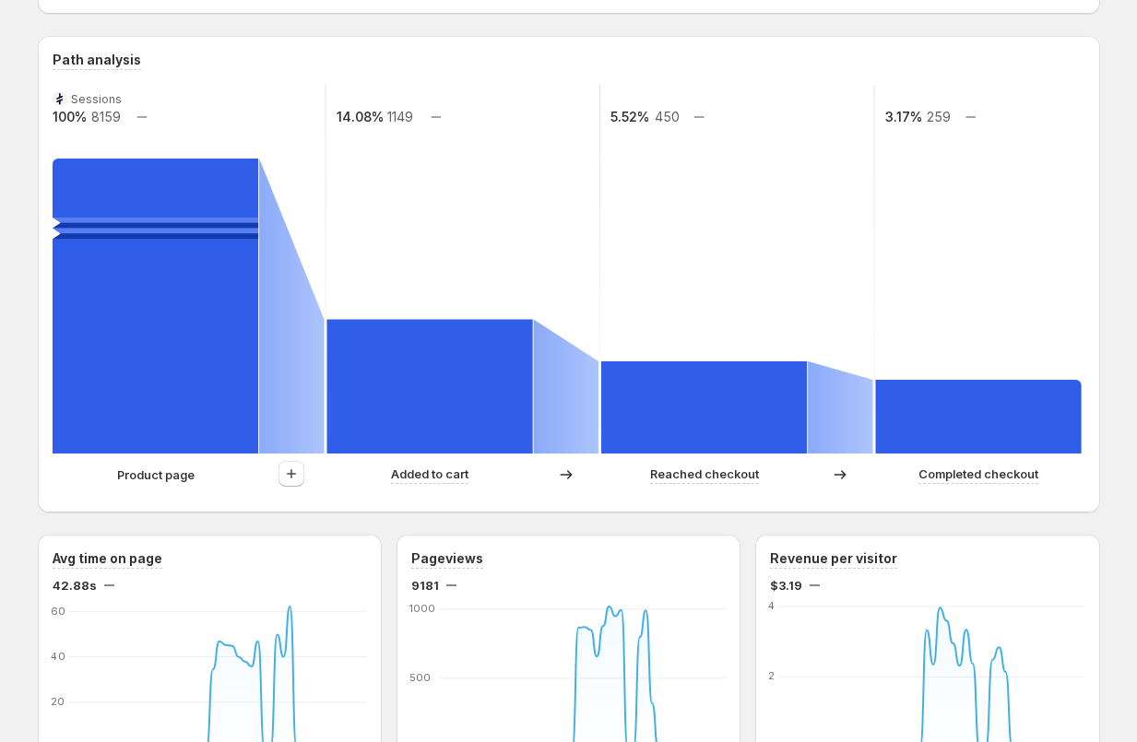
scroll to position [443, 0]
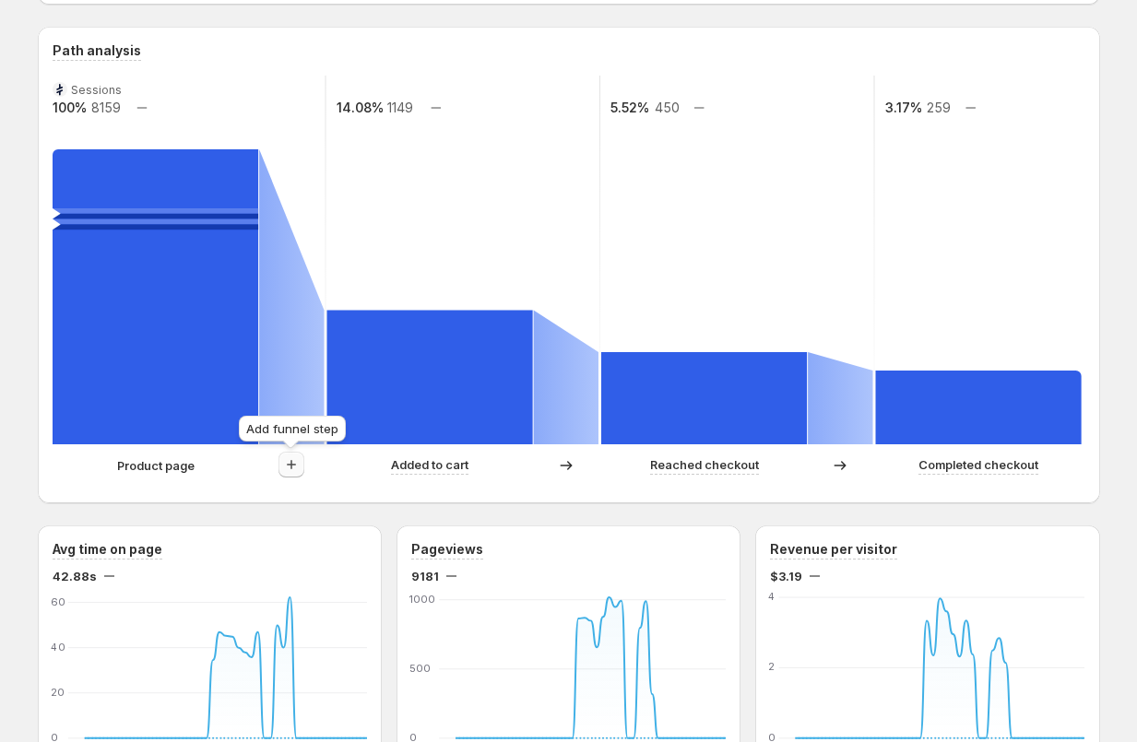
click at [288, 469] on icon "button" at bounding box center [291, 464] width 18 height 18
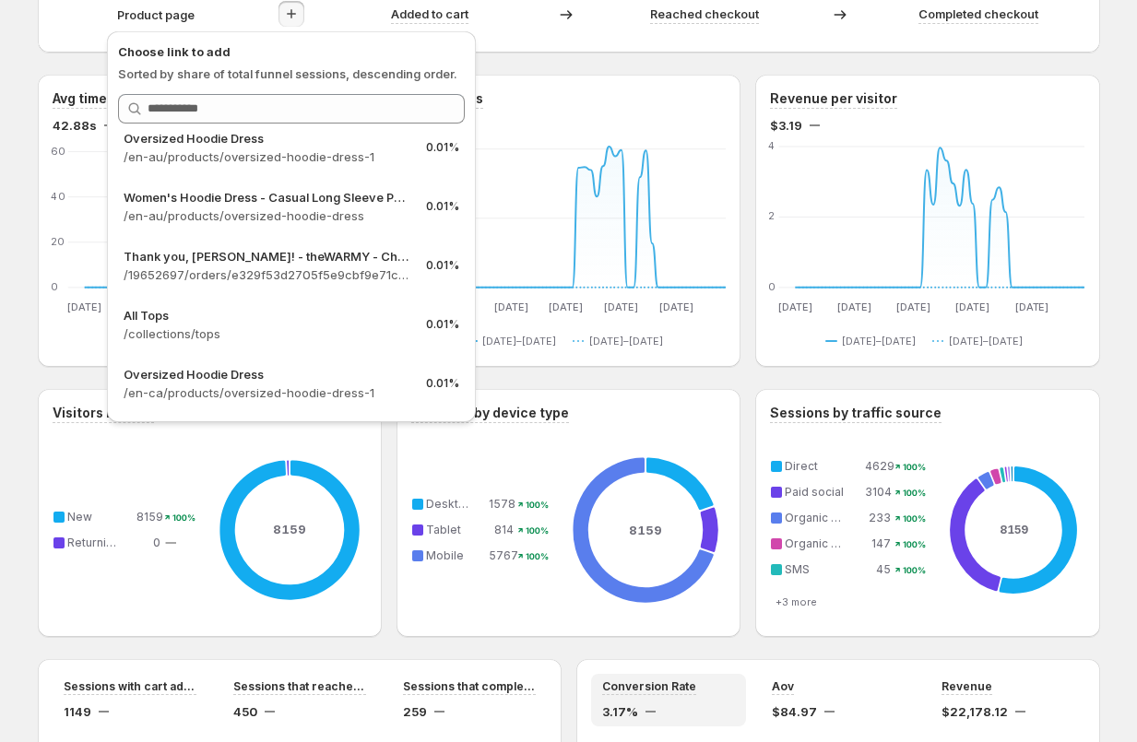
scroll to position [2320, 0]
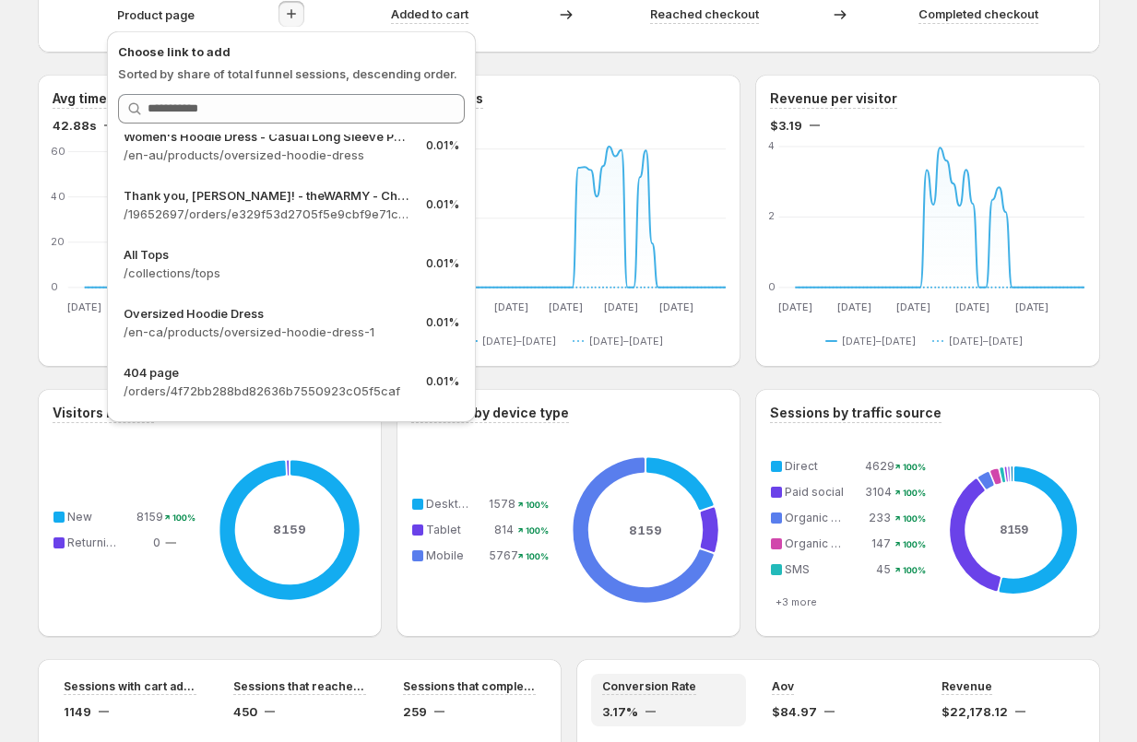
click at [18, 198] on div "Warmy Oversized Hoodie Dress – Ultra-Soft Fleece Sweatshirt Dress for Women (Pl…" at bounding box center [569, 243] width 1106 height 2274
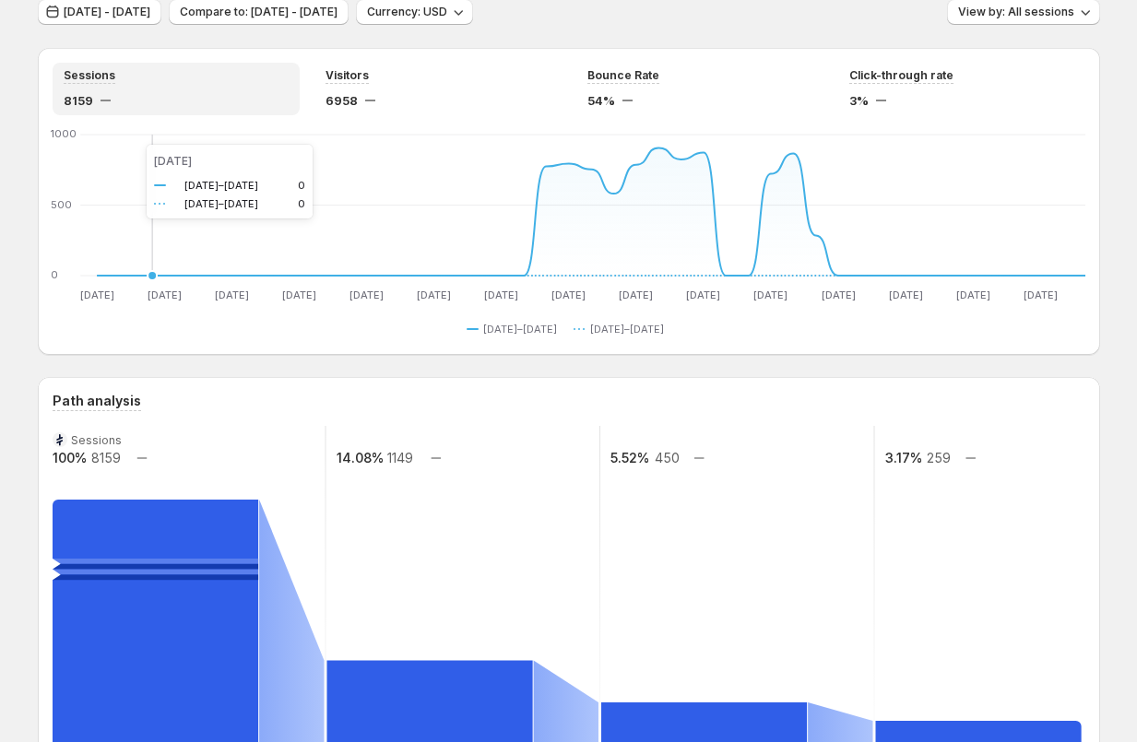
scroll to position [0, 0]
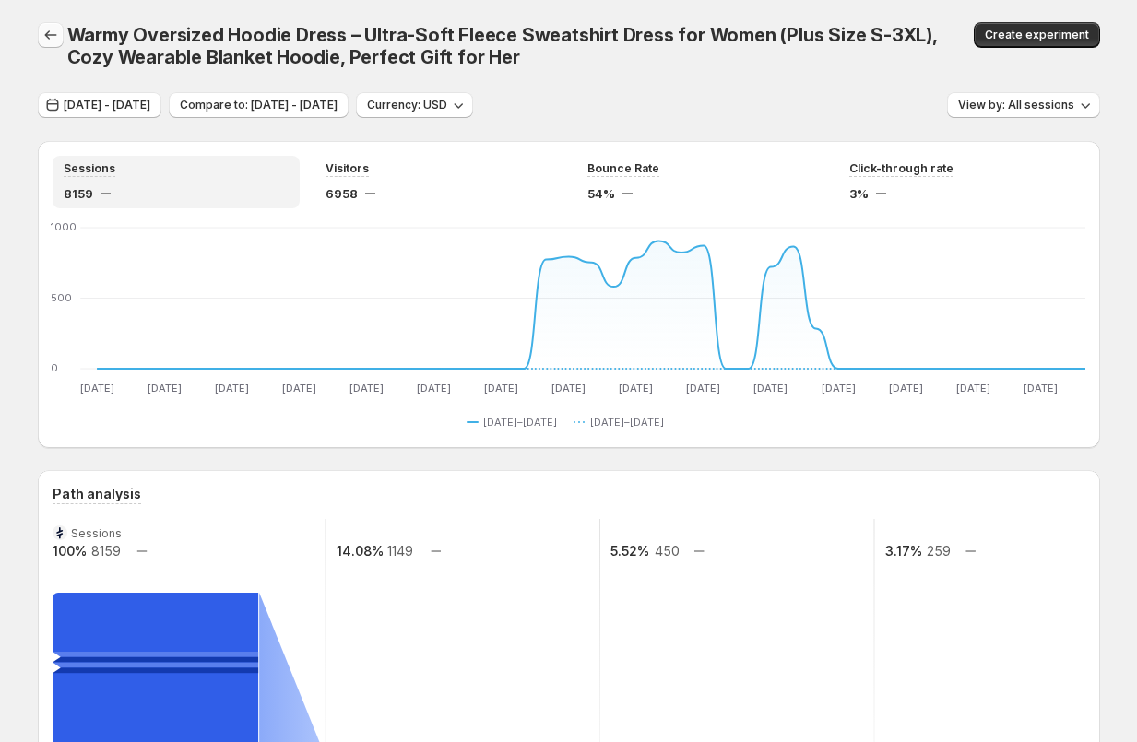
click at [49, 37] on icon "button" at bounding box center [50, 35] width 18 height 18
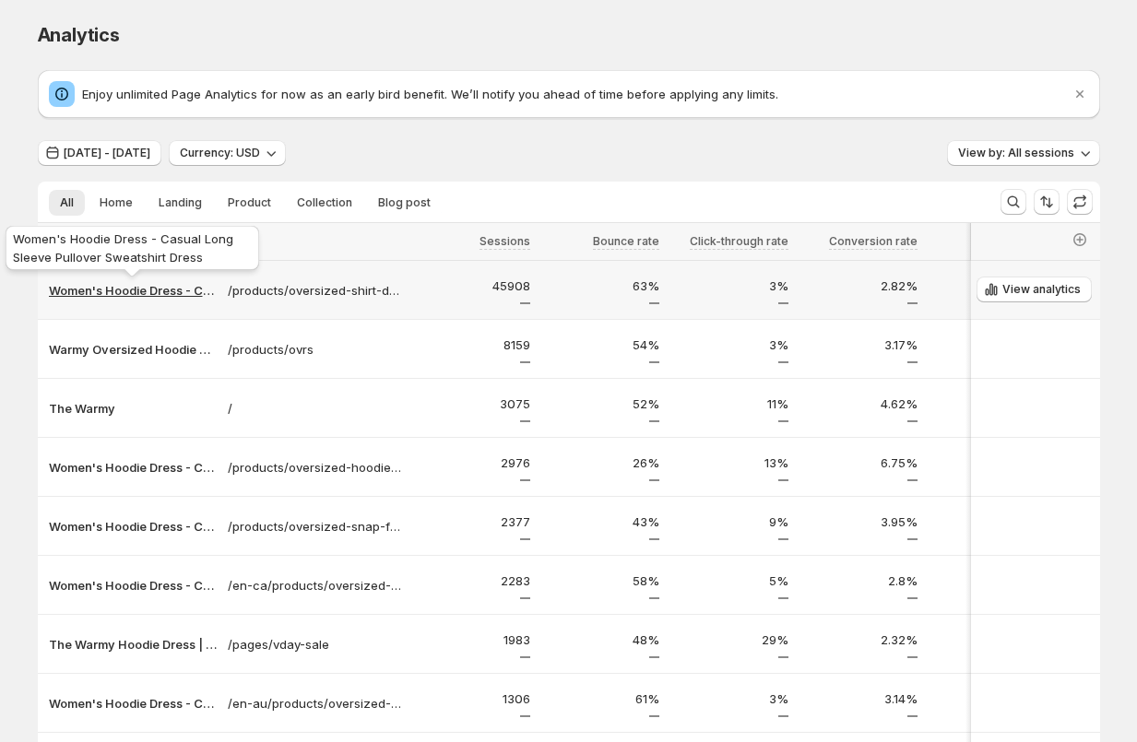
click at [136, 296] on p "Women's Hoodie Dress - Casual Long Sleeve Pullover Sweatshirt Dress" at bounding box center [133, 290] width 168 height 18
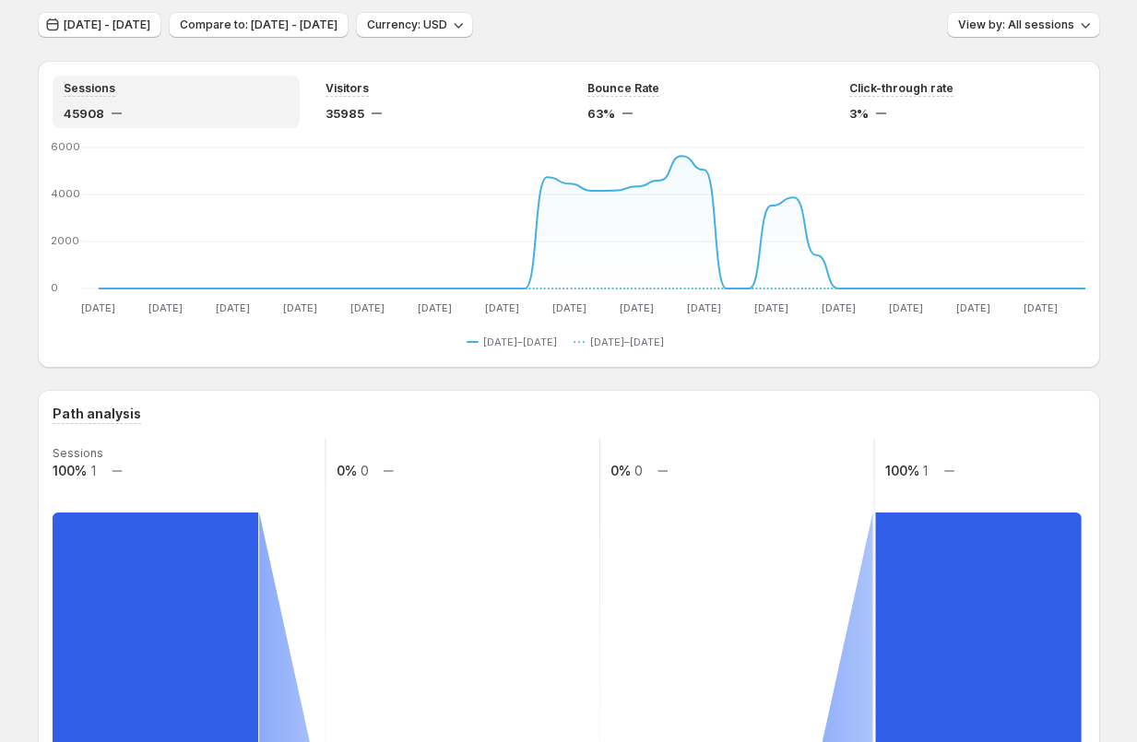
scroll to position [24, 0]
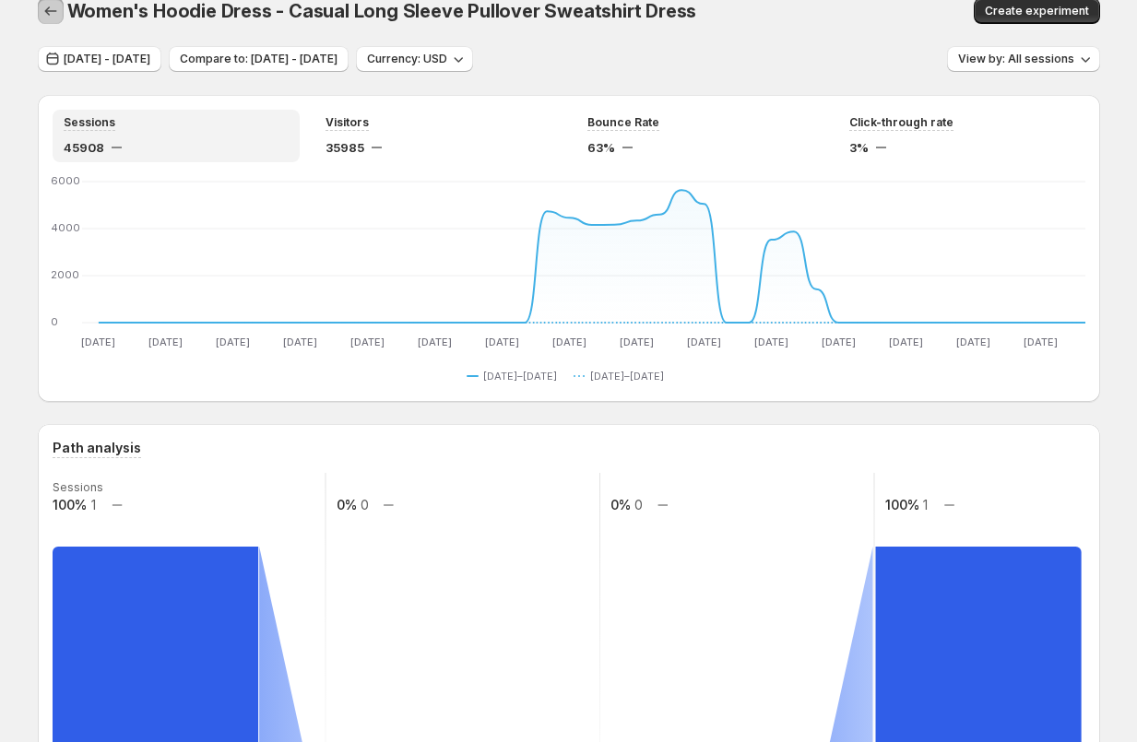
click at [43, 6] on icon "button" at bounding box center [50, 11] width 18 height 18
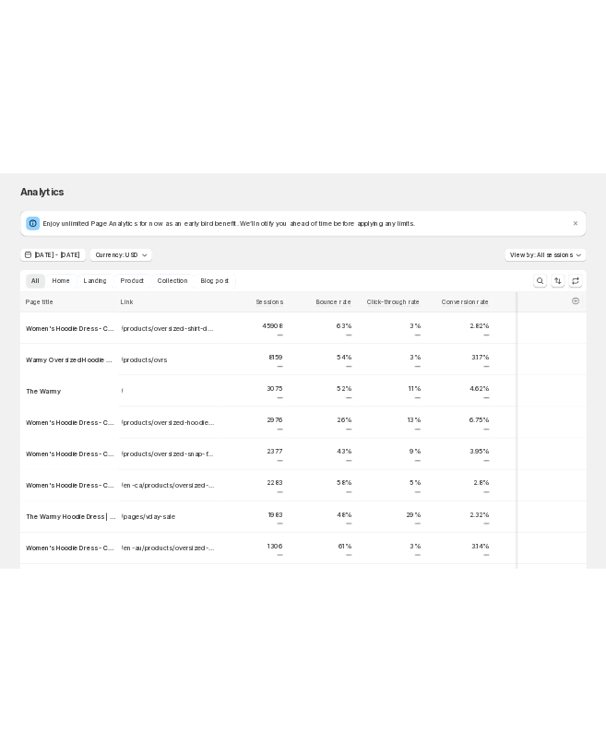
scroll to position [142, 0]
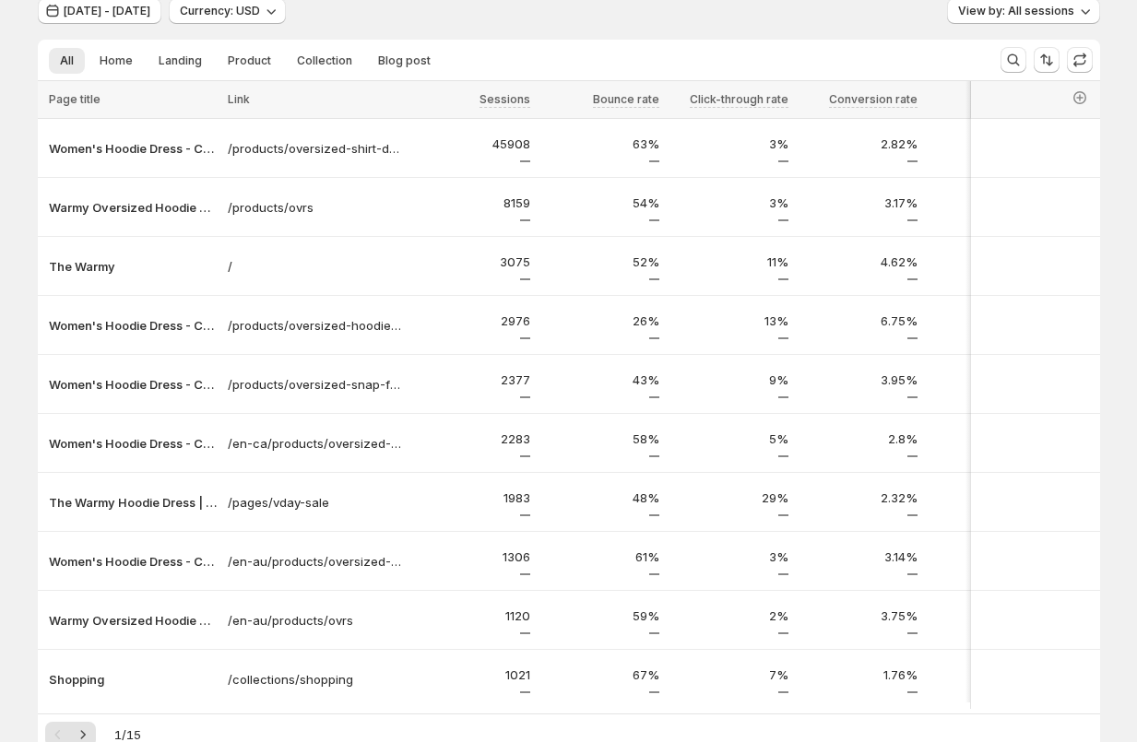
click at [17, 168] on div "Analytics. This page is ready Analytics Enjoy unlimited Page Analytics for now …" at bounding box center [569, 356] width 1106 height 997
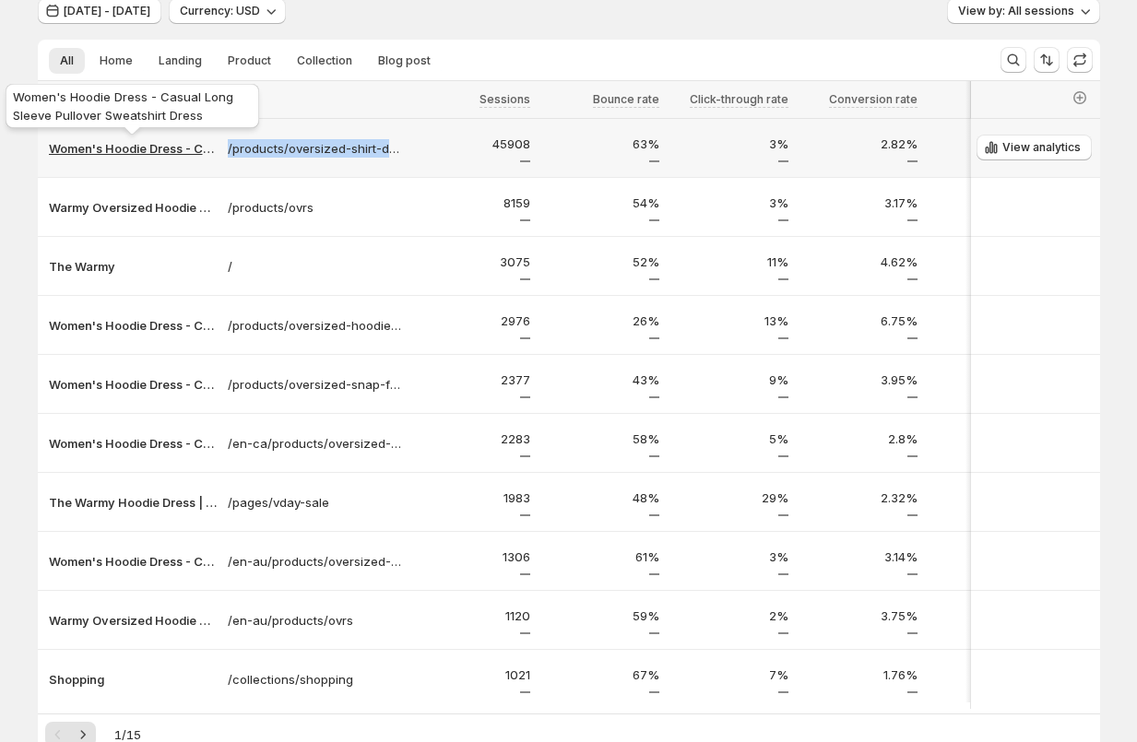
click at [165, 148] on p "Women's Hoodie Dress - Casual Long Sleeve Pullover Sweatshirt Dress" at bounding box center [133, 148] width 168 height 18
